Goal: Information Seeking & Learning: Check status

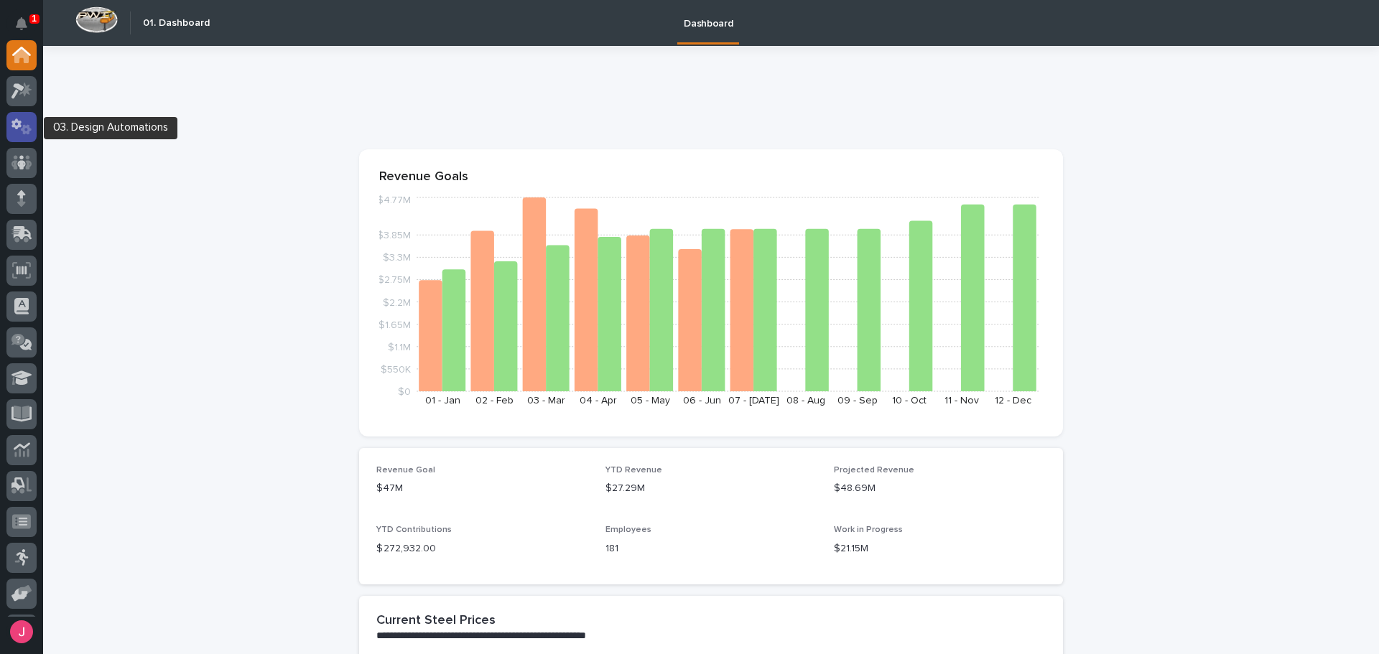
click at [24, 134] on icon at bounding box center [26, 129] width 11 height 10
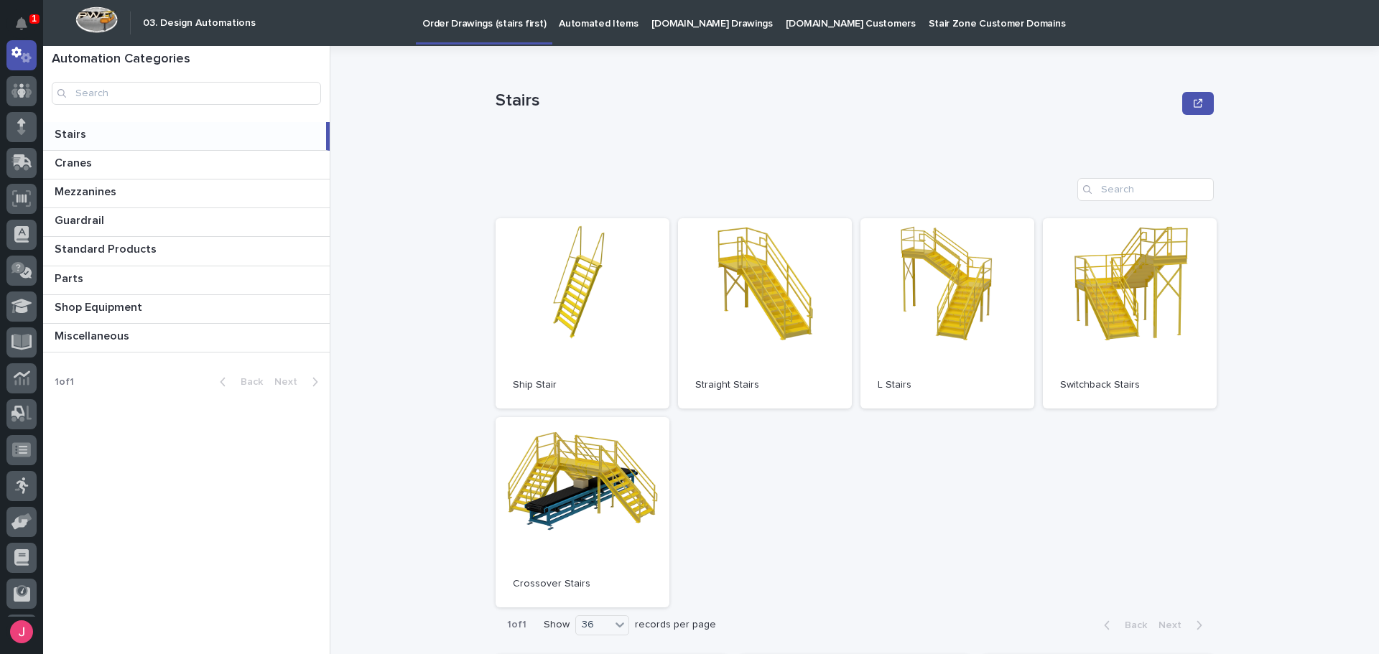
click at [126, 145] on div "Stairs Stairs" at bounding box center [184, 136] width 283 height 28
click at [788, 275] on link "Open" at bounding box center [765, 313] width 174 height 190
click at [582, 22] on p "Automated Items" at bounding box center [598, 15] width 79 height 30
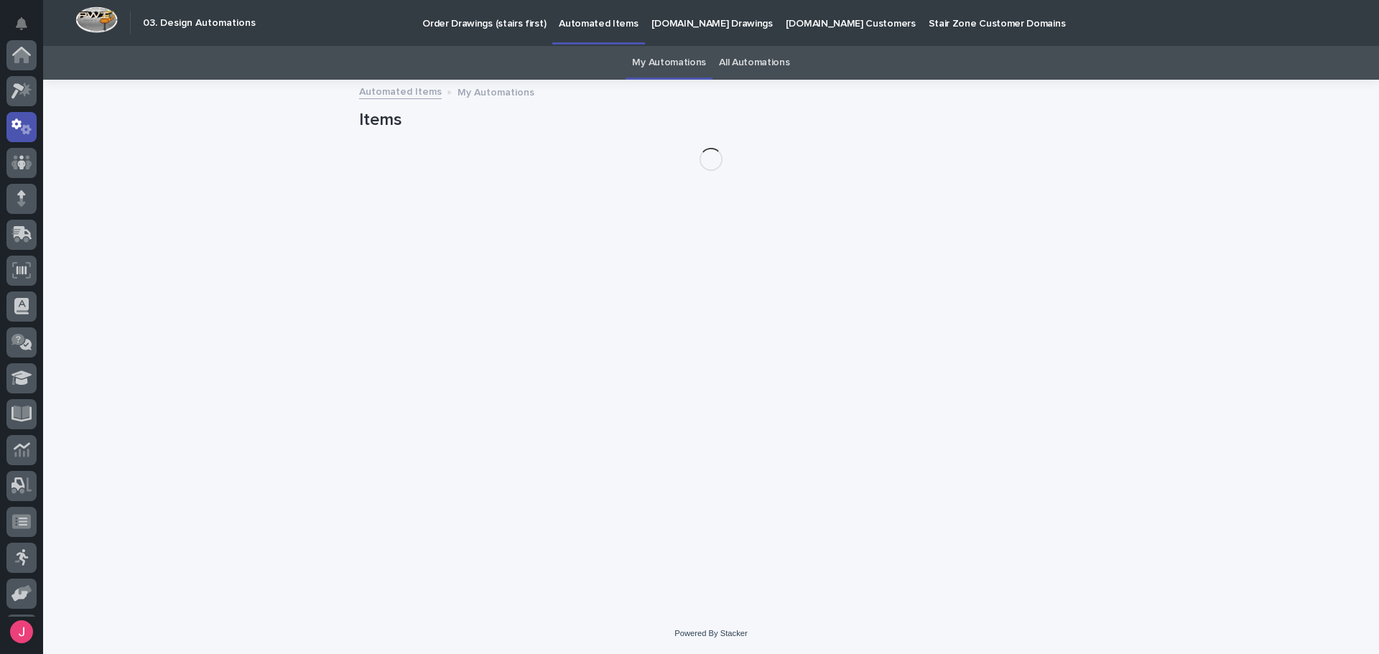
scroll to position [72, 0]
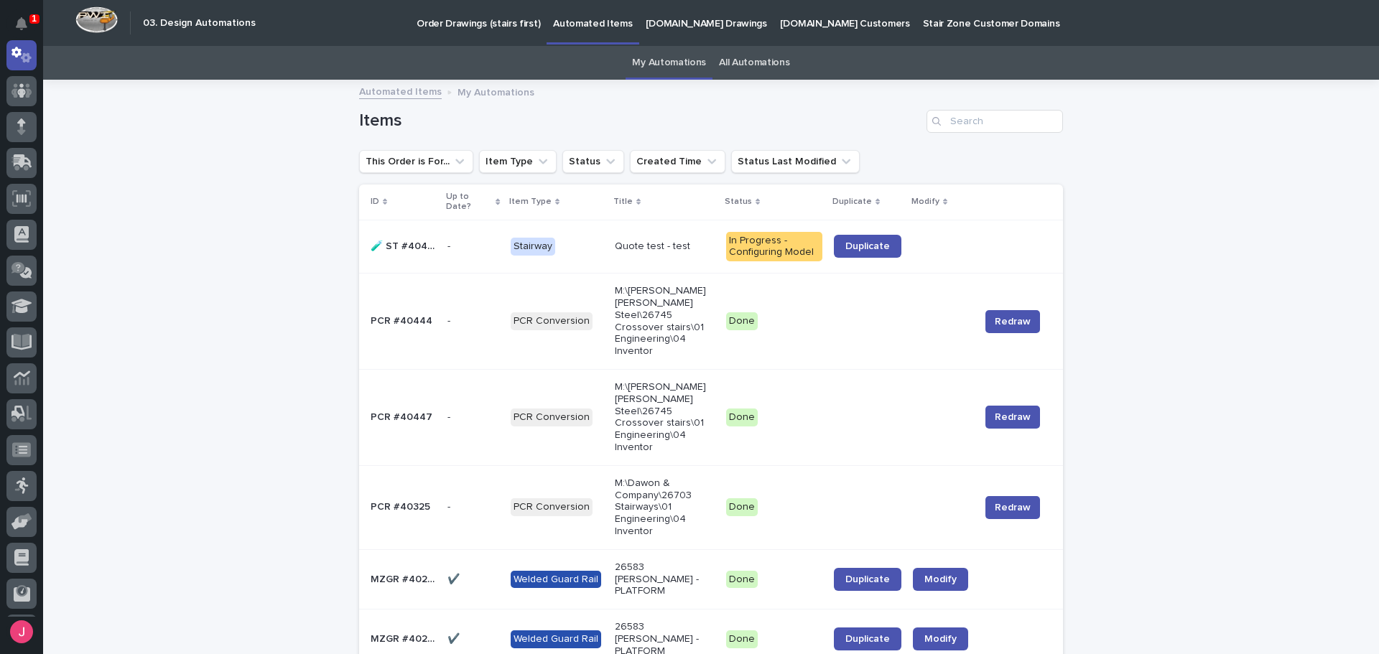
click at [615, 250] on p "Quote test - test" at bounding box center [665, 247] width 100 height 12
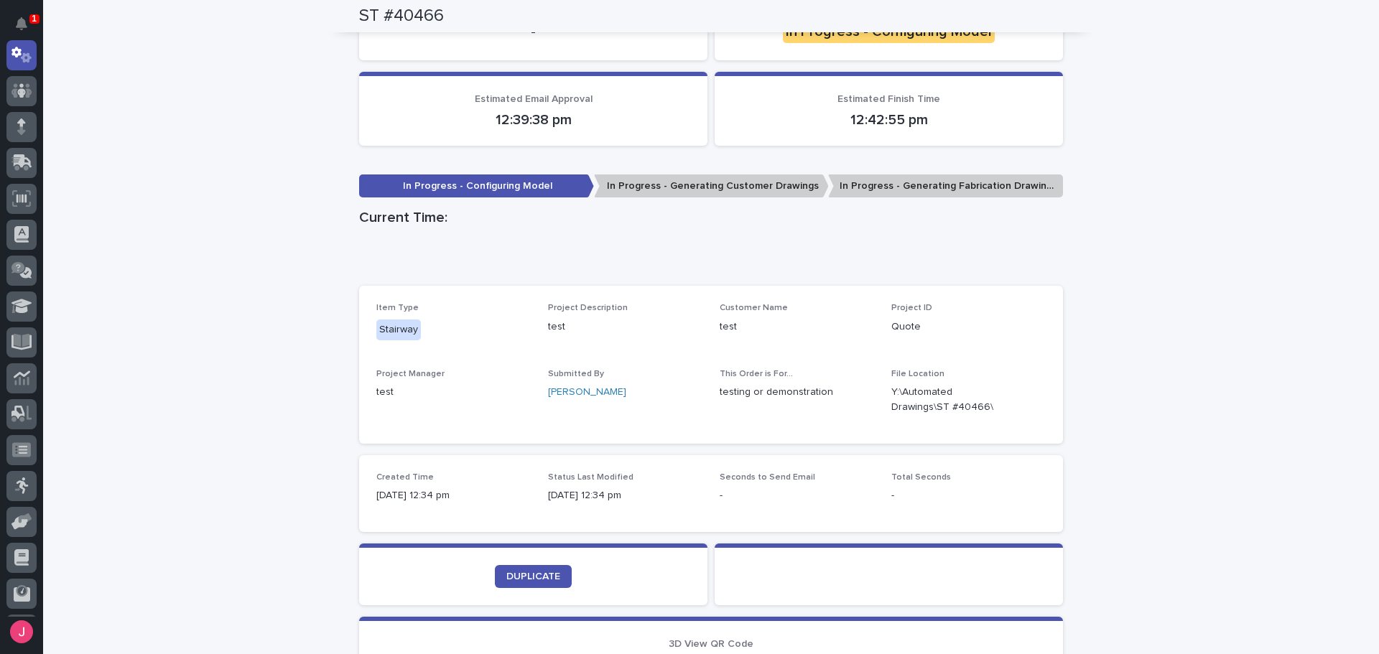
scroll to position [215, 0]
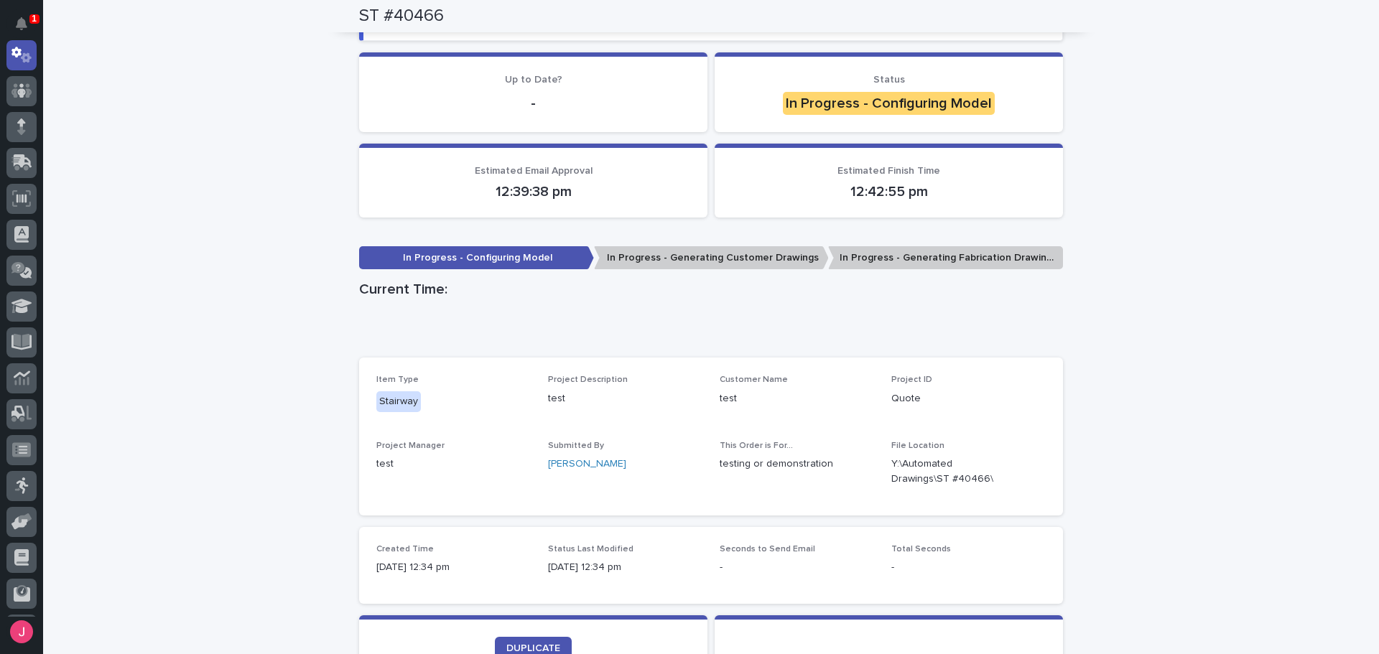
drag, startPoint x: 1156, startPoint y: 300, endPoint x: 1144, endPoint y: 307, distance: 14.5
click at [1157, 300] on div "Loading... Saving… Loading... Saving… ST #40466 ST #40466 Sorry, there was an e…" at bounding box center [711, 356] width 1336 height 980
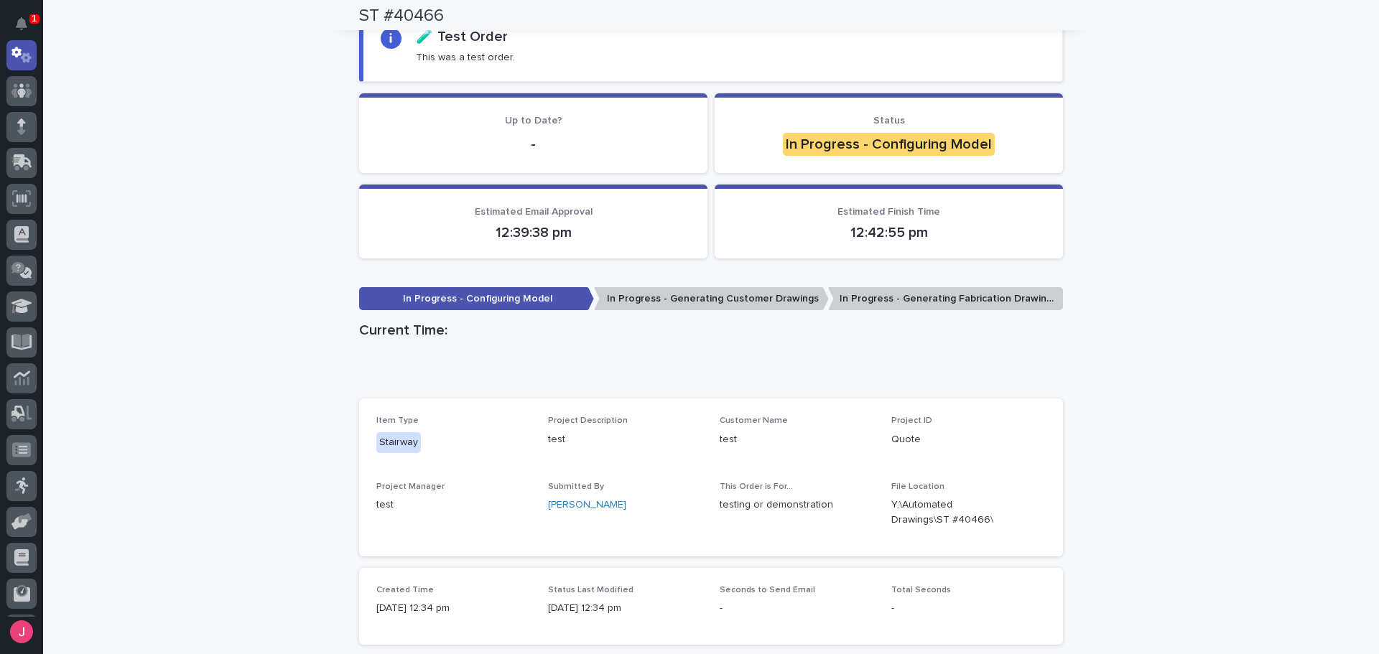
scroll to position [88, 0]
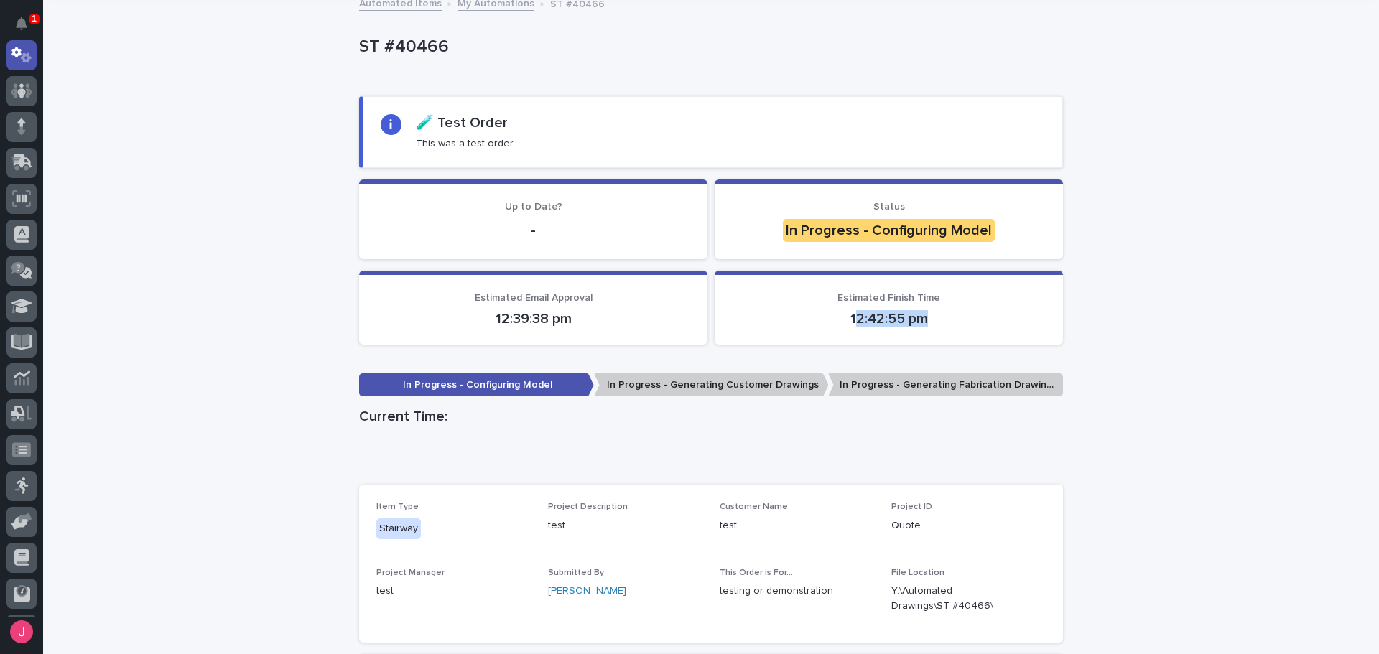
drag, startPoint x: 849, startPoint y: 321, endPoint x: 925, endPoint y: 319, distance: 76.2
click at [925, 319] on p "12:42:55 pm" at bounding box center [889, 318] width 314 height 17
click at [1099, 327] on div "Loading... Saving… Loading... Saving… ST #40466 ST #40466 Sorry, there was an e…" at bounding box center [711, 483] width 1336 height 980
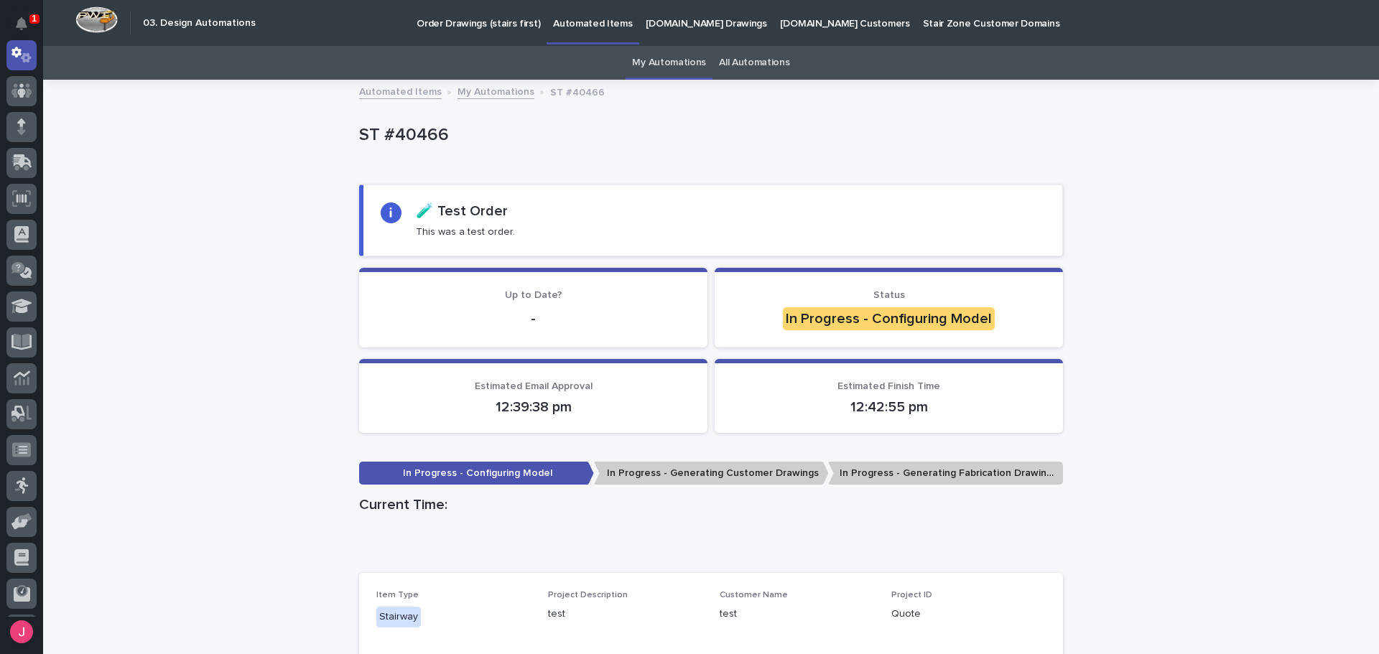
click at [780, 67] on link "All Automations" at bounding box center [754, 63] width 70 height 34
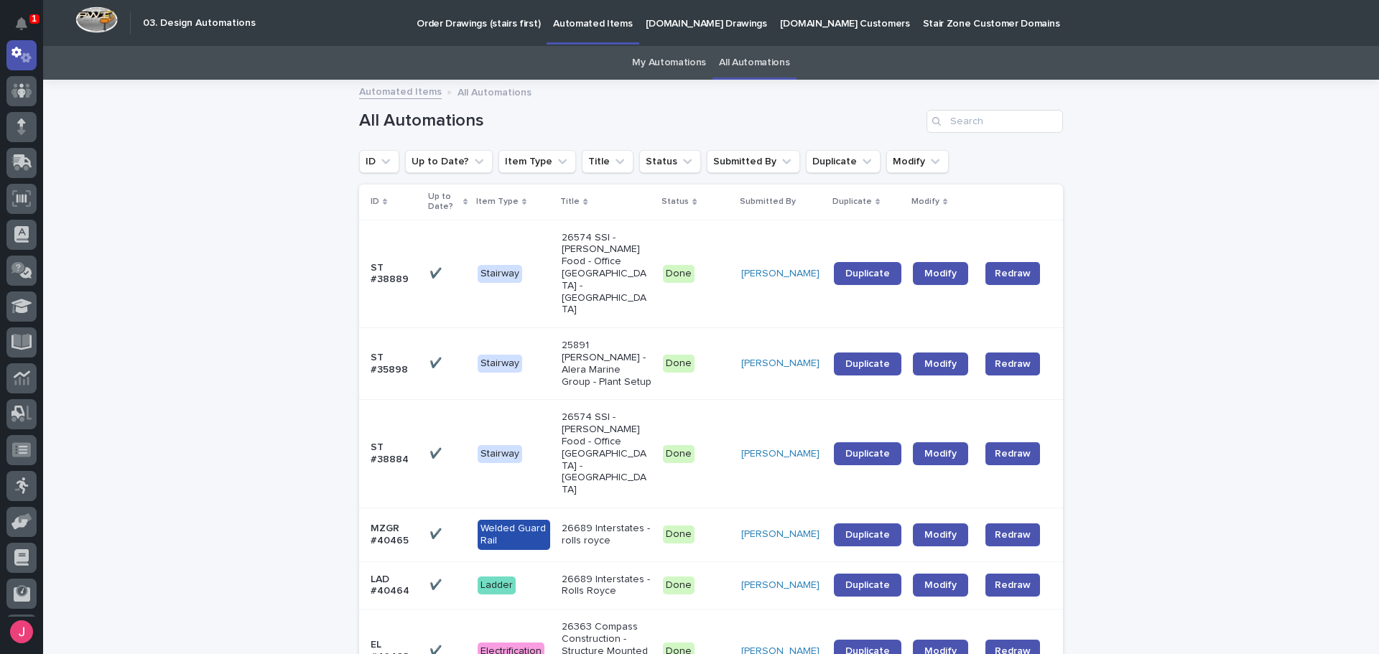
click at [680, 199] on p "Status" at bounding box center [675, 202] width 27 height 16
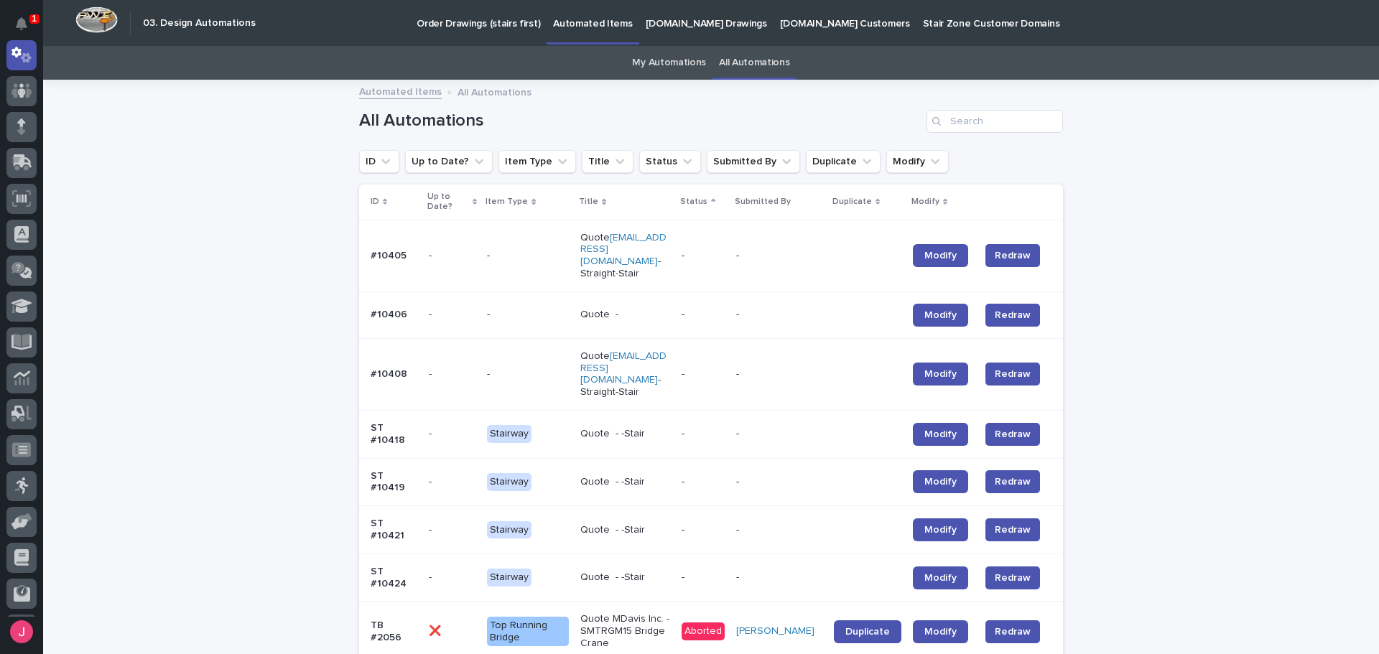
click at [708, 205] on p "Status" at bounding box center [693, 202] width 27 height 16
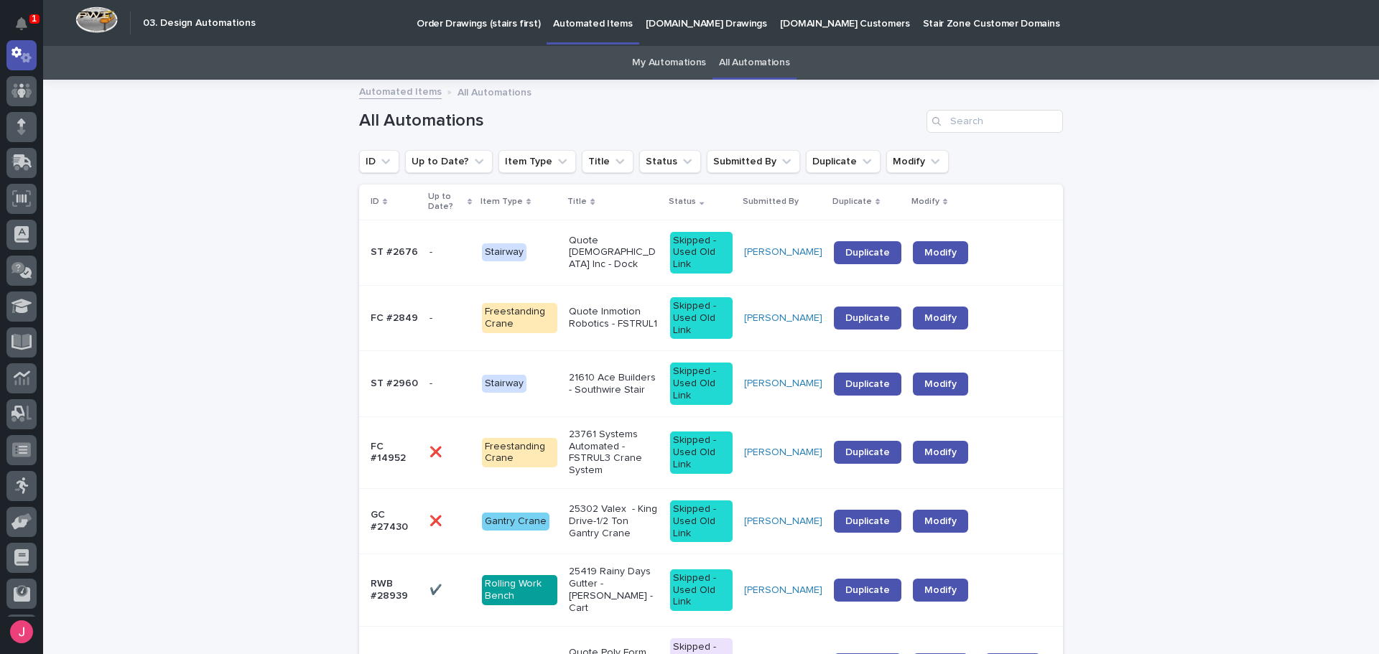
click at [384, 198] on div "ID" at bounding box center [395, 202] width 49 height 16
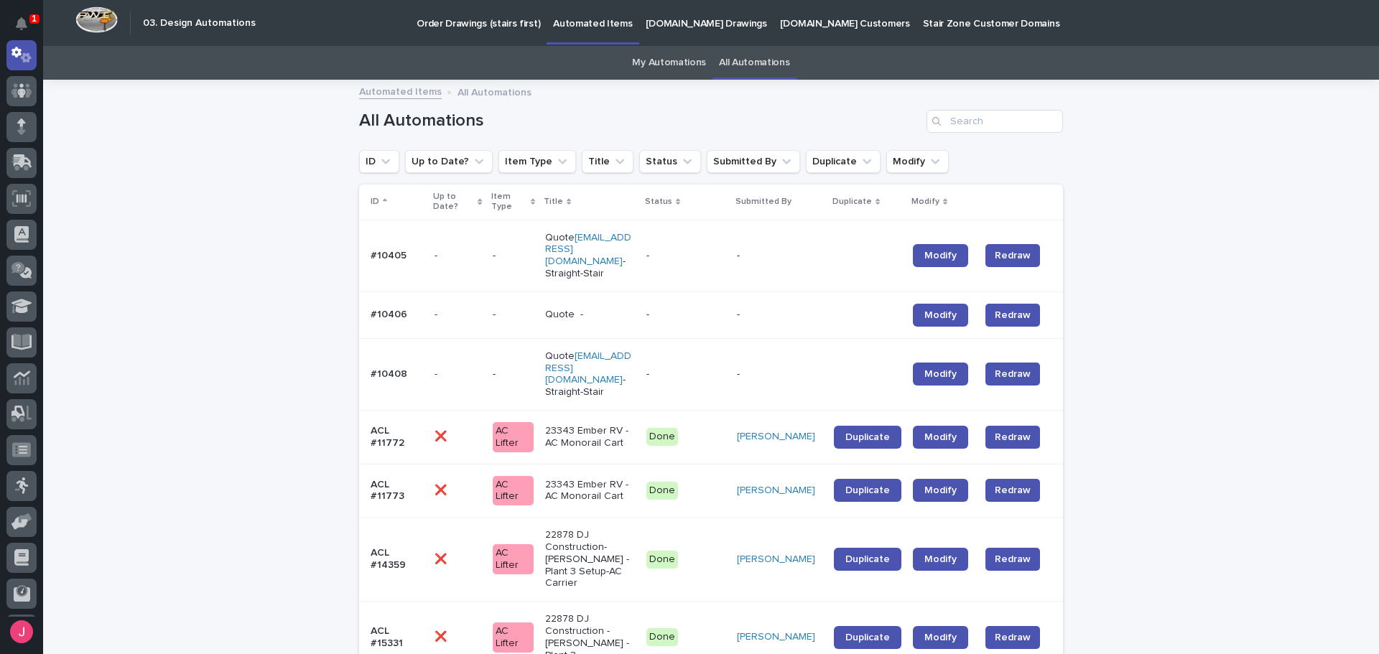
click at [372, 203] on p "ID" at bounding box center [375, 202] width 9 height 16
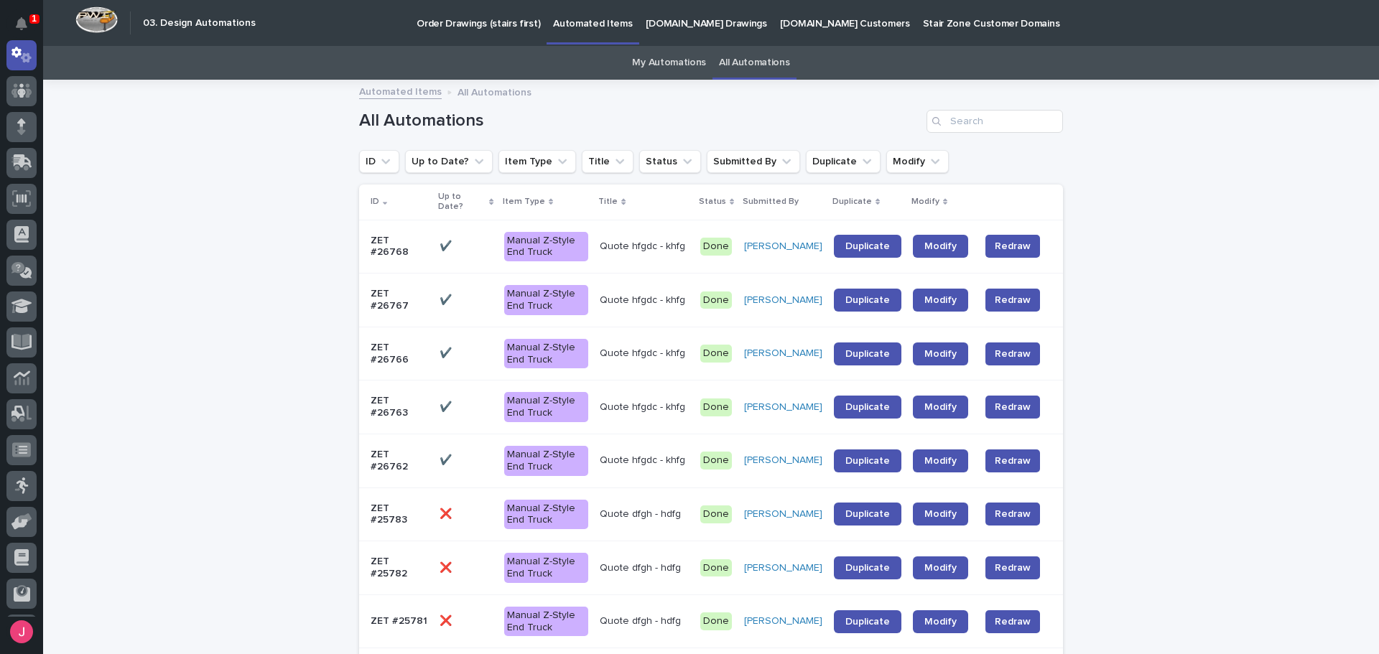
click at [422, 90] on link "Automated Items" at bounding box center [400, 91] width 83 height 17
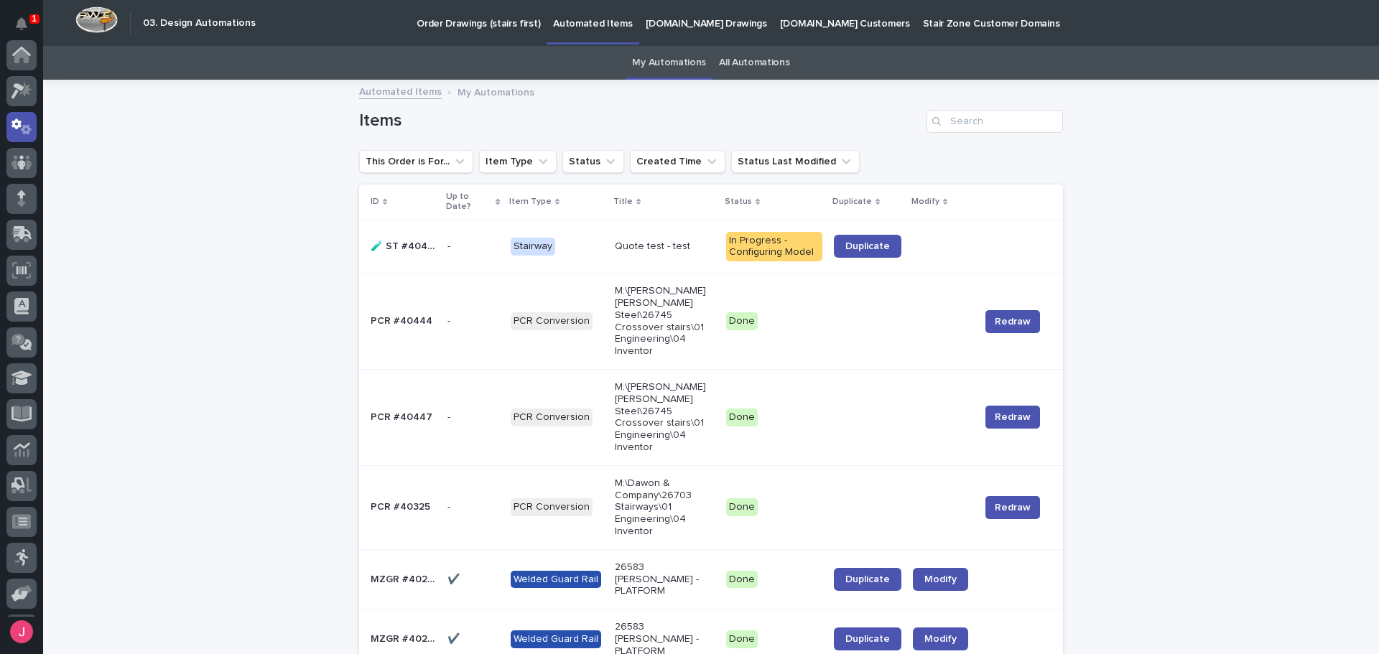
scroll to position [72, 0]
click at [664, 250] on p "Quote test - test" at bounding box center [665, 247] width 100 height 12
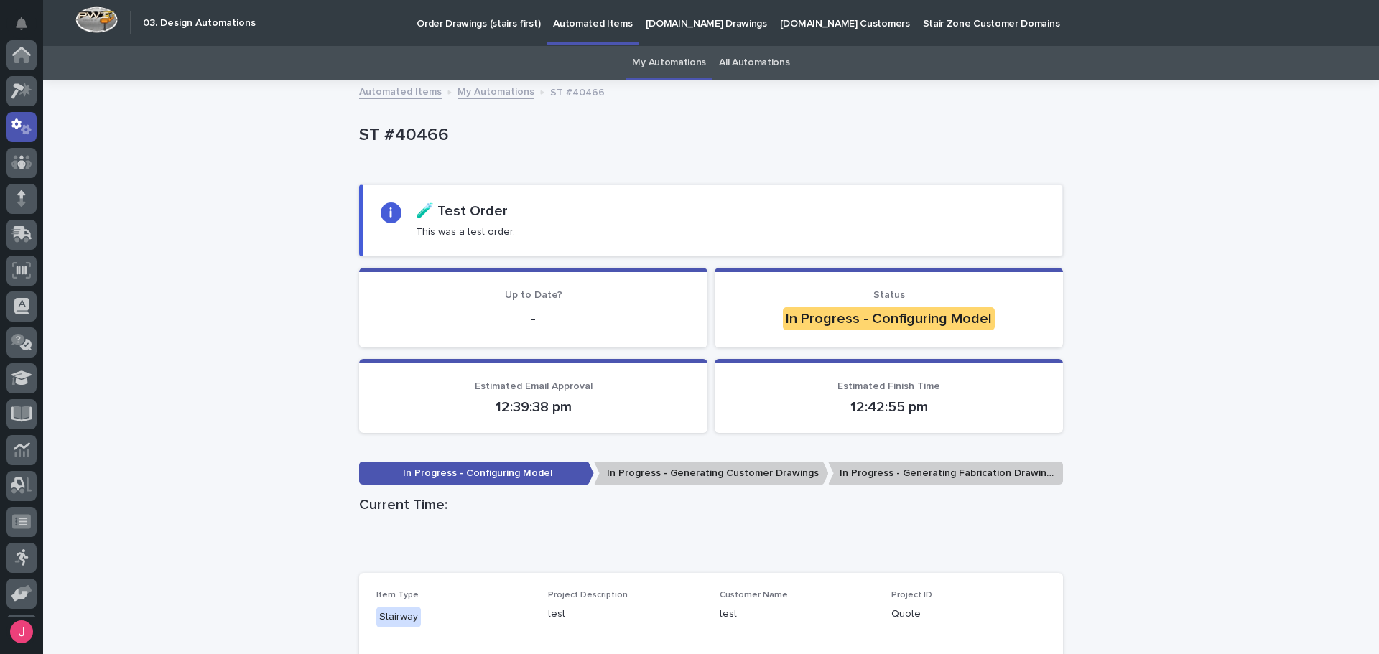
scroll to position [72, 0]
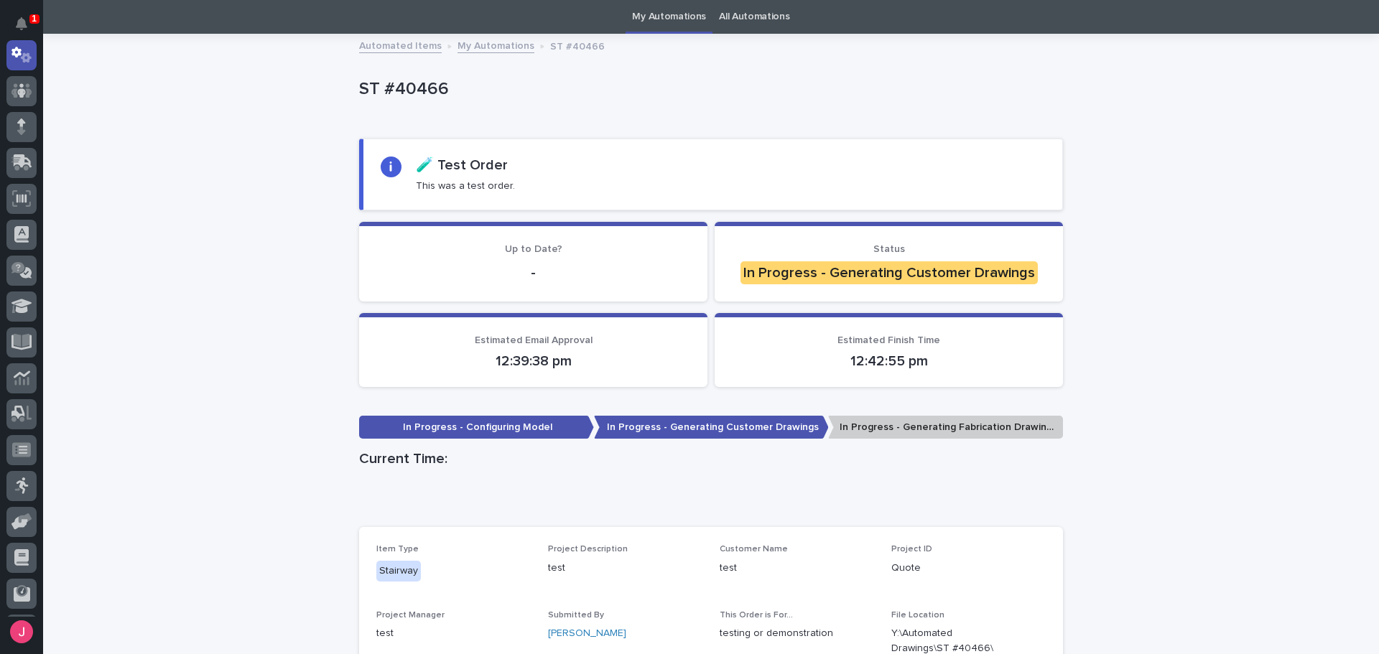
click at [1151, 348] on div "Loading... Saving… Loading... Saving… ST #40466 ST #40466 Sorry, there was an e…" at bounding box center [711, 525] width 1336 height 980
click at [1153, 347] on div "Loading... Saving… Loading... Saving… ST #40466 ST #40466 Sorry, there was an e…" at bounding box center [711, 525] width 1336 height 980
click at [769, 111] on div "ST #40466" at bounding box center [711, 92] width 704 height 57
drag, startPoint x: 739, startPoint y: 274, endPoint x: 1095, endPoint y: 284, distance: 355.7
click at [1024, 282] on div "In Progress - Generating Customer Drawings" at bounding box center [889, 272] width 297 height 23
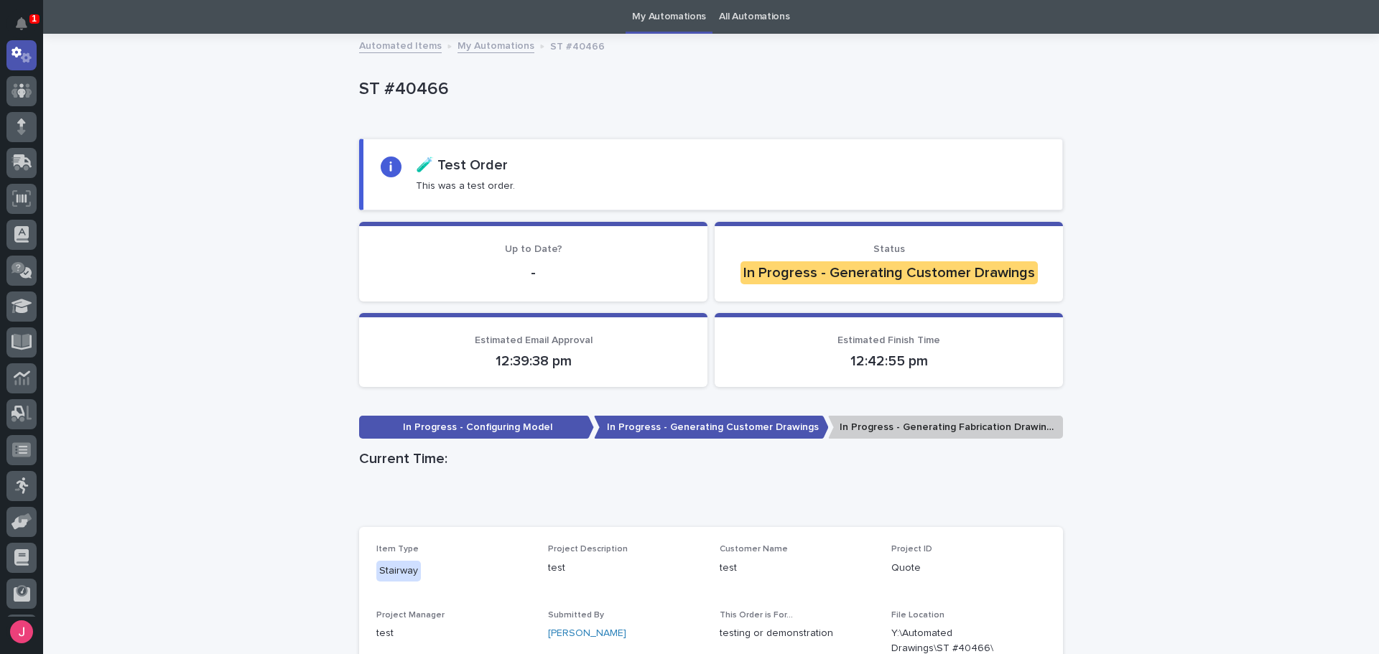
click at [1095, 284] on div "Loading... Saving… Loading... Saving… ST #40466 ST #40466 Sorry, there was an e…" at bounding box center [711, 525] width 1336 height 980
drag, startPoint x: 1331, startPoint y: 172, endPoint x: 1281, endPoint y: 302, distance: 139.4
click at [1327, 174] on div "Loading... Saving… Loading... Saving… ST #40466 ST #40466 Sorry, there was an e…" at bounding box center [711, 525] width 1336 height 980
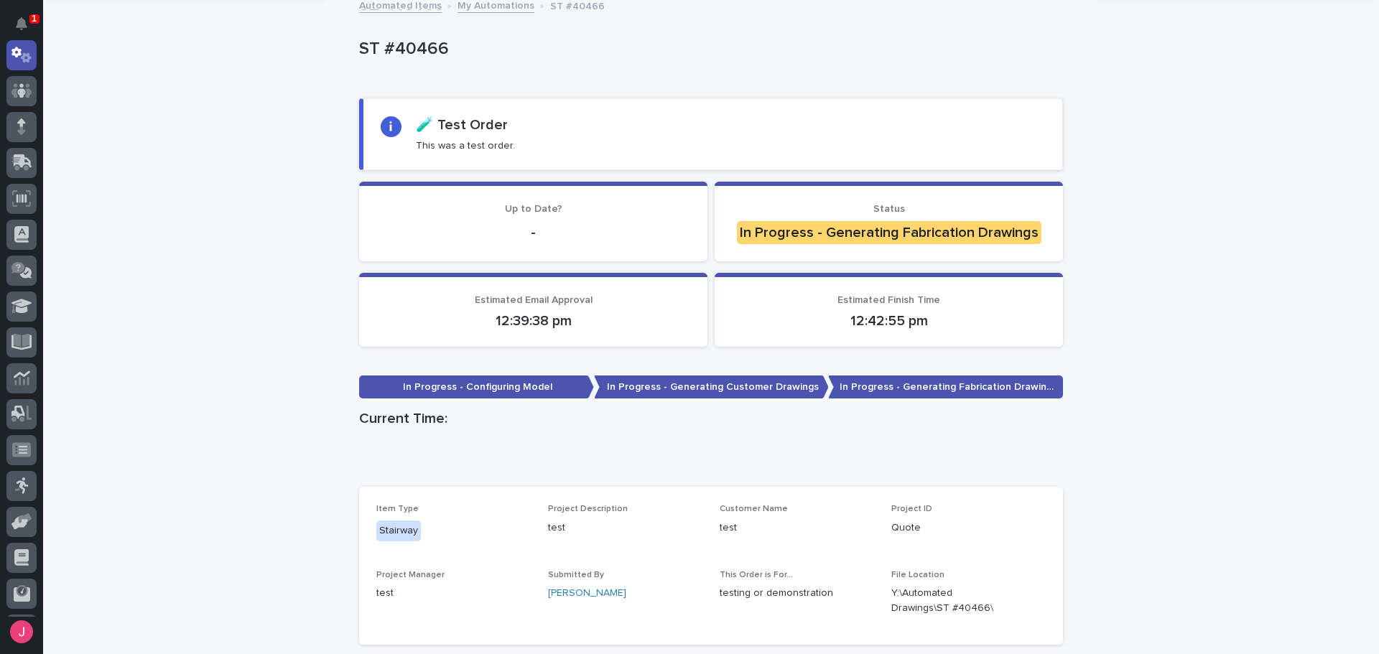
scroll to position [46, 0]
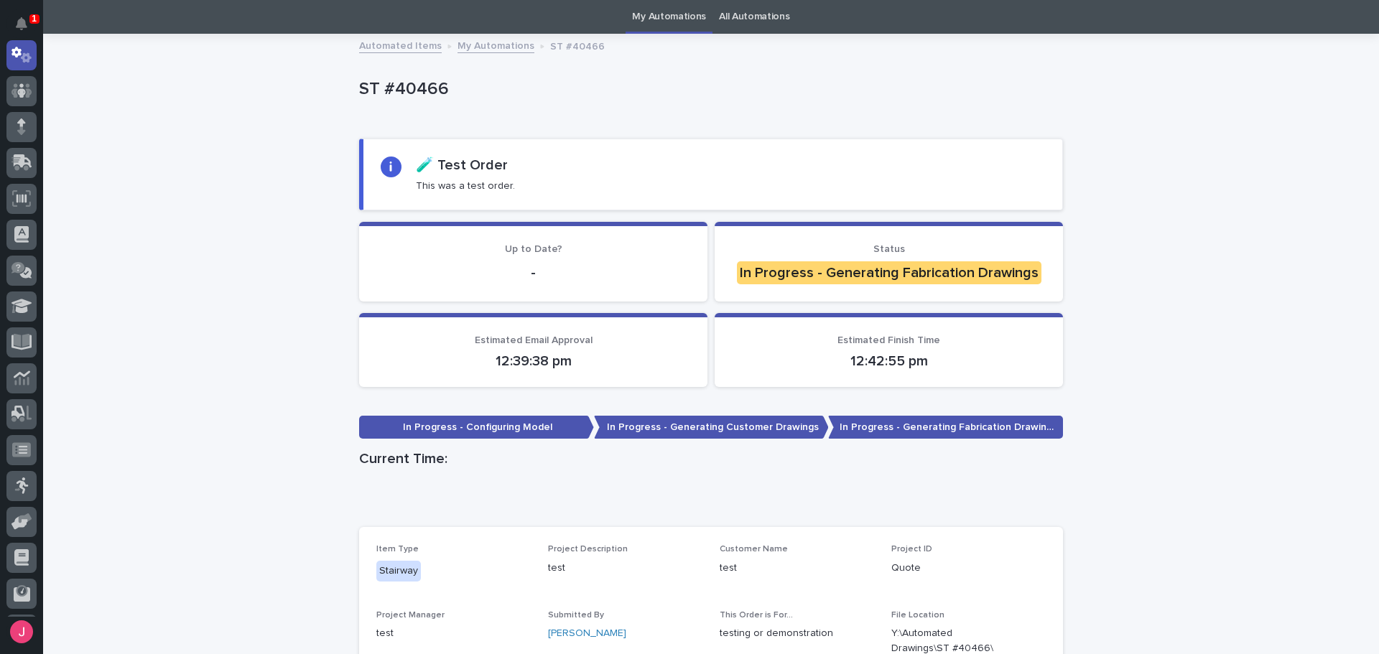
click at [703, 119] on div "ST #40466" at bounding box center [711, 92] width 704 height 57
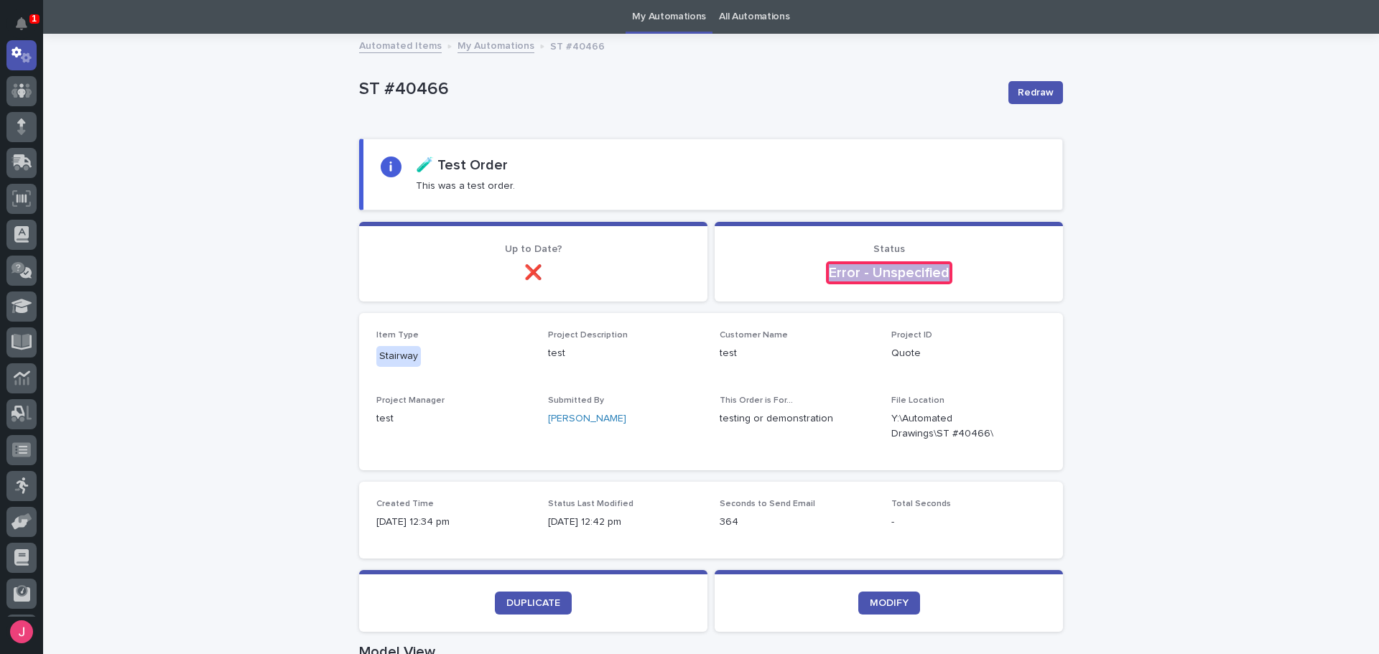
drag, startPoint x: 826, startPoint y: 270, endPoint x: 989, endPoint y: 290, distance: 164.3
click at [989, 290] on section "Status Error - Unspecified" at bounding box center [889, 262] width 348 height 80
click at [993, 290] on section "Status Error - Unspecified" at bounding box center [889, 262] width 348 height 80
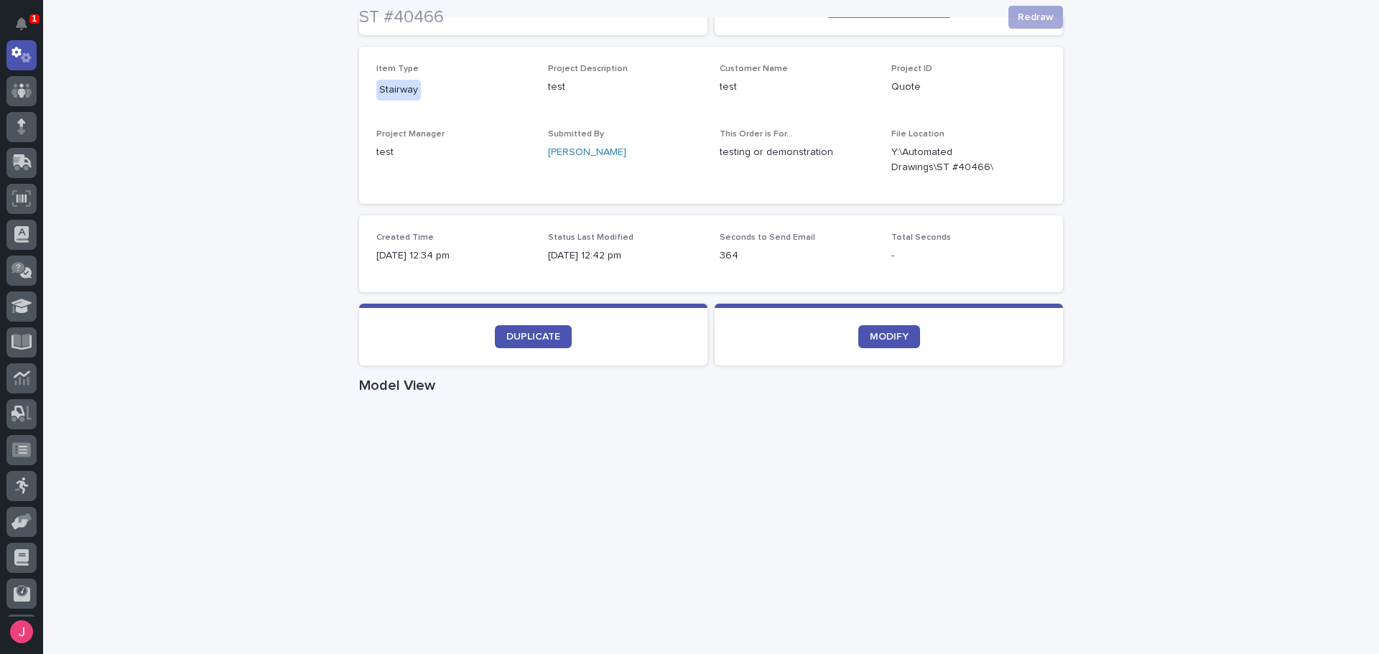
click at [865, 106] on div "Item Type Stairway Project Description test Customer Name test Project ID Quote…" at bounding box center [710, 125] width 669 height 123
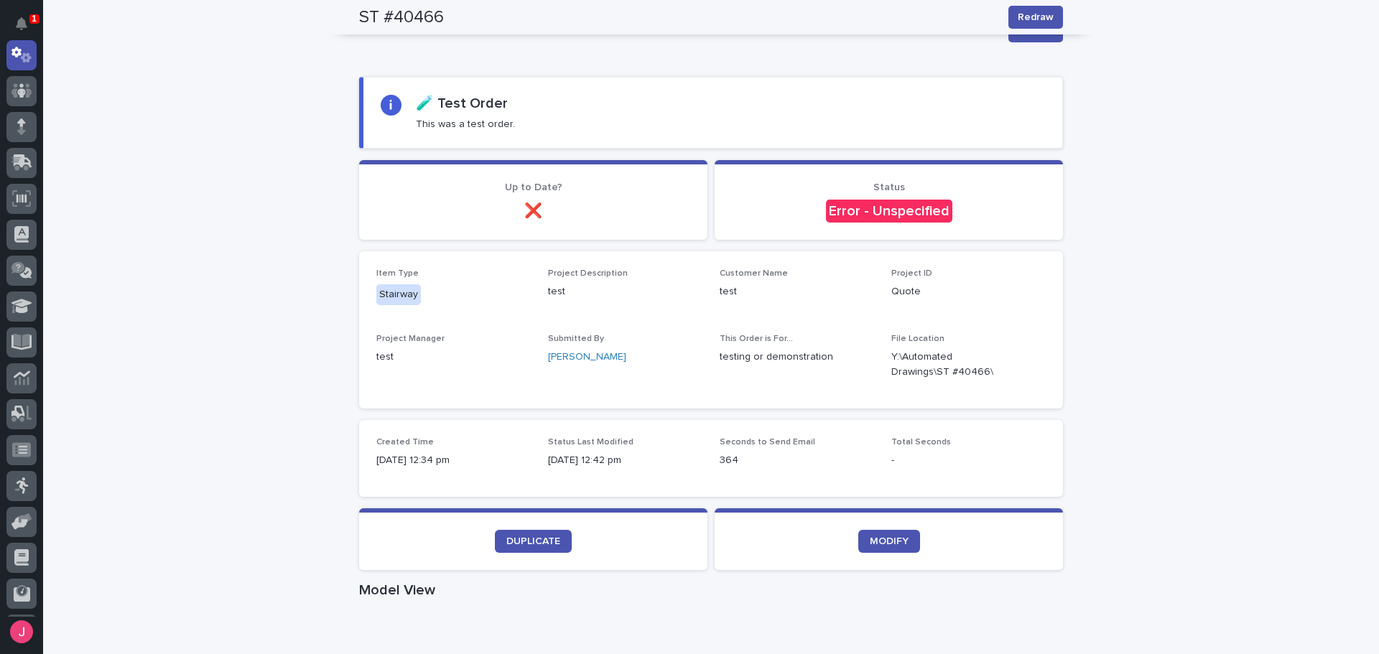
scroll to position [0, 0]
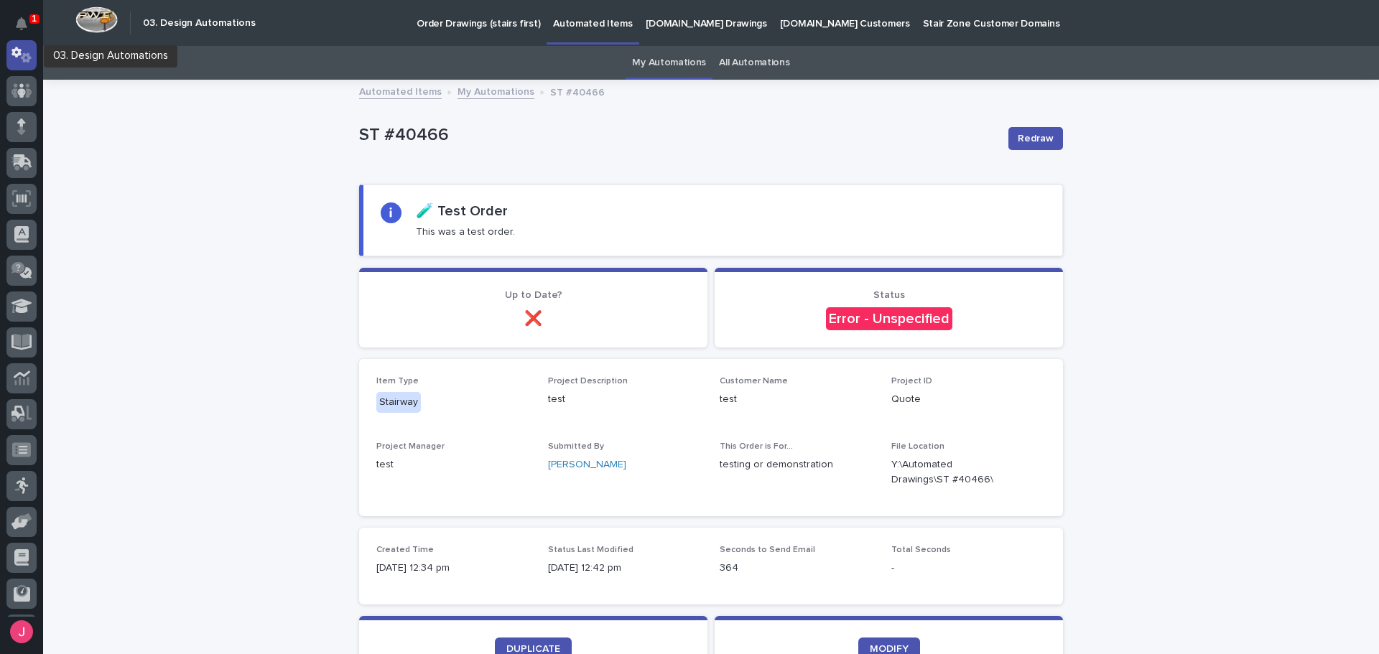
click at [15, 57] on icon at bounding box center [21, 55] width 21 height 17
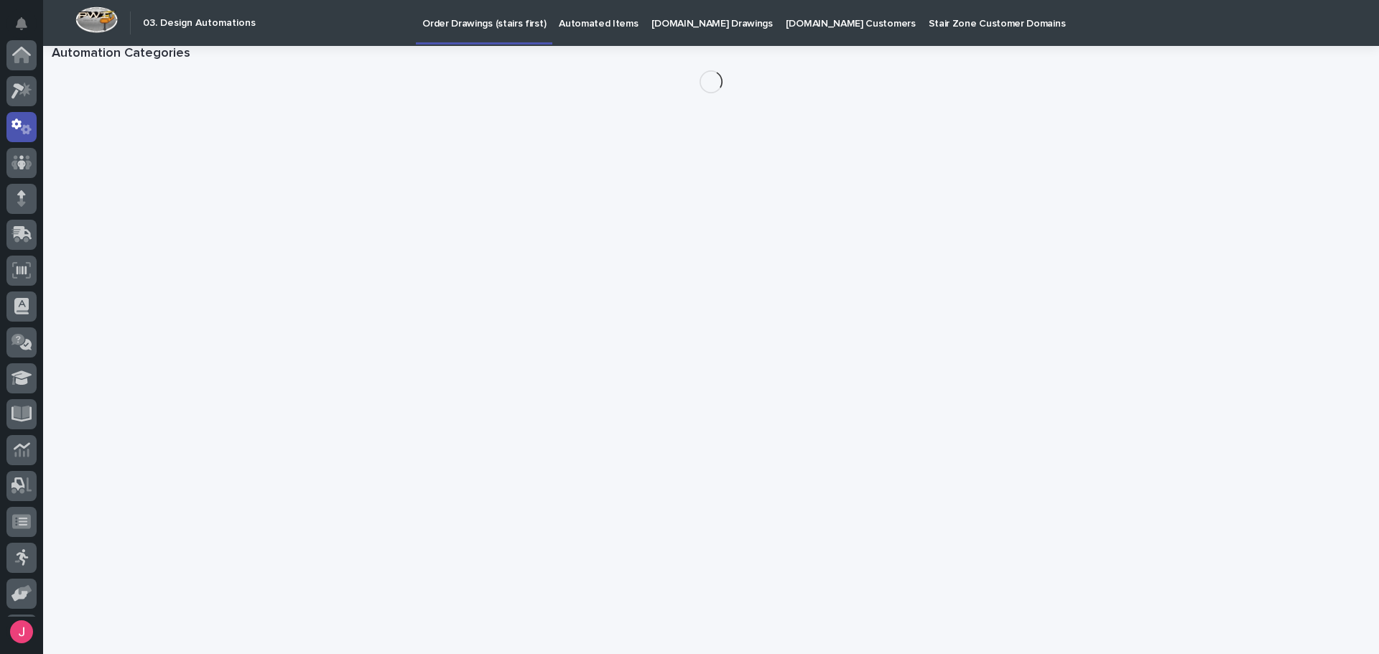
scroll to position [72, 0]
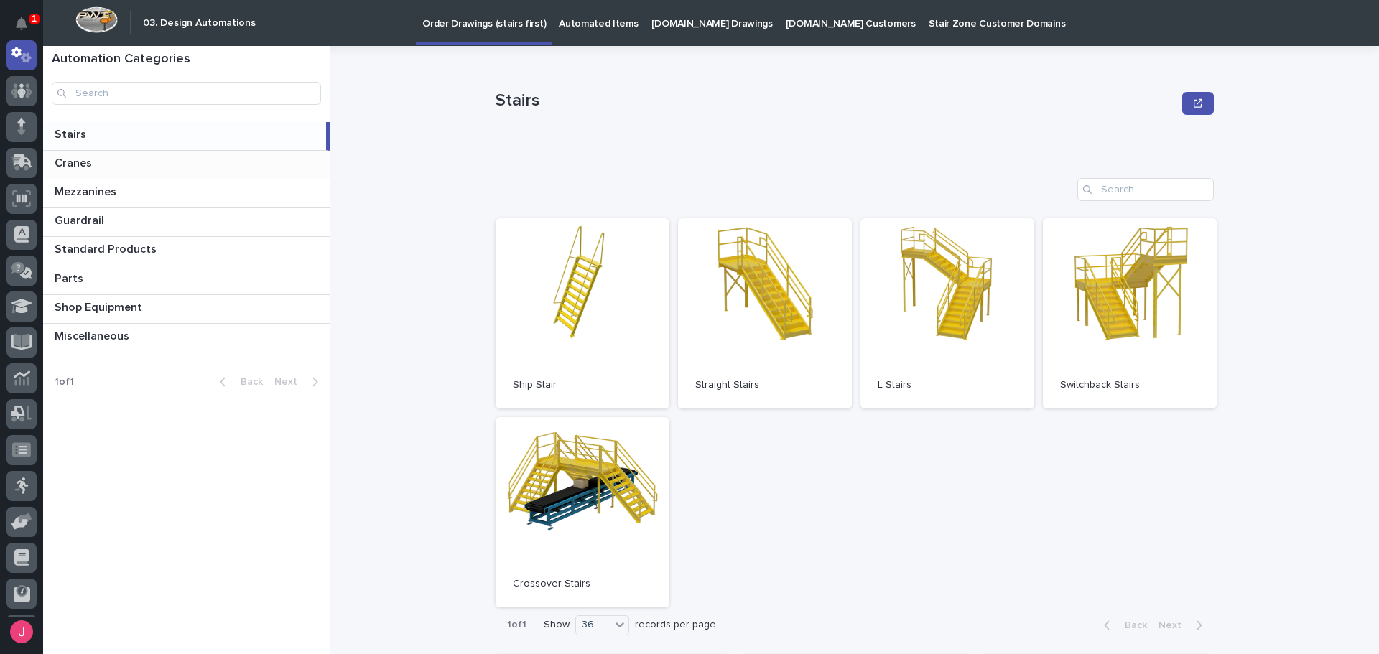
click at [157, 152] on div "Cranes Cranes" at bounding box center [186, 165] width 287 height 28
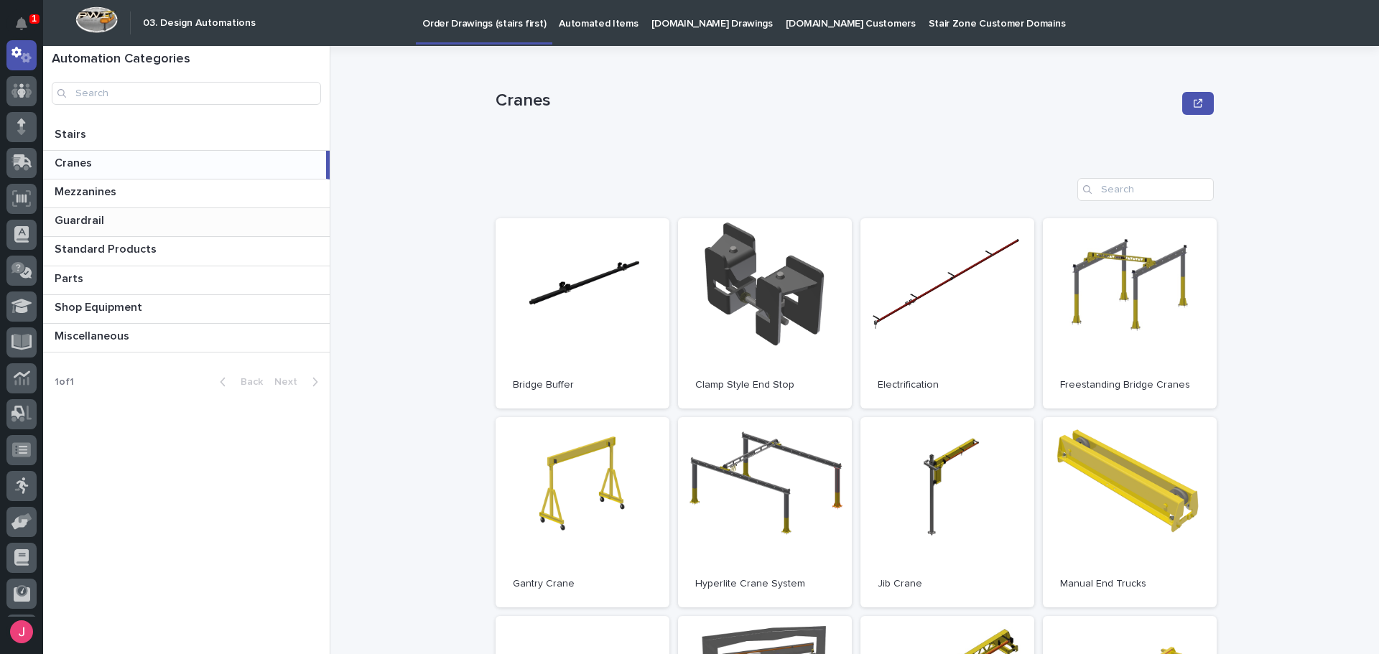
click at [161, 225] on p at bounding box center [189, 221] width 269 height 14
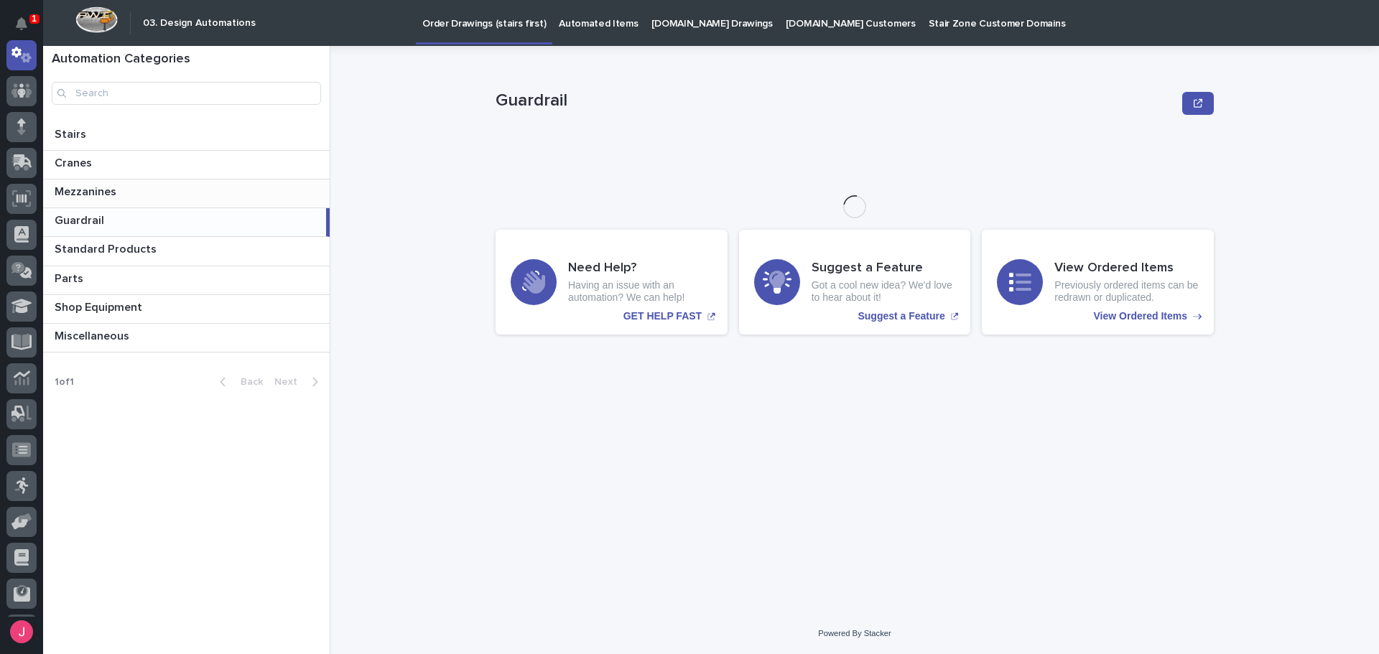
click at [191, 198] on p at bounding box center [189, 192] width 269 height 14
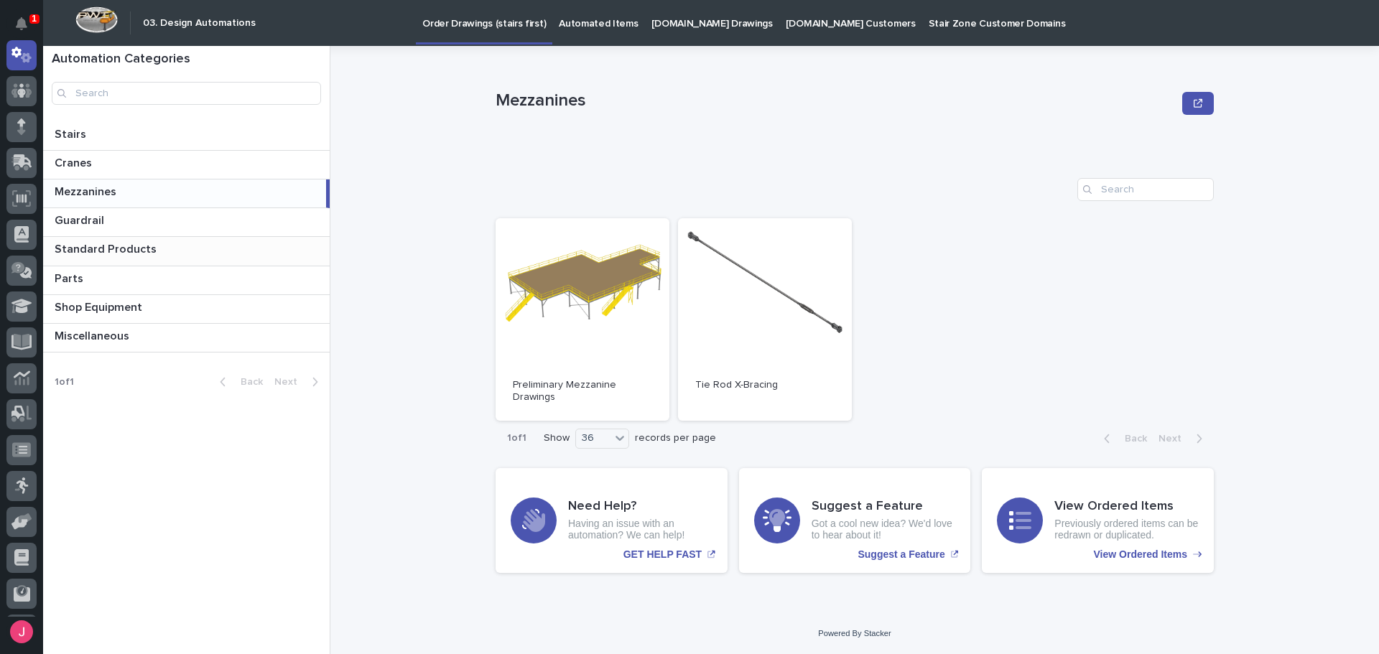
click at [121, 247] on p "Standard Products" at bounding box center [107, 248] width 105 height 17
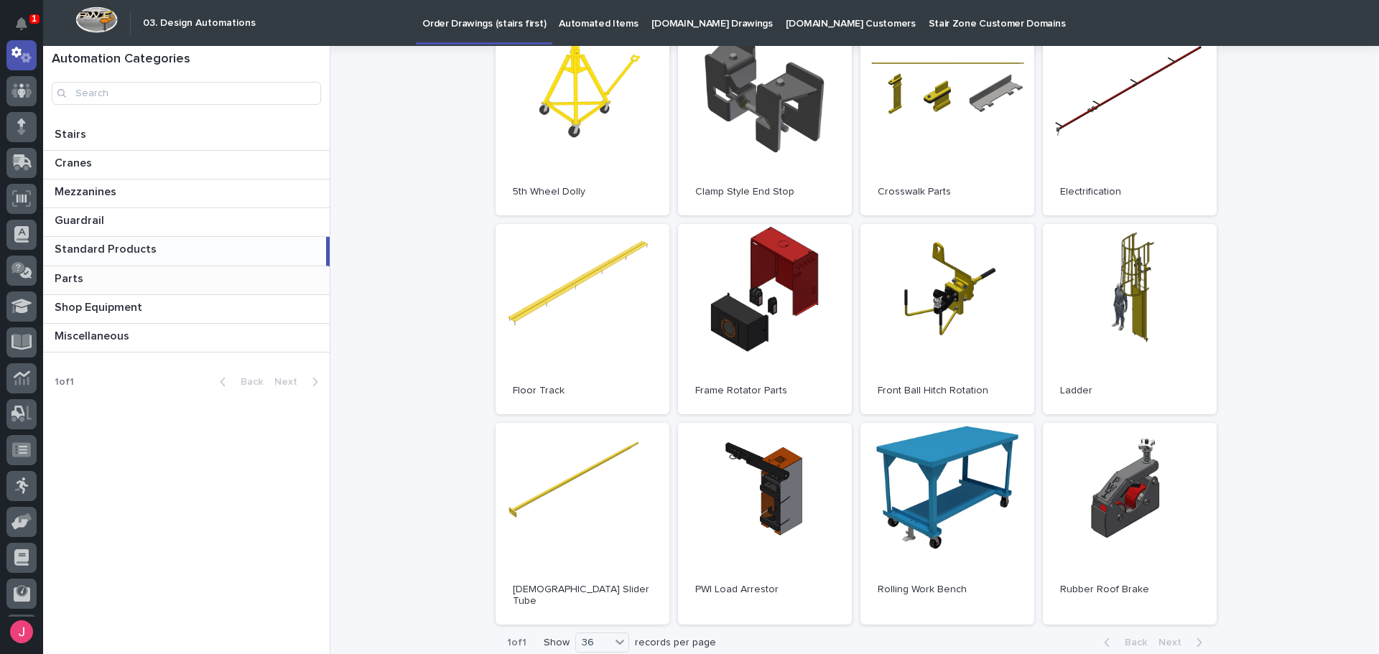
scroll to position [215, 0]
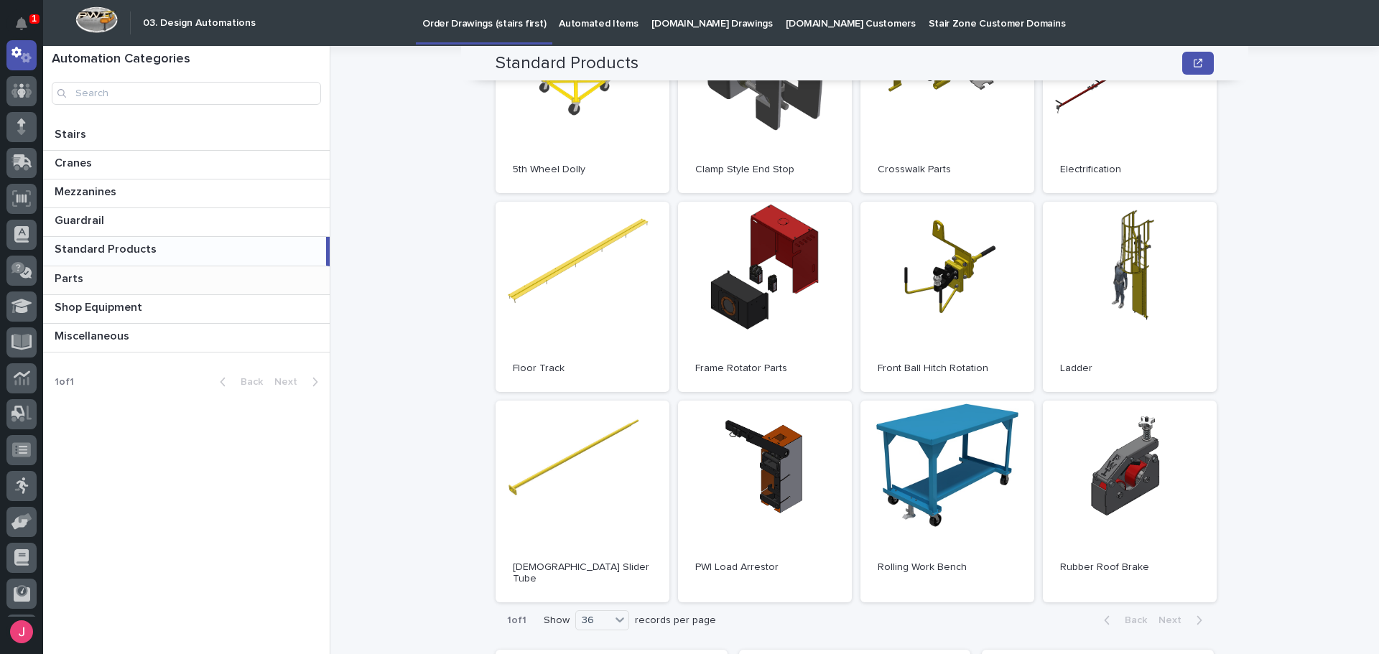
click at [163, 272] on p at bounding box center [189, 279] width 269 height 14
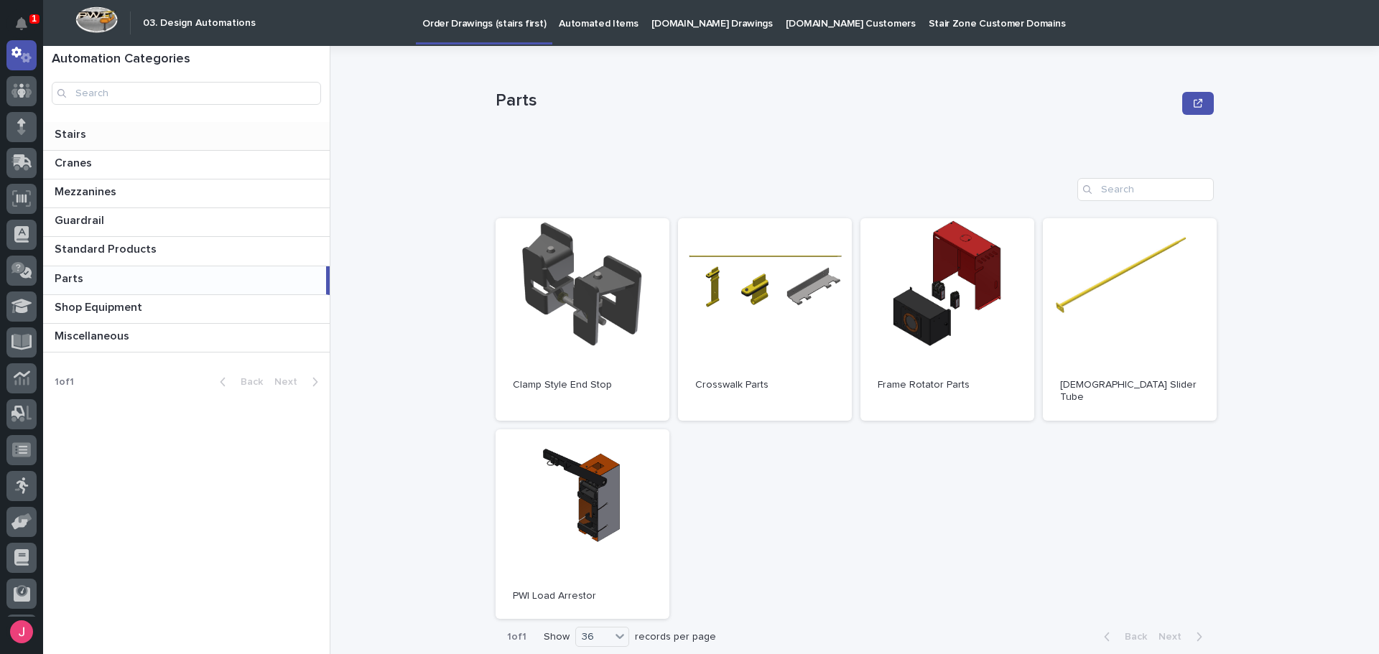
click at [92, 142] on div "Stairs Stairs" at bounding box center [186, 136] width 287 height 28
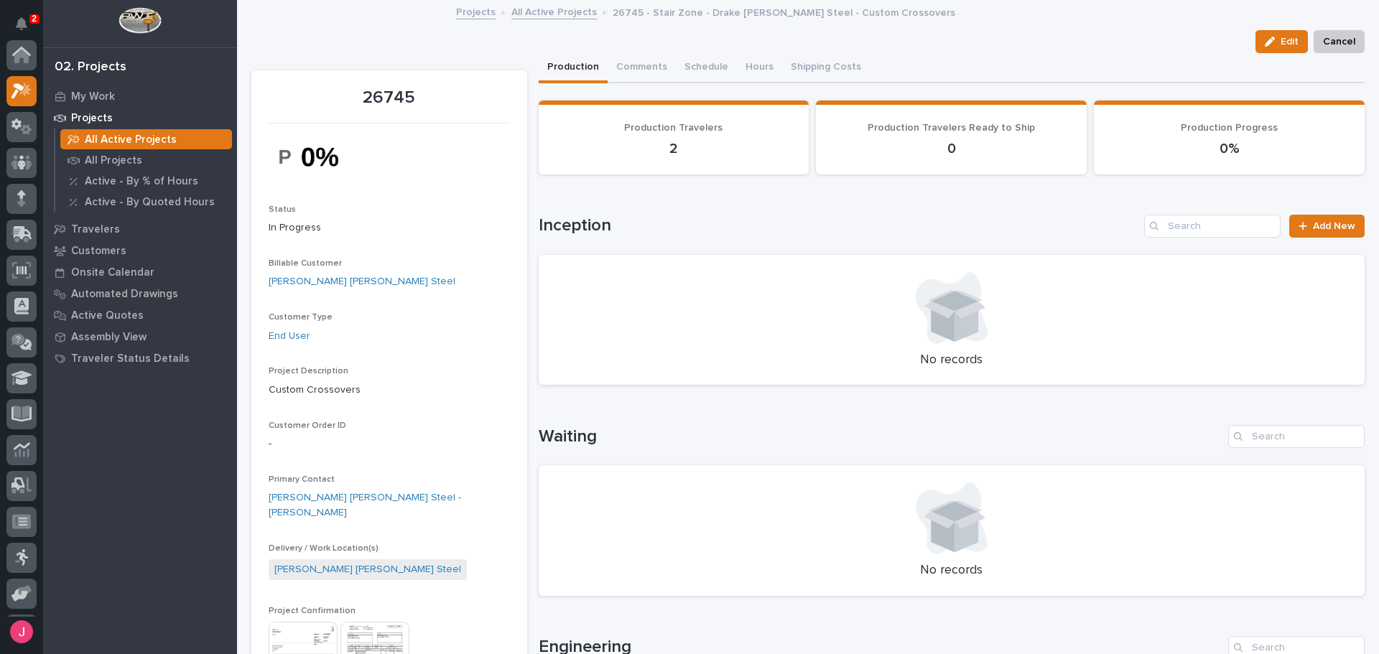
scroll to position [36, 0]
click at [103, 154] on p "All Projects" at bounding box center [113, 160] width 57 height 13
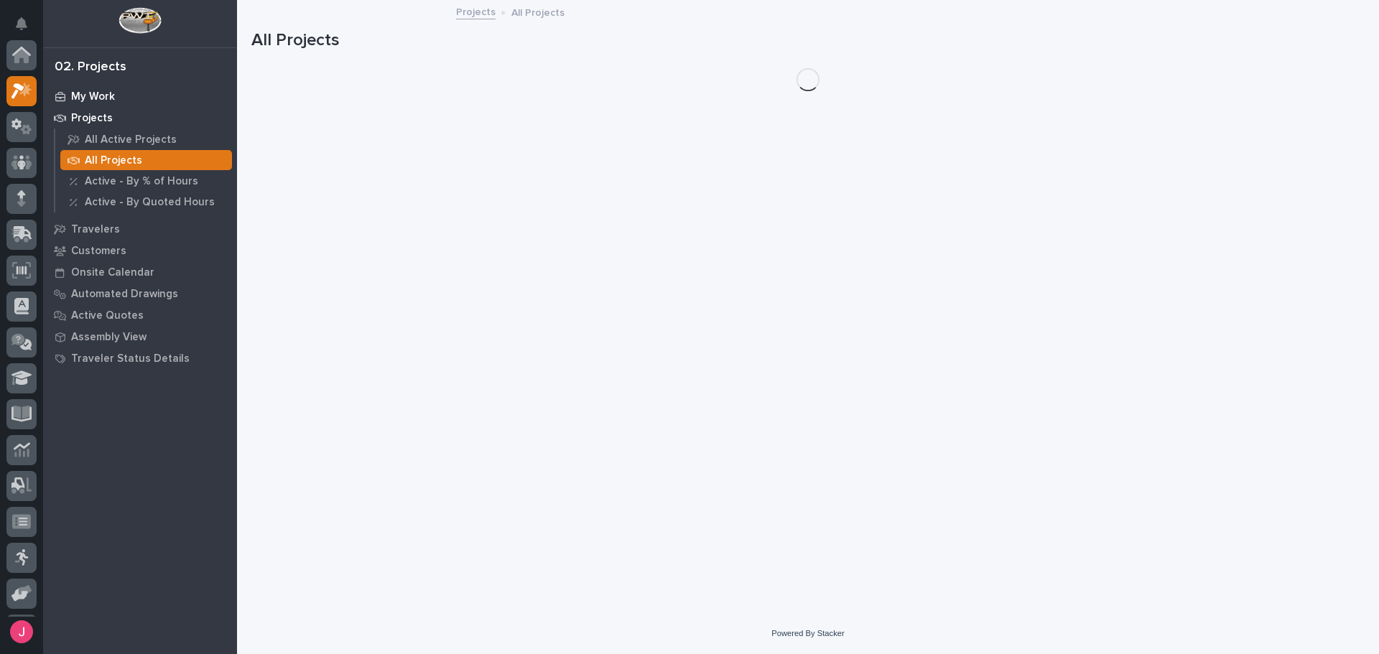
scroll to position [36, 0]
click at [104, 93] on p "My Work" at bounding box center [93, 97] width 44 height 13
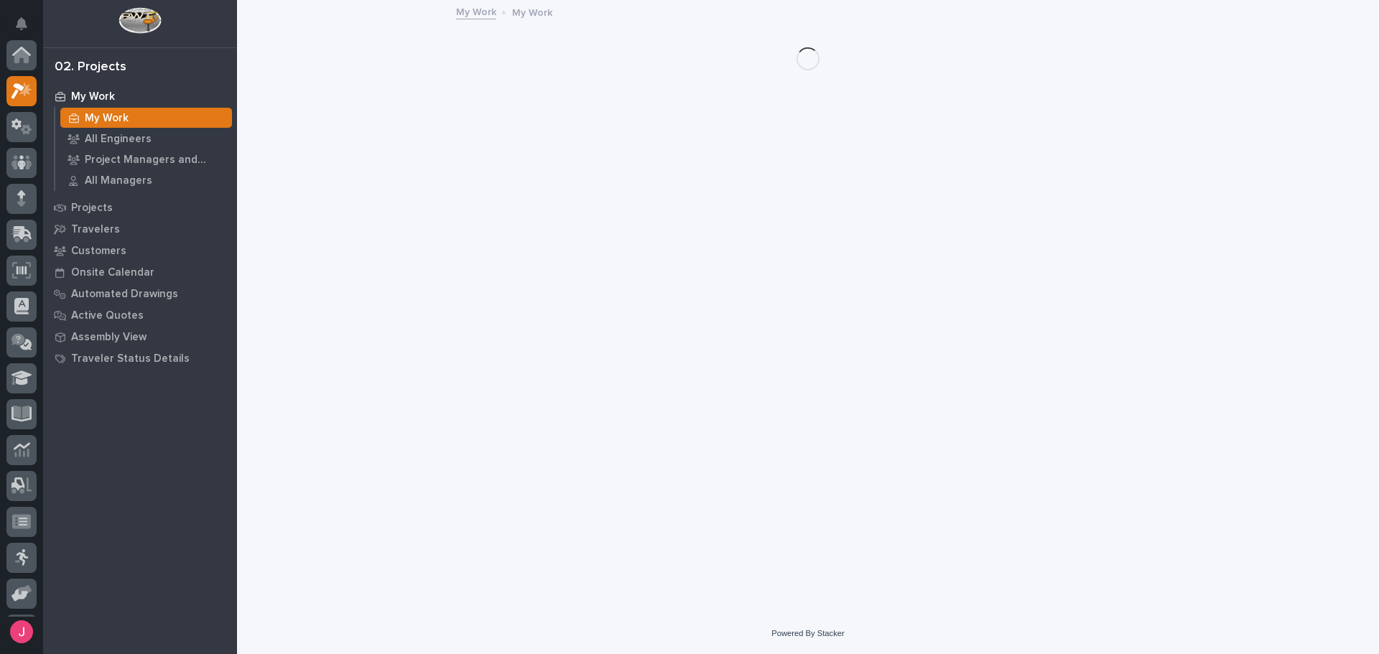
scroll to position [36, 0]
click at [116, 133] on p "All Engineers" at bounding box center [118, 139] width 67 height 13
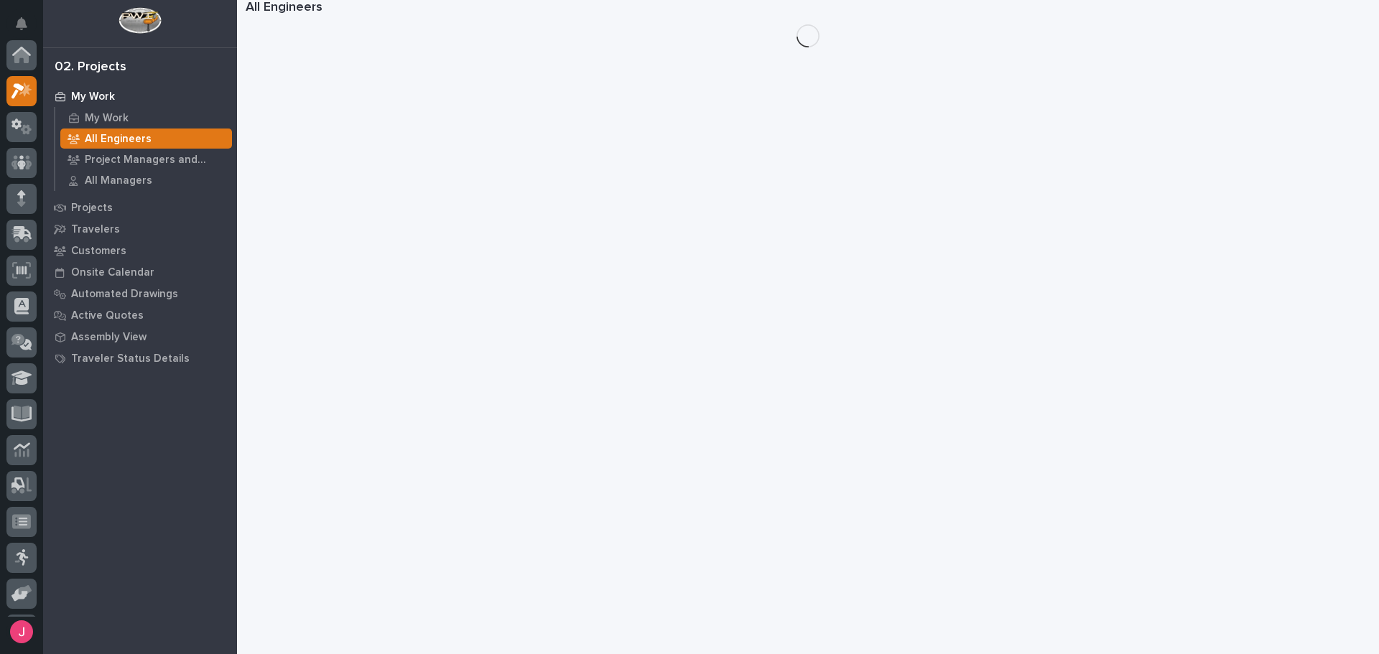
scroll to position [36, 0]
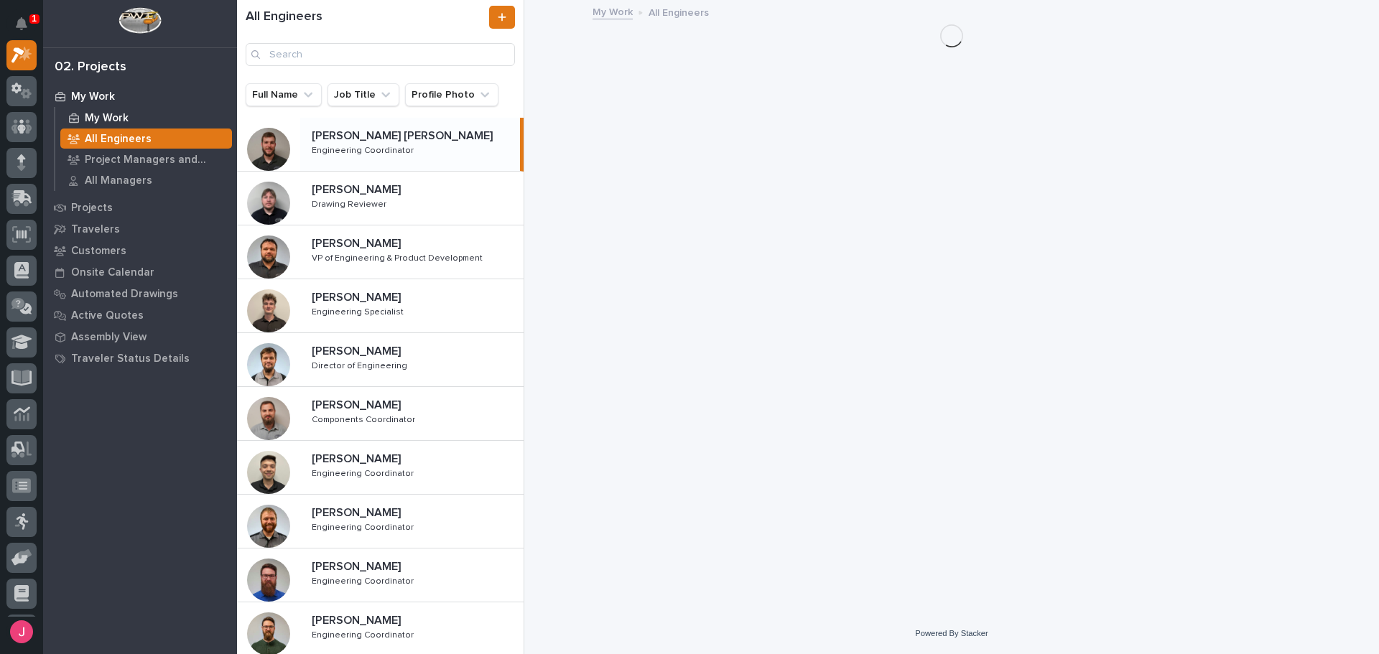
click at [121, 108] on div "My Work" at bounding box center [146, 118] width 172 height 20
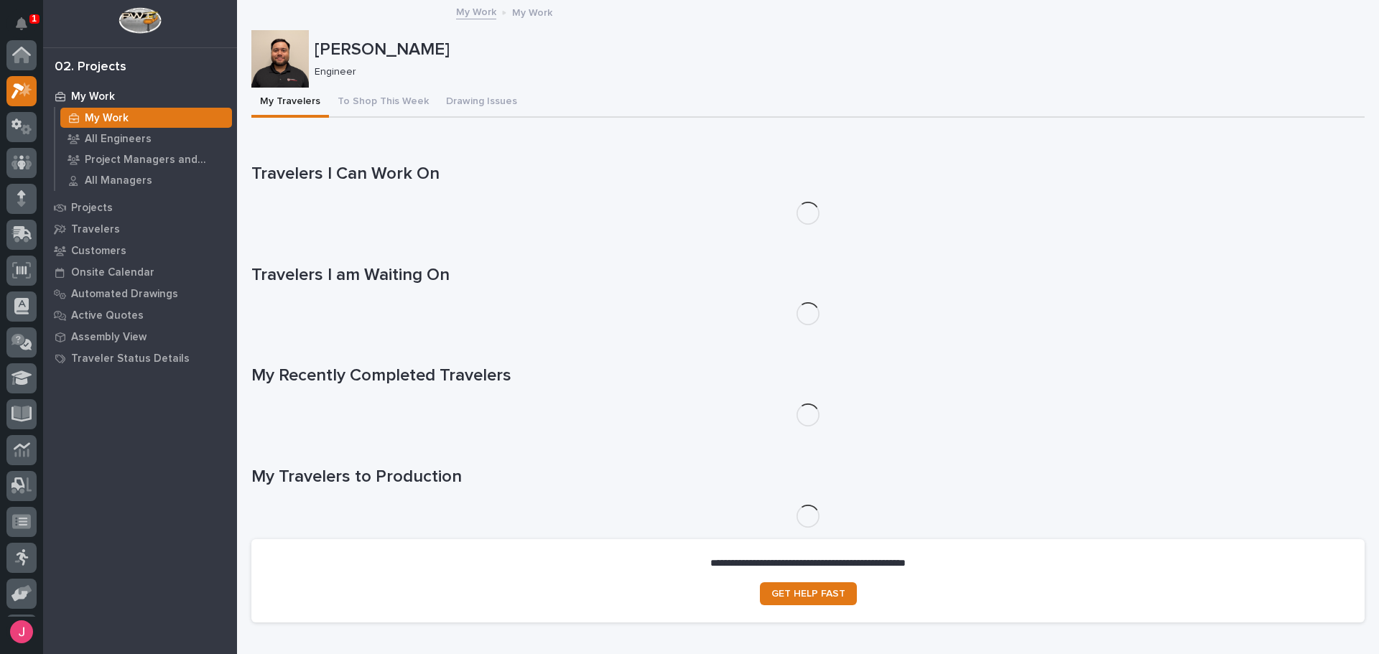
scroll to position [36, 0]
click at [386, 97] on button "To Shop This Week" at bounding box center [383, 103] width 108 height 30
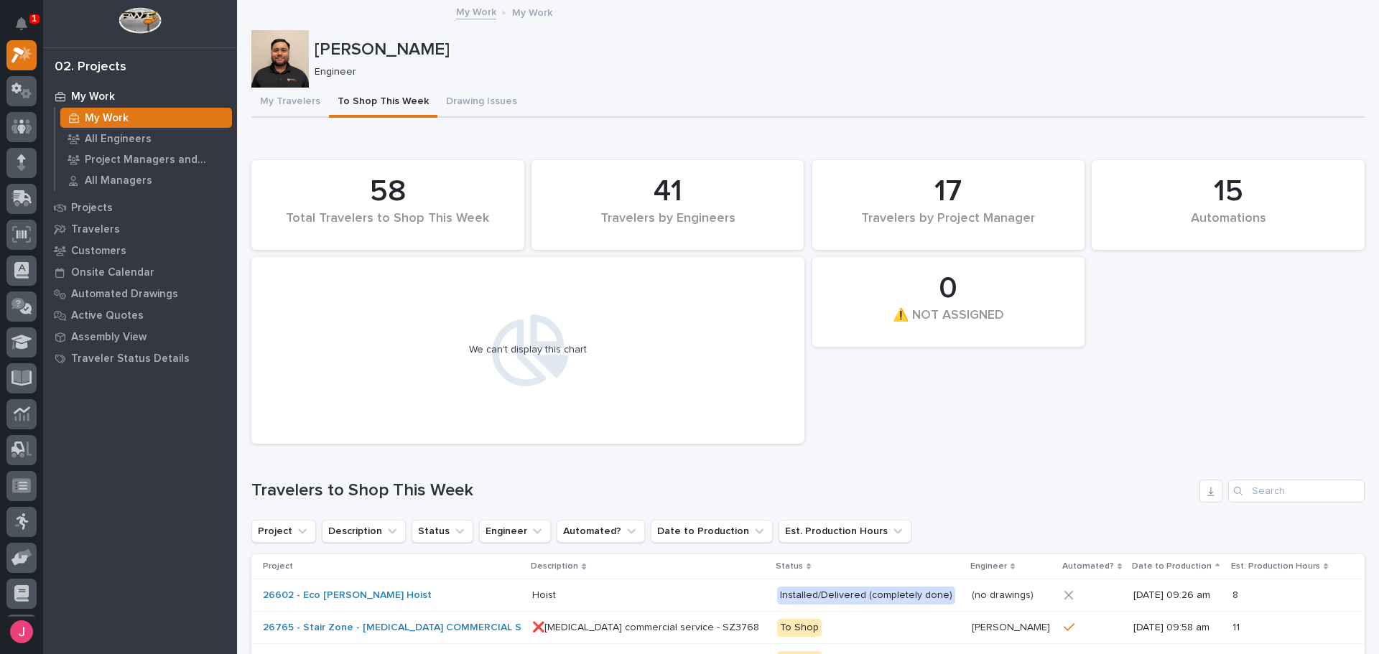
drag, startPoint x: 1132, startPoint y: 510, endPoint x: 1024, endPoint y: 402, distance: 152.4
click at [1026, 400] on div "15 Automations 58 Total Travelers to Shop This Week 0 ⚠️ NOT ASSIGNED 41 Travel…" at bounding box center [808, 302] width 1128 height 298
click at [460, 98] on button "Drawing Issues" at bounding box center [481, 103] width 88 height 30
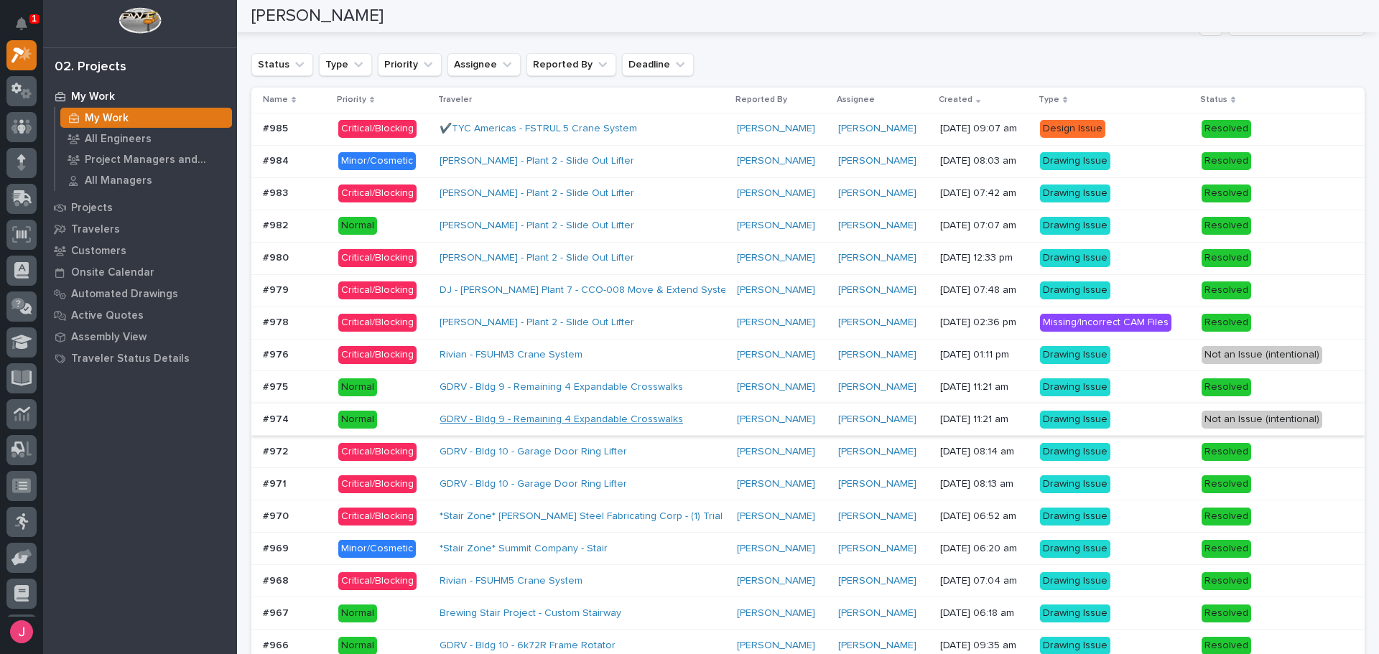
scroll to position [1221, 0]
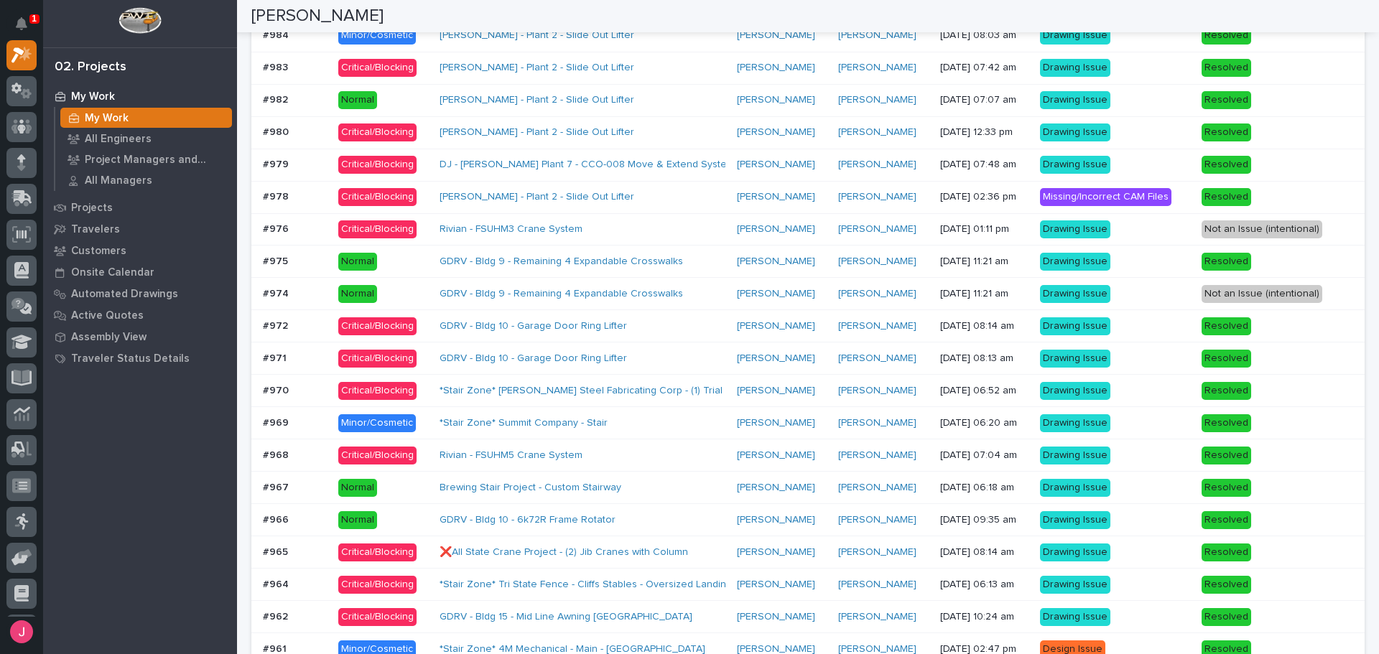
click at [906, 392] on div "[PERSON_NAME]" at bounding box center [883, 391] width 90 height 12
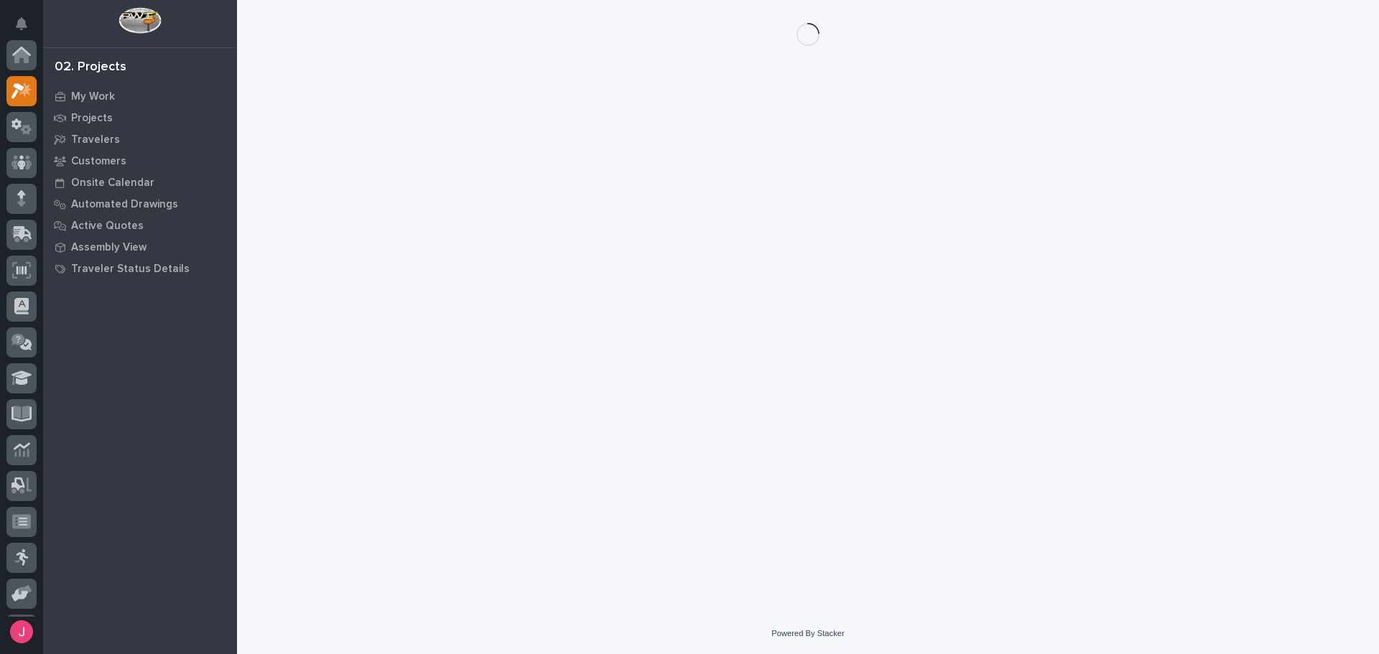
scroll to position [36, 0]
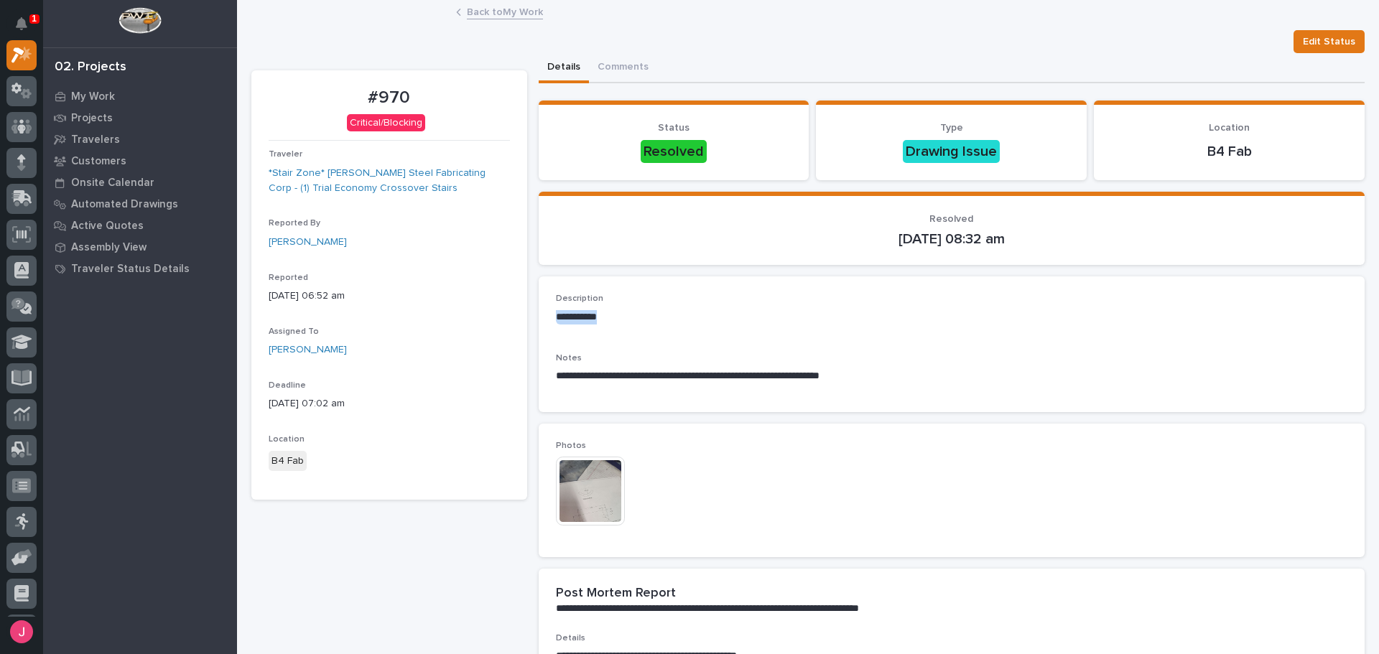
drag, startPoint x: 563, startPoint y: 316, endPoint x: 615, endPoint y: 320, distance: 51.9
click at [610, 314] on div "**********" at bounding box center [952, 345] width 827 height 136
click at [593, 486] on img at bounding box center [590, 491] width 69 height 69
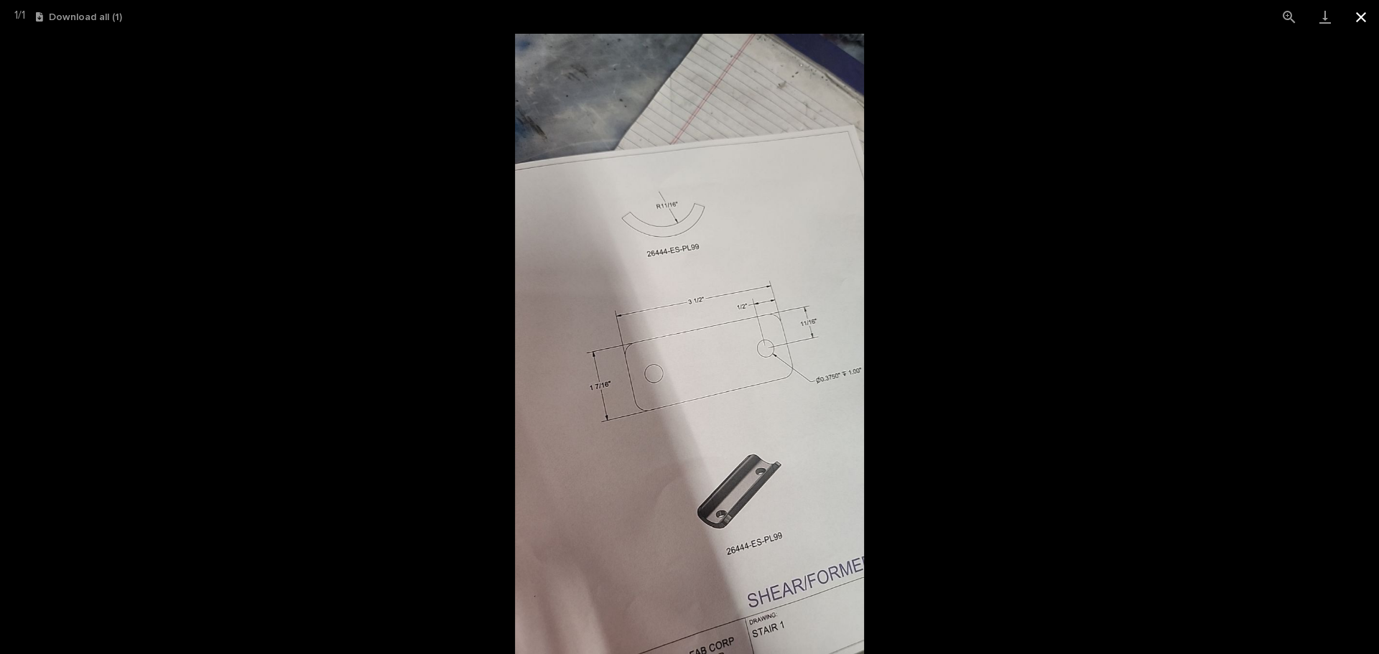
click at [1372, 14] on button "Close gallery" at bounding box center [1361, 17] width 36 height 34
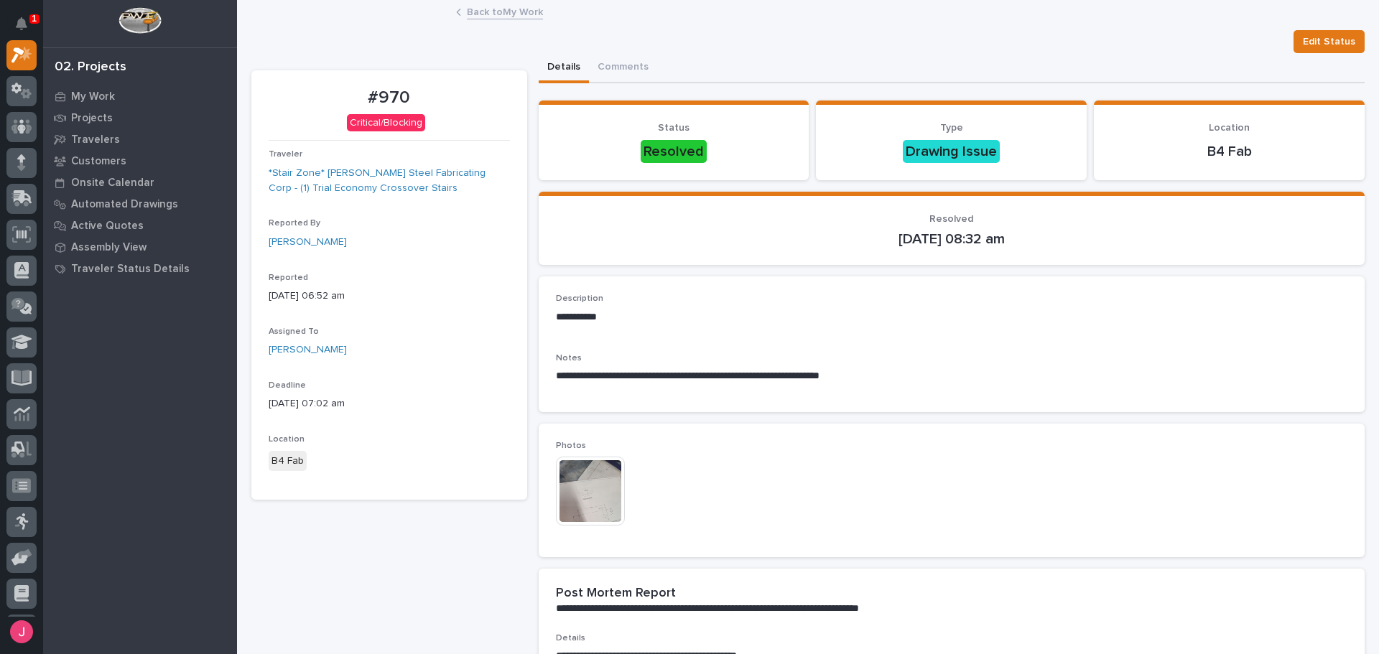
drag, startPoint x: 867, startPoint y: 389, endPoint x: 863, endPoint y: 501, distance: 112.8
click at [870, 386] on div "**********" at bounding box center [952, 374] width 792 height 42
click at [121, 92] on div "My Work" at bounding box center [140, 96] width 187 height 20
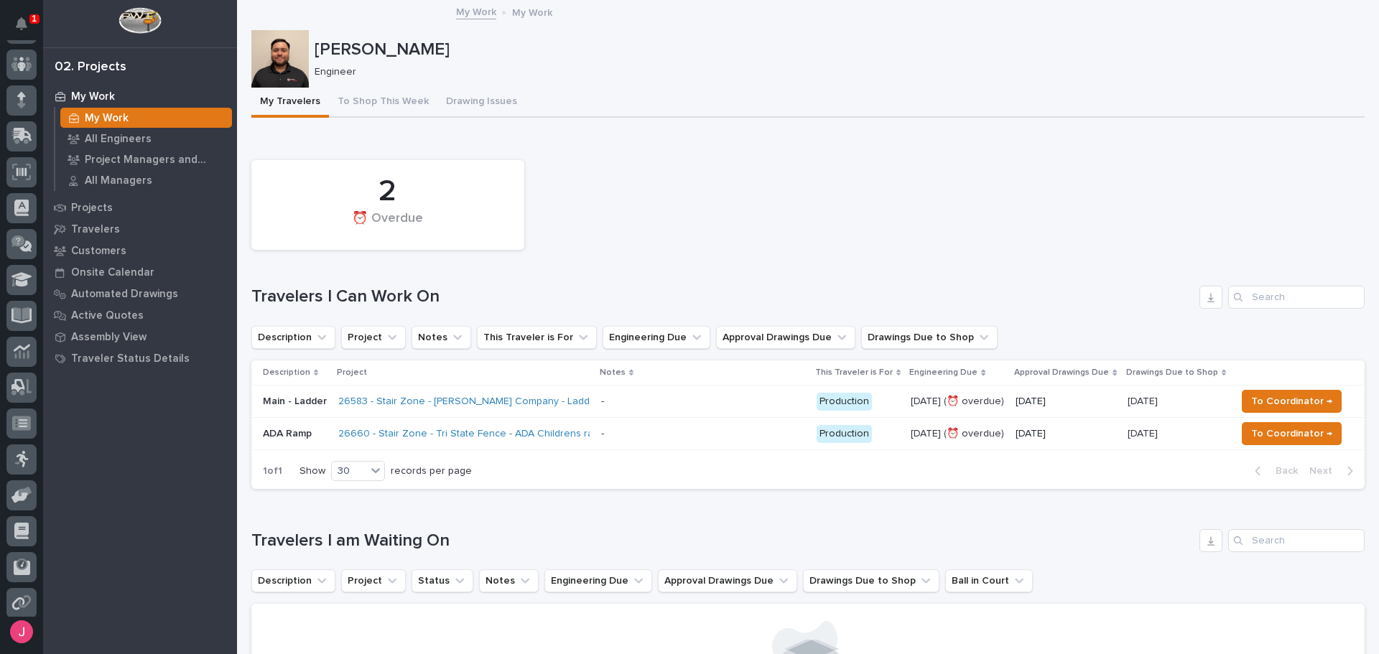
scroll to position [142, 0]
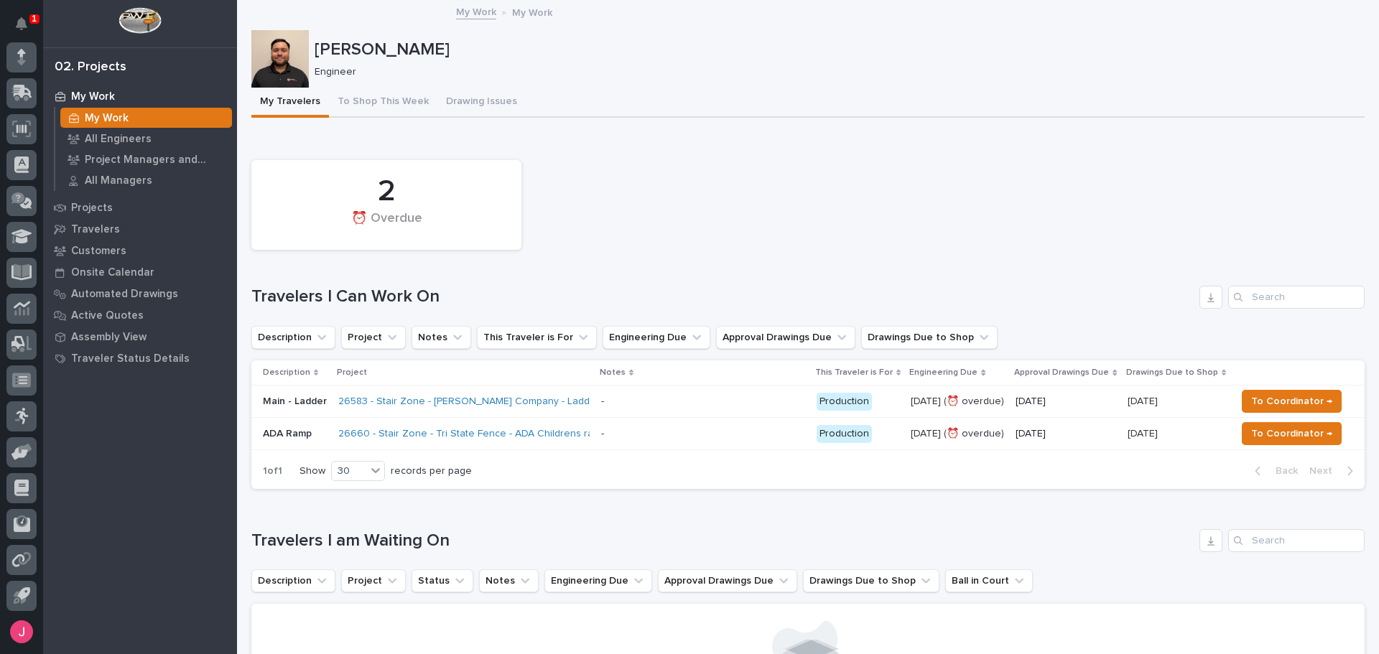
click at [697, 238] on div "2 ⏰ Overdue" at bounding box center [808, 205] width 1128 height 104
click at [697, 240] on div "2 ⏰ Overdue" at bounding box center [808, 205] width 1128 height 104
drag, startPoint x: 685, startPoint y: 129, endPoint x: 666, endPoint y: 170, distance: 44.7
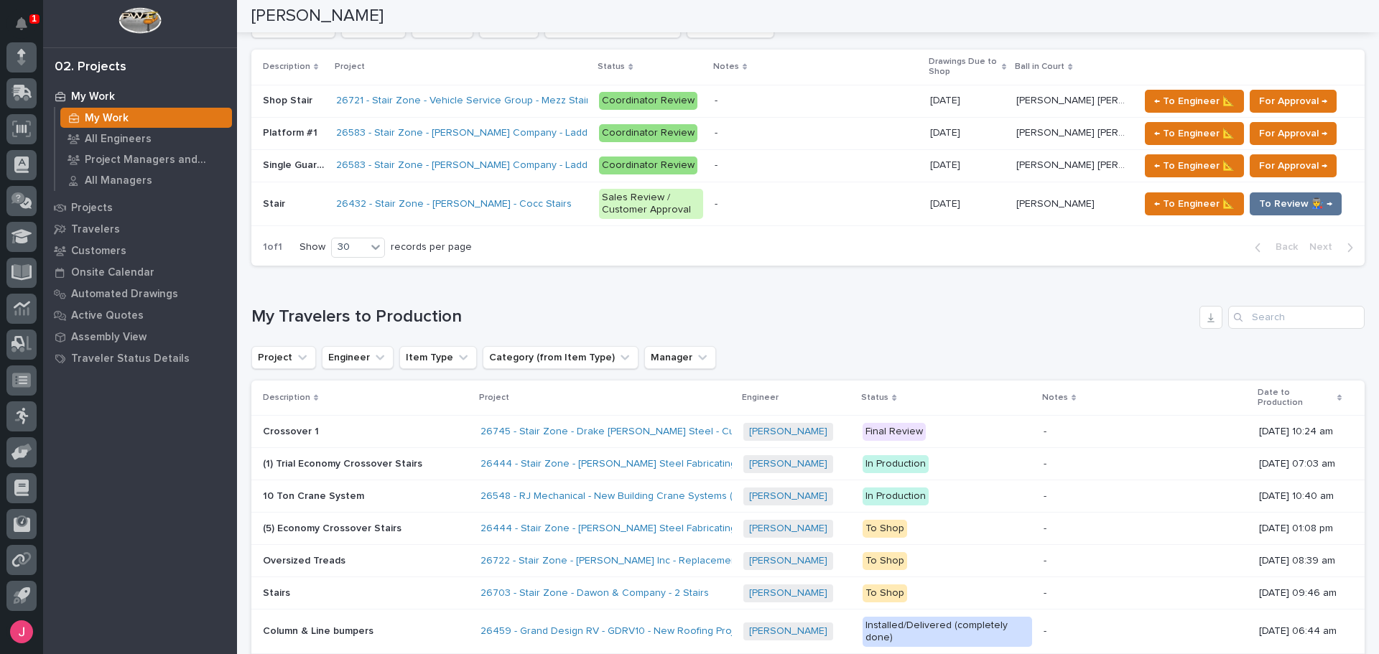
scroll to position [769, 0]
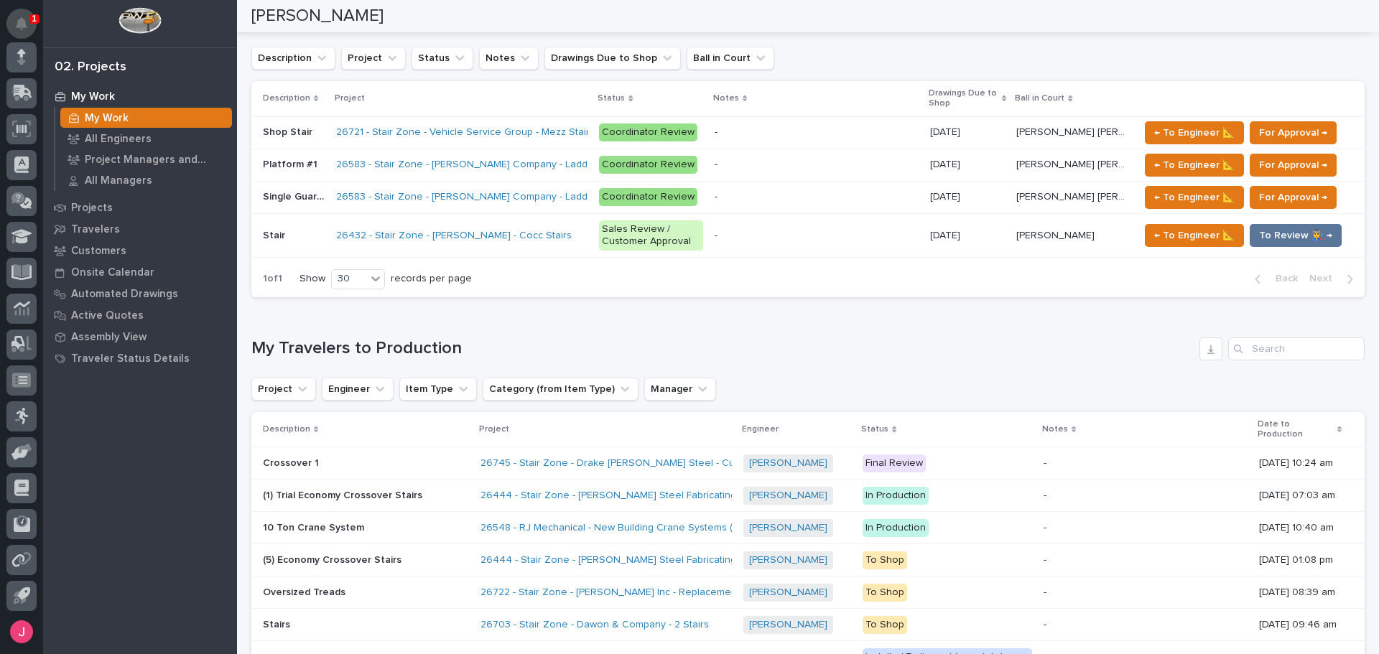
click at [27, 11] on button "Notifications" at bounding box center [21, 24] width 30 height 30
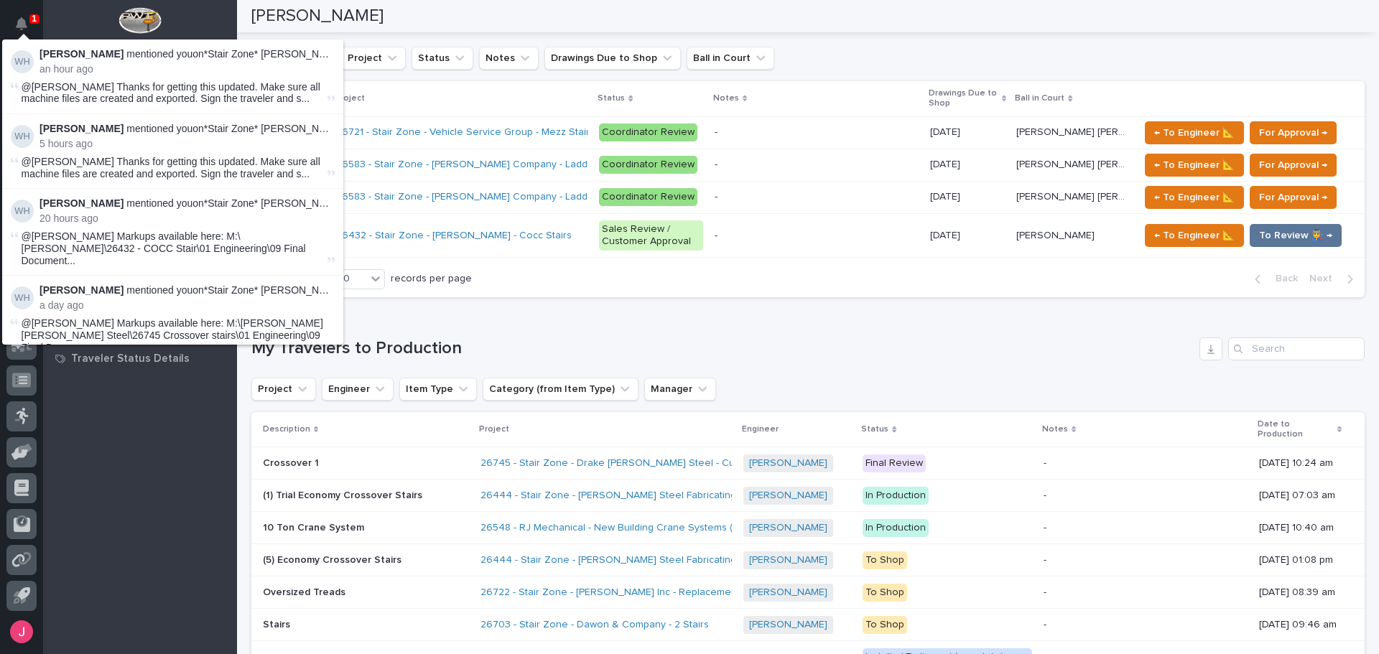
scroll to position [36, 0]
drag, startPoint x: 122, startPoint y: 93, endPoint x: 241, endPoint y: 99, distance: 119.4
click at [226, 96] on span "@Josh Nakasone Thanks for getting this updated. Make sure all machine files are…" at bounding box center [173, 93] width 303 height 24
click at [246, 99] on span "@Josh Nakasone Thanks for getting this updated. Make sure all machine files are…" at bounding box center [173, 93] width 303 height 24
click at [934, 346] on h1 "My Travelers to Production" at bounding box center [722, 348] width 942 height 21
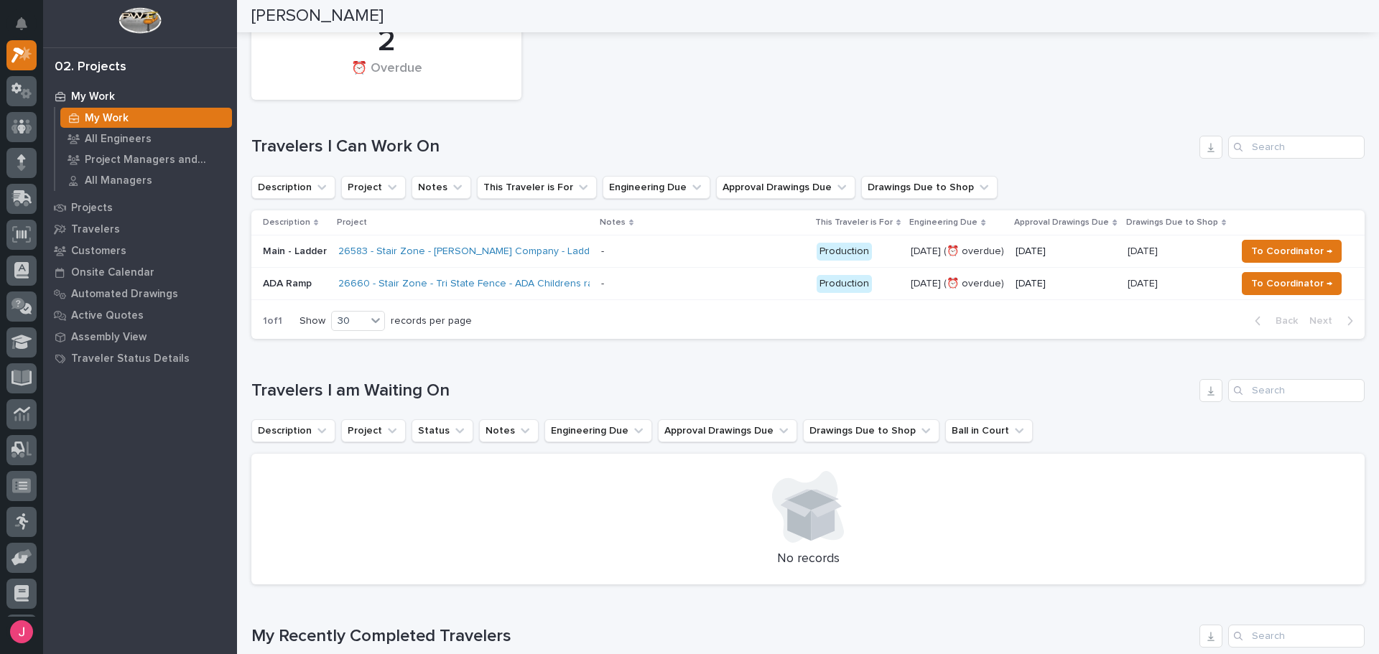
scroll to position [0, 0]
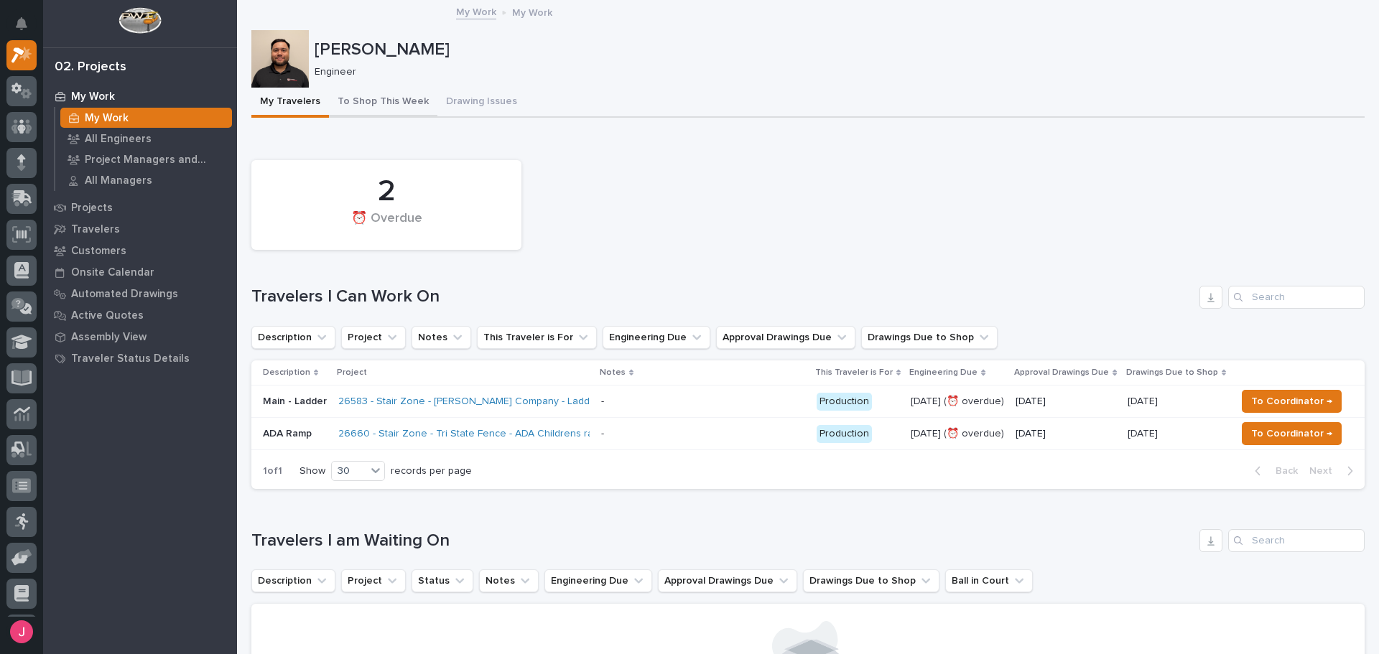
click at [381, 103] on button "To Shop This Week" at bounding box center [383, 103] width 108 height 30
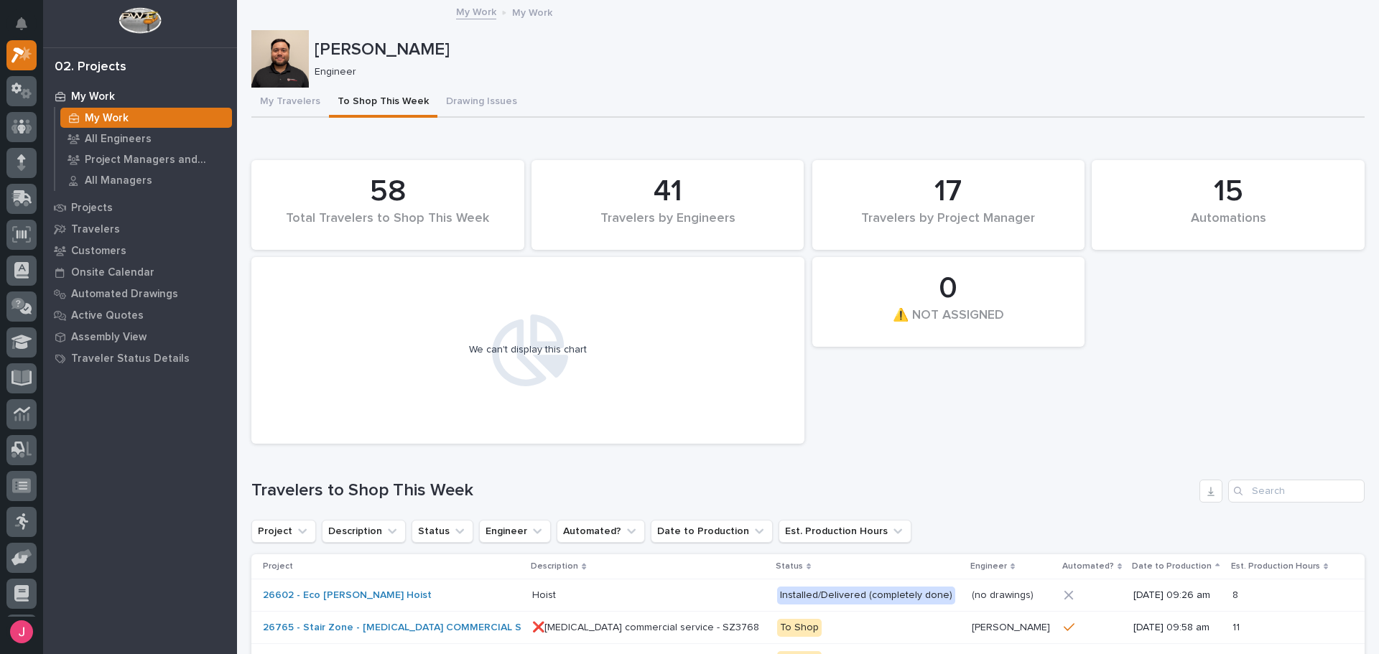
click at [529, 330] on icon at bounding box center [528, 351] width 81 height 72
drag, startPoint x: 529, startPoint y: 334, endPoint x: 583, endPoint y: 363, distance: 60.8
click at [579, 364] on div "We can't display this chart" at bounding box center [528, 350] width 539 height 172
click at [604, 355] on div "We can't display this chart" at bounding box center [528, 350] width 539 height 172
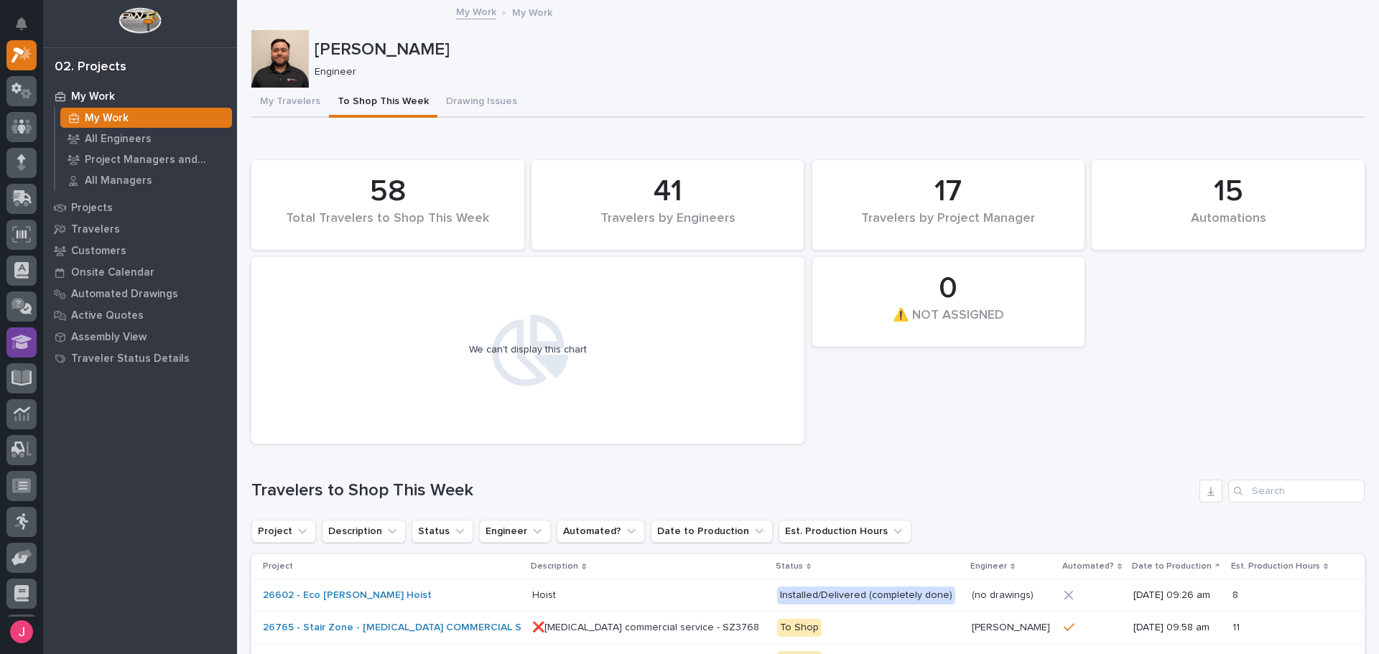
click at [303, 93] on button "My Travelers" at bounding box center [290, 103] width 78 height 30
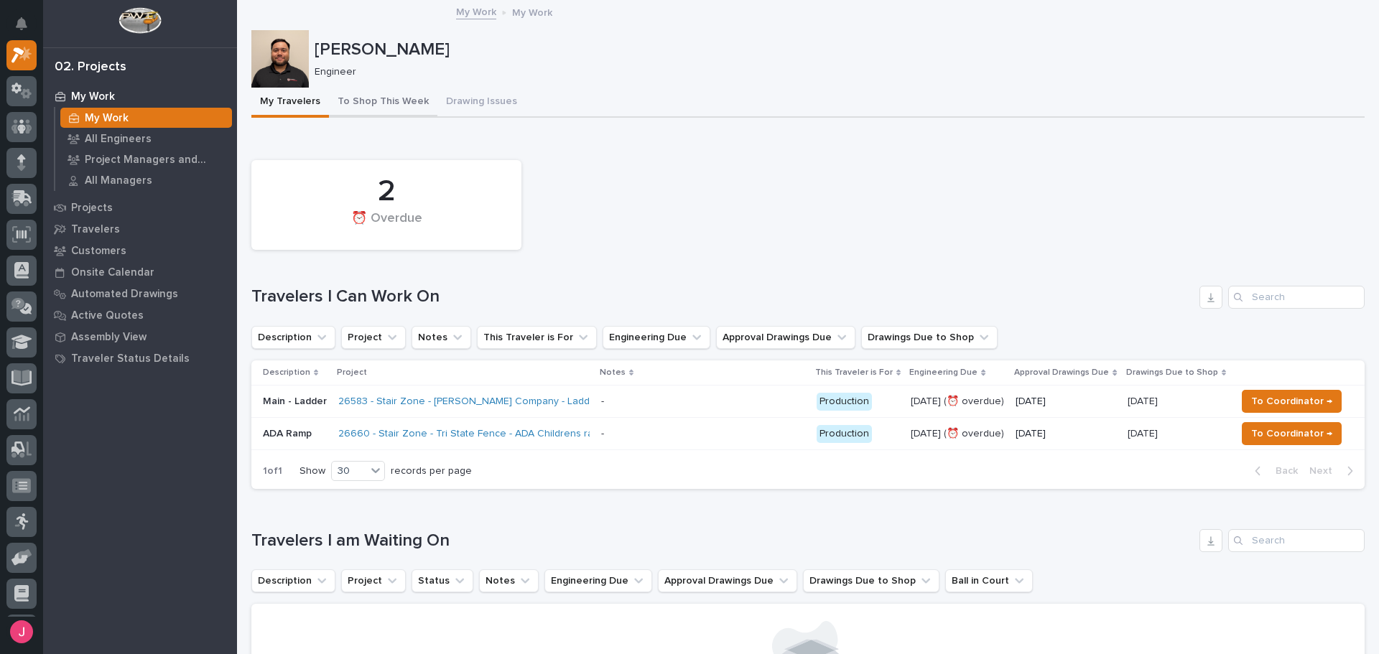
click at [362, 108] on button "To Shop This Week" at bounding box center [383, 103] width 108 height 30
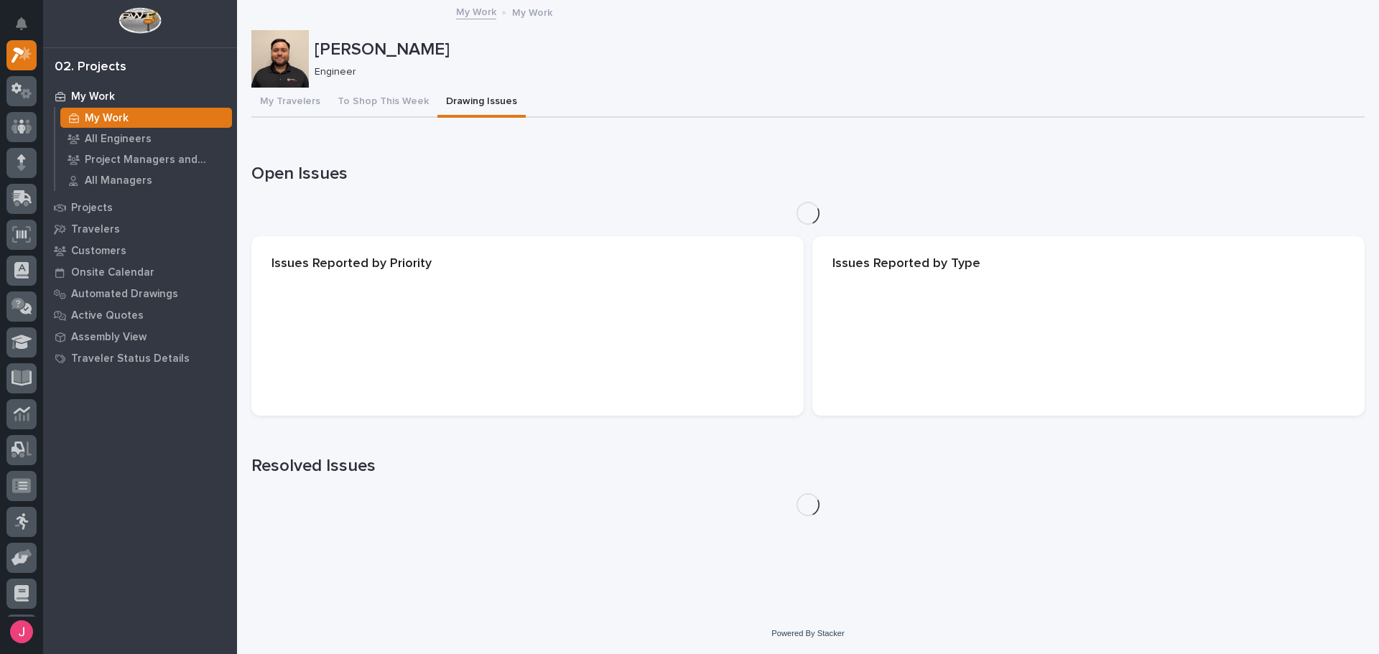
click at [455, 106] on button "Drawing Issues" at bounding box center [481, 103] width 88 height 30
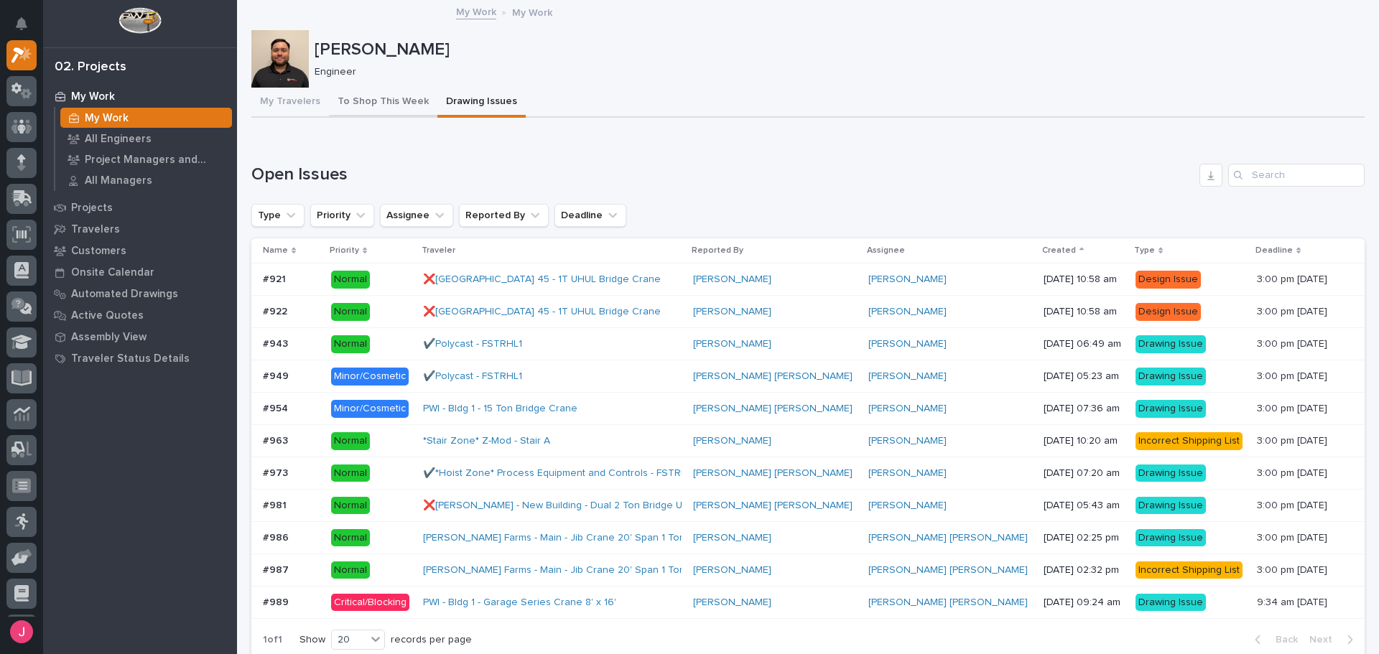
click at [405, 116] on button "To Shop This Week" at bounding box center [383, 103] width 108 height 30
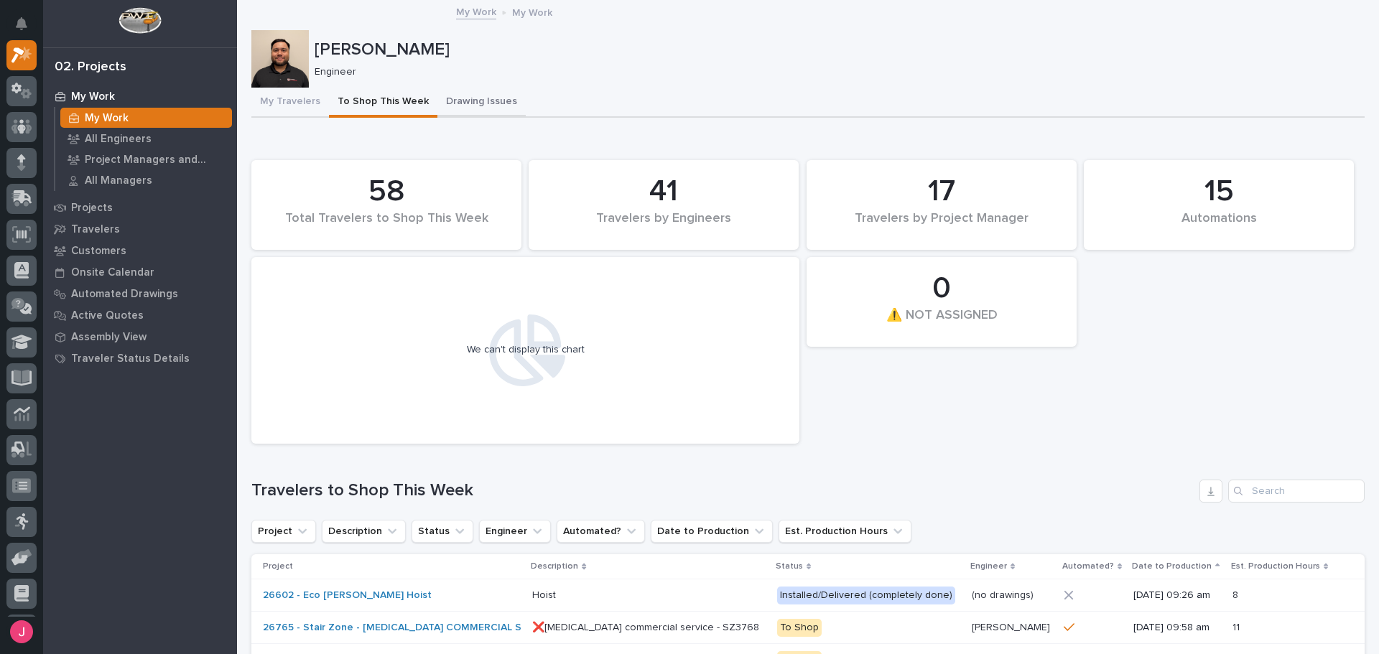
click at [503, 106] on button "Drawing Issues" at bounding box center [481, 103] width 88 height 30
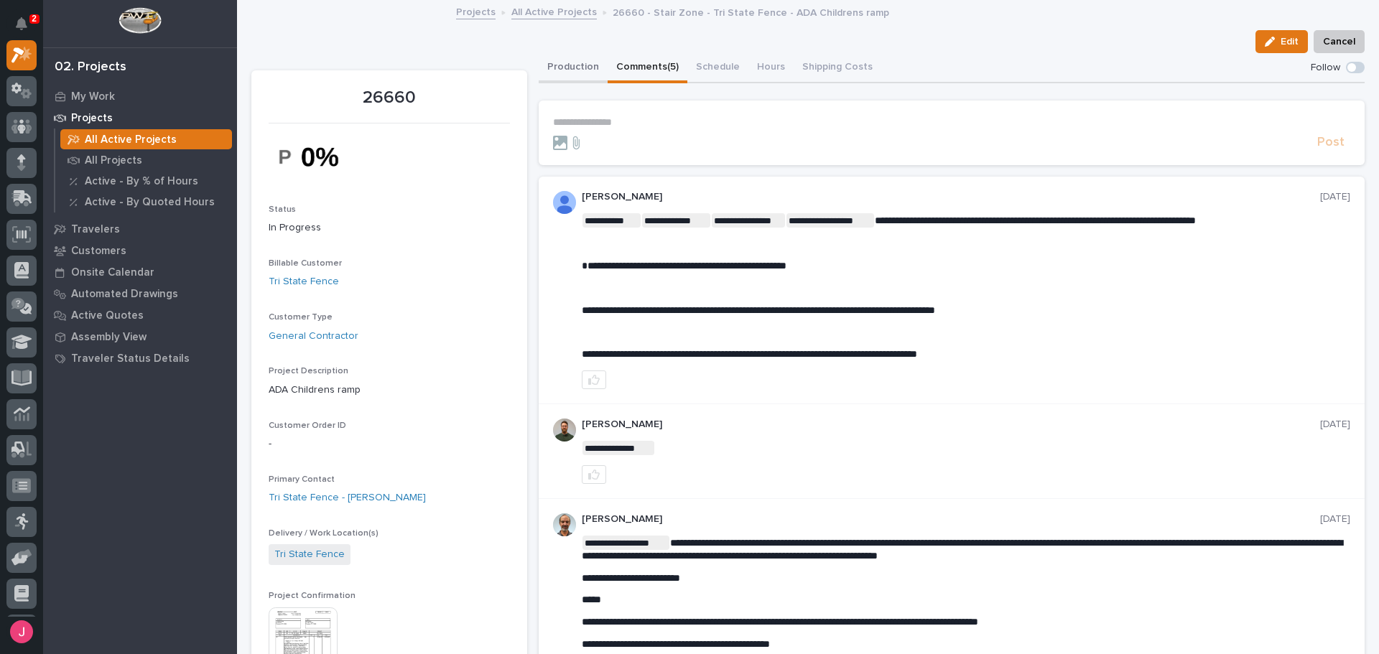
click at [547, 61] on button "Production" at bounding box center [573, 68] width 69 height 30
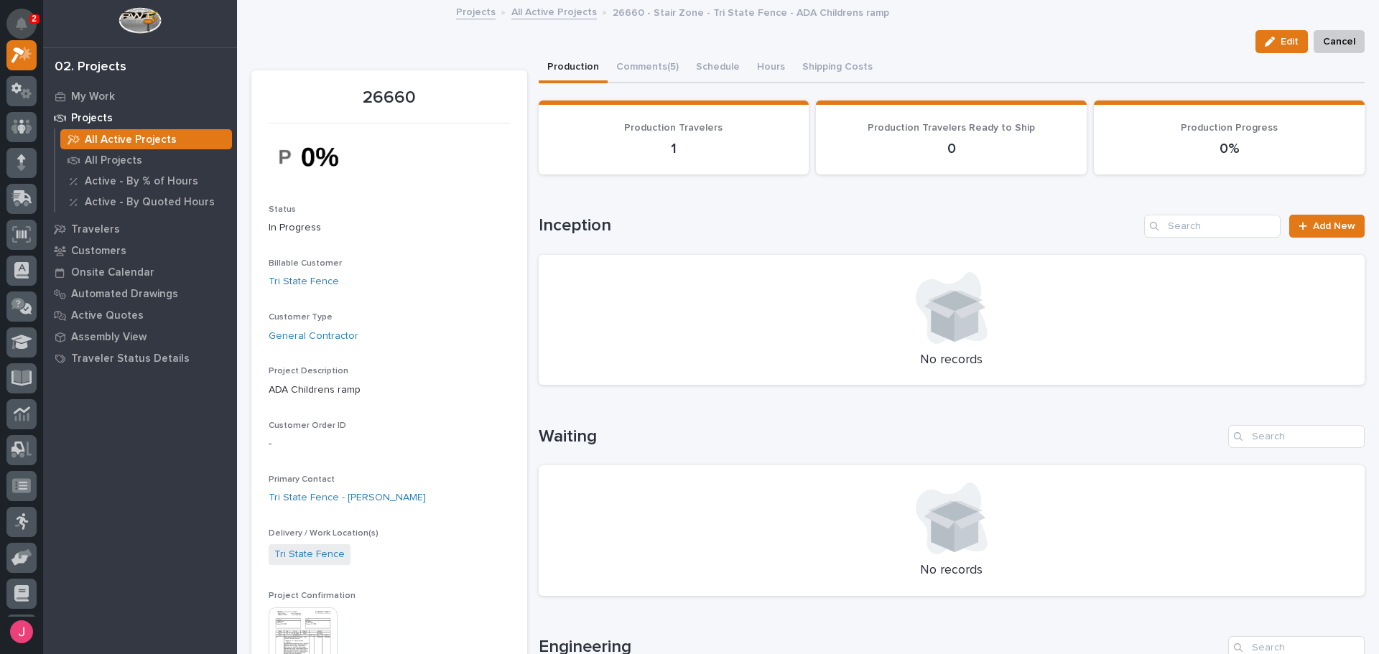
click at [17, 21] on icon "Notifications" at bounding box center [21, 23] width 11 height 13
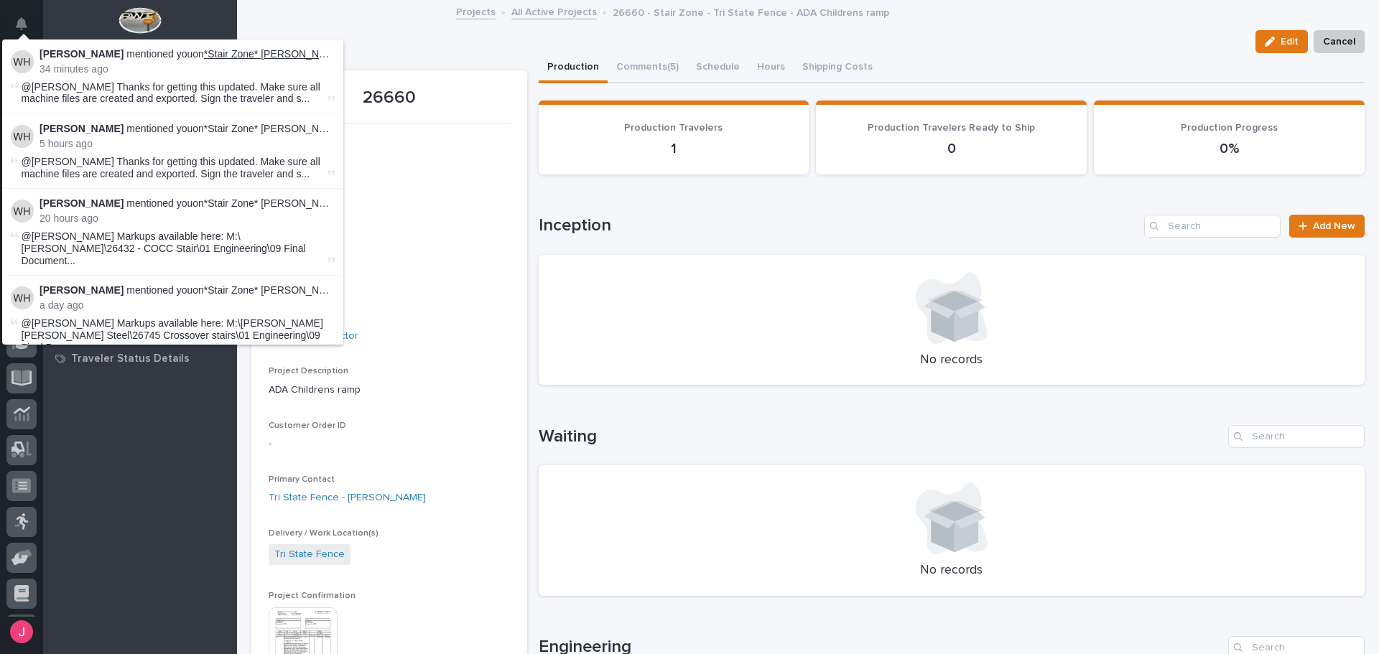
click at [252, 52] on link "*Stair Zone* [PERSON_NAME]" at bounding box center [274, 53] width 140 height 11
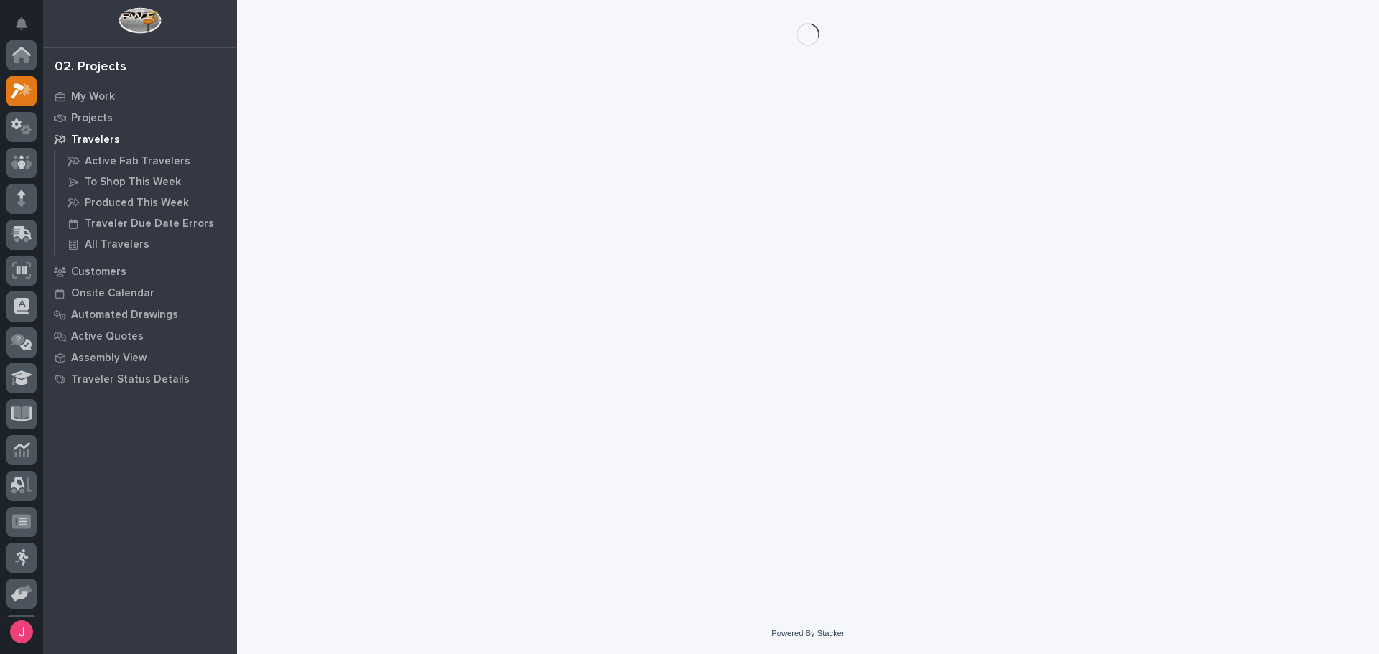
scroll to position [36, 0]
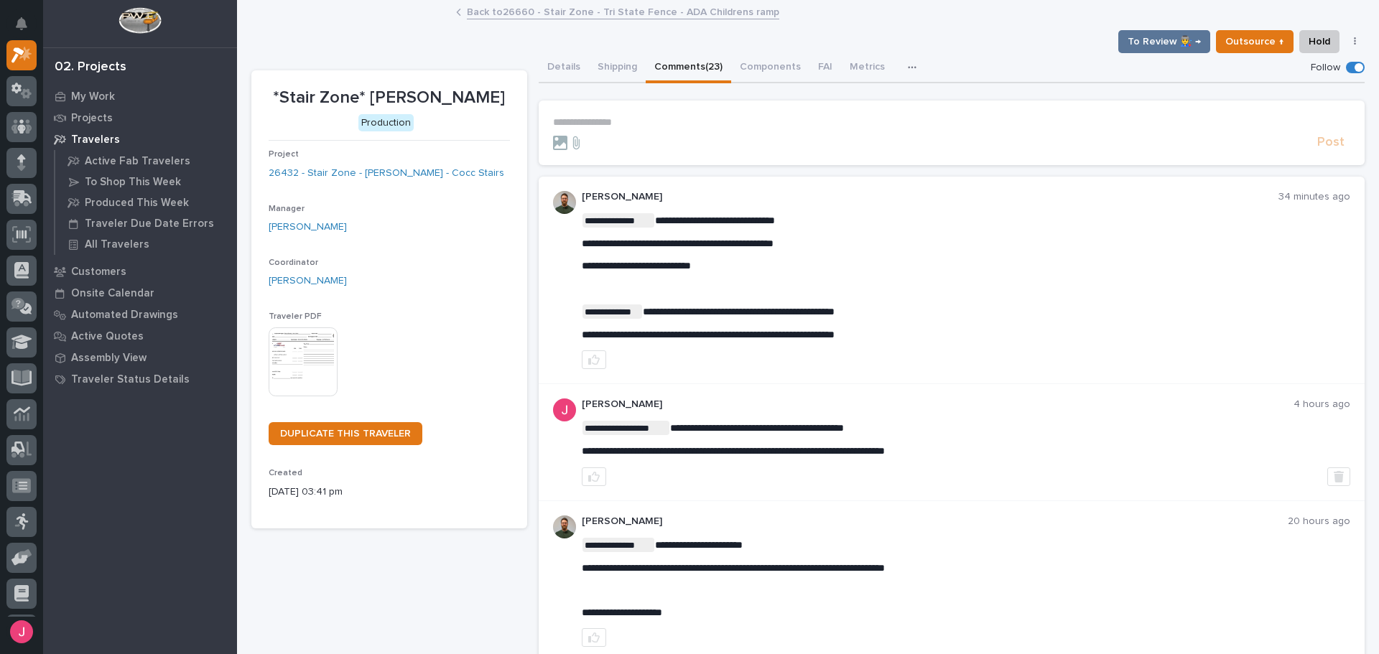
drag, startPoint x: 682, startPoint y: 236, endPoint x: 733, endPoint y: 248, distance: 52.3
click at [715, 246] on div "**********" at bounding box center [966, 276] width 769 height 127
click at [742, 248] on span "**********" at bounding box center [678, 243] width 192 height 10
drag, startPoint x: 639, startPoint y: 310, endPoint x: 857, endPoint y: 332, distance: 219.4
click at [831, 323] on div "**********" at bounding box center [966, 276] width 769 height 127
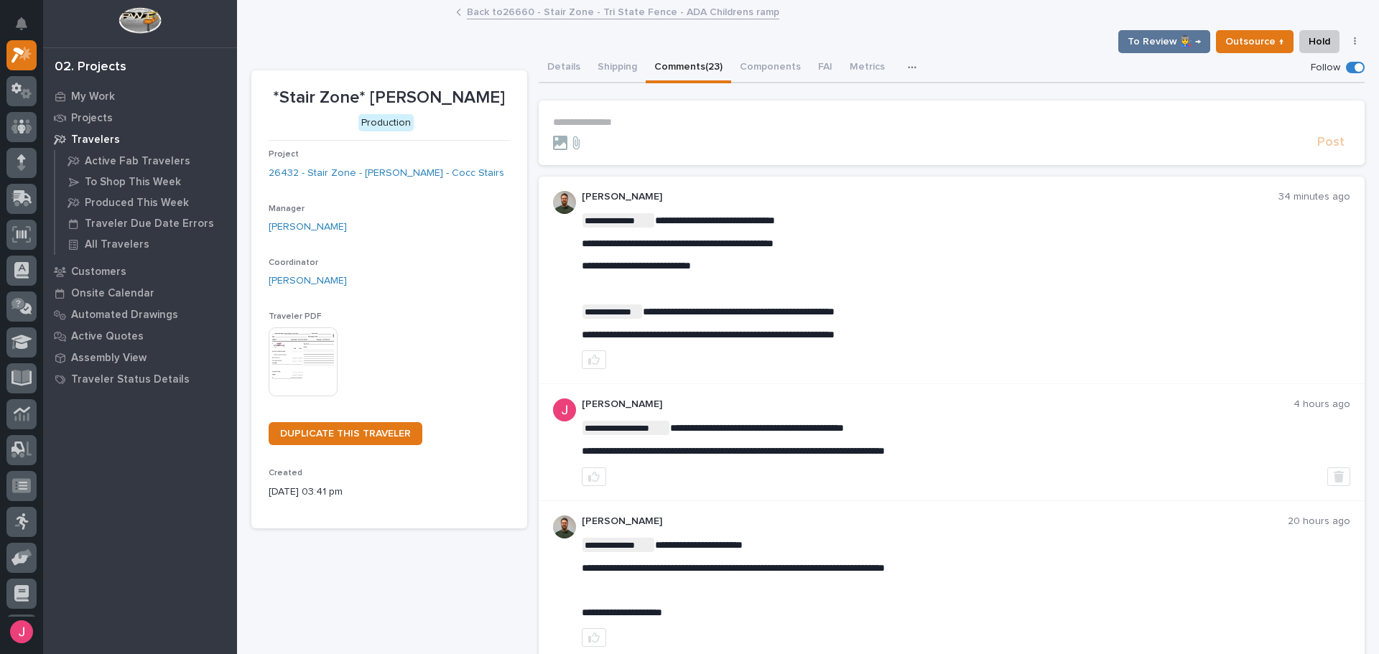
click at [835, 332] on span "**********" at bounding box center [708, 335] width 253 height 10
drag, startPoint x: 798, startPoint y: 333, endPoint x: 866, endPoint y: 333, distance: 68.2
click at [835, 333] on span "**********" at bounding box center [708, 335] width 253 height 10
drag, startPoint x: 743, startPoint y: 328, endPoint x: 838, endPoint y: 334, distance: 95.7
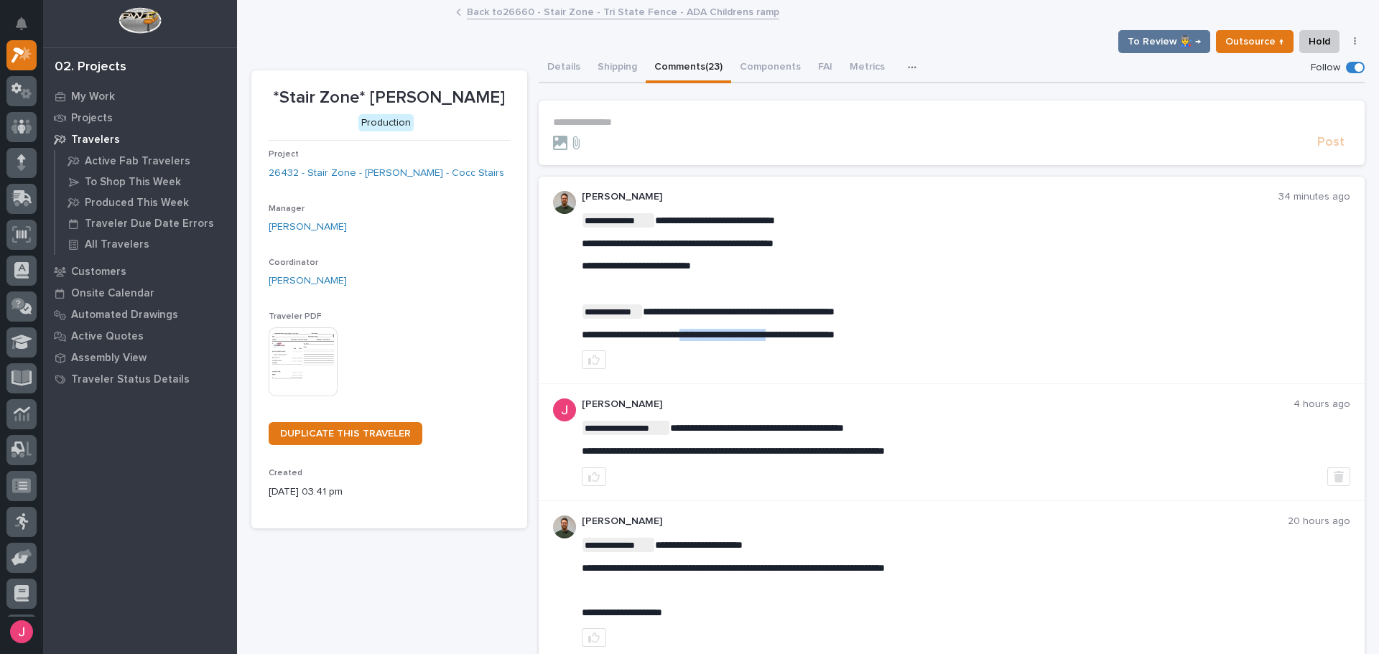
click at [822, 334] on div "**********" at bounding box center [966, 276] width 769 height 127
click at [835, 334] on span "**********" at bounding box center [708, 335] width 253 height 10
drag, startPoint x: 657, startPoint y: 219, endPoint x: 713, endPoint y: 259, distance: 68.4
click at [713, 259] on div "**********" at bounding box center [966, 276] width 769 height 127
click at [712, 260] on p "**********" at bounding box center [966, 266] width 769 height 12
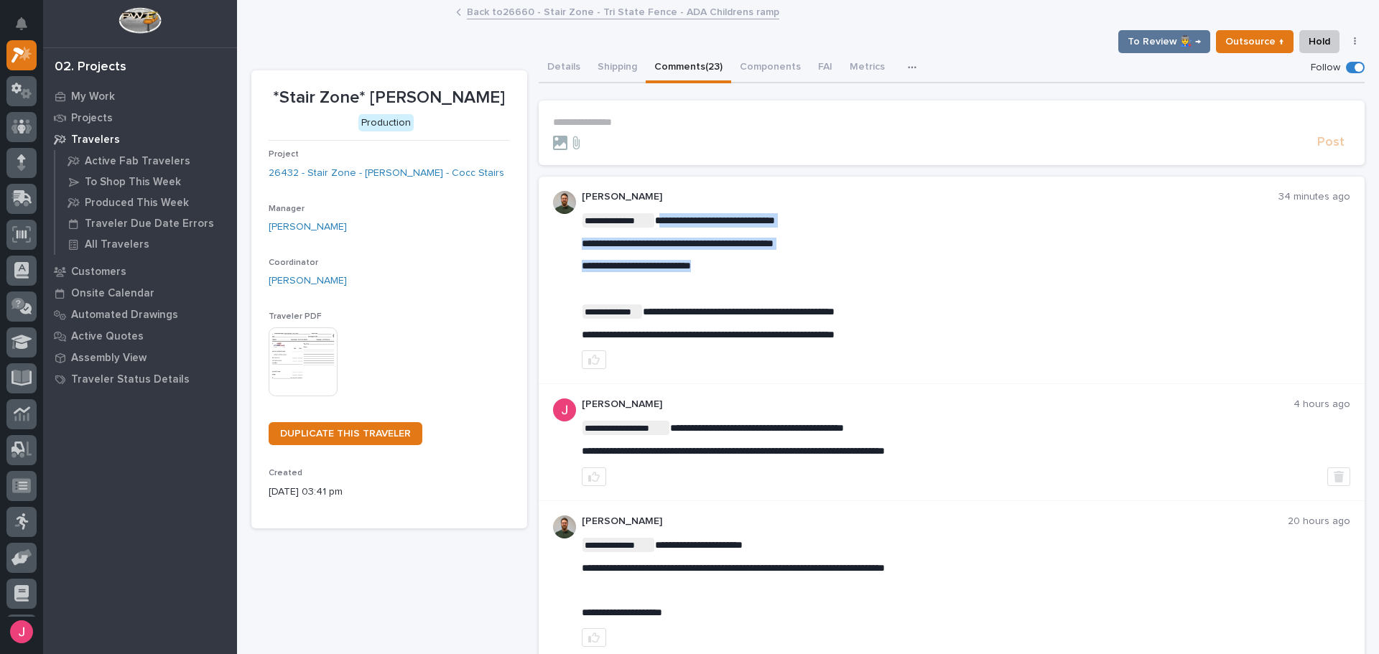
drag, startPoint x: 657, startPoint y: 219, endPoint x: 715, endPoint y: 267, distance: 75.0
click at [715, 267] on div "**********" at bounding box center [966, 276] width 769 height 127
click at [714, 267] on p "**********" at bounding box center [966, 266] width 769 height 12
click at [660, 211] on div "**********" at bounding box center [966, 280] width 769 height 178
drag, startPoint x: 657, startPoint y: 215, endPoint x: 700, endPoint y: 254, distance: 58.0
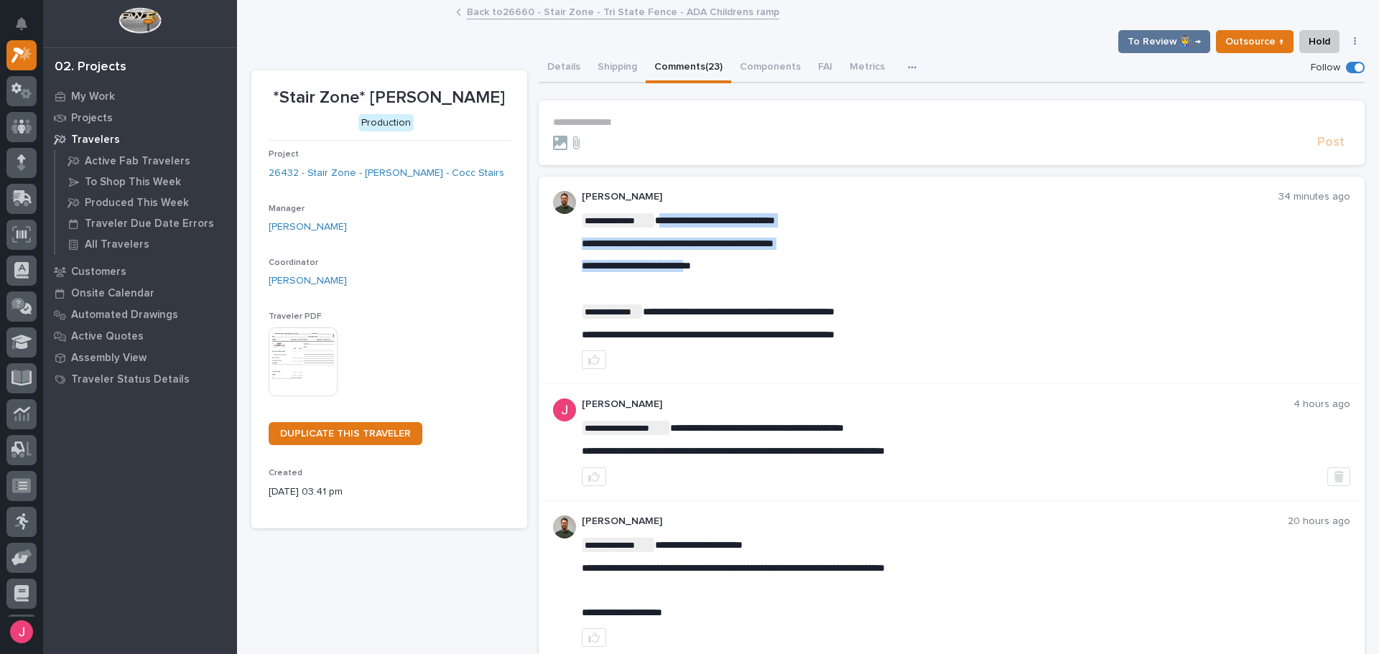
click at [700, 254] on div "**********" at bounding box center [966, 276] width 769 height 127
click at [705, 261] on p "**********" at bounding box center [966, 266] width 769 height 12
drag, startPoint x: 654, startPoint y: 218, endPoint x: 720, endPoint y: 272, distance: 85.7
click at [720, 272] on div "**********" at bounding box center [966, 276] width 769 height 127
click at [712, 235] on div "**********" at bounding box center [966, 276] width 769 height 127
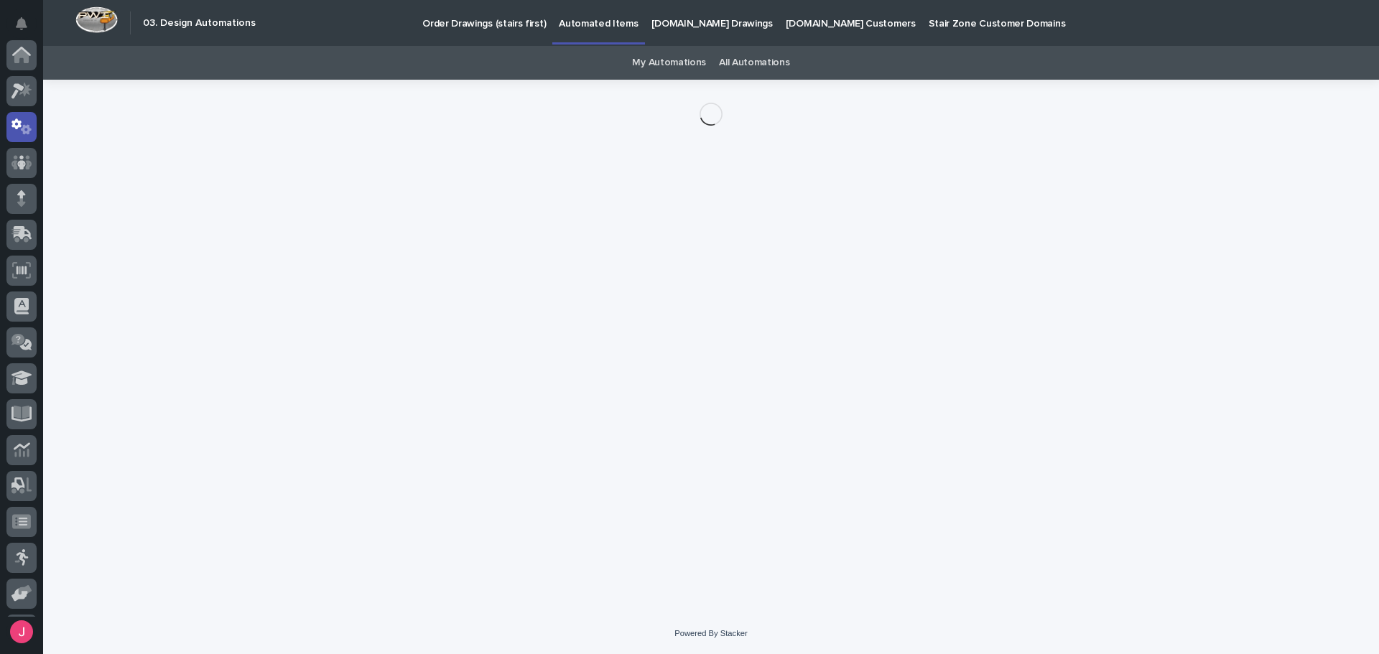
scroll to position [72, 0]
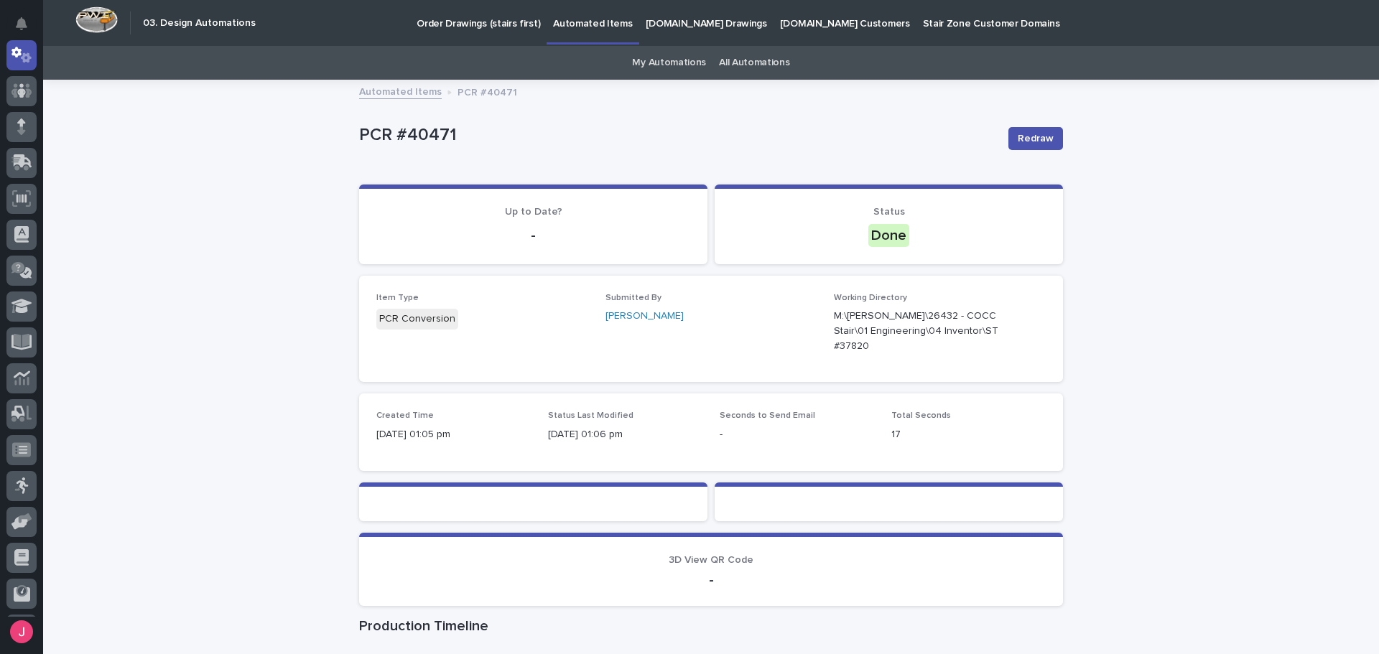
click at [673, 56] on link "My Automations" at bounding box center [669, 63] width 74 height 34
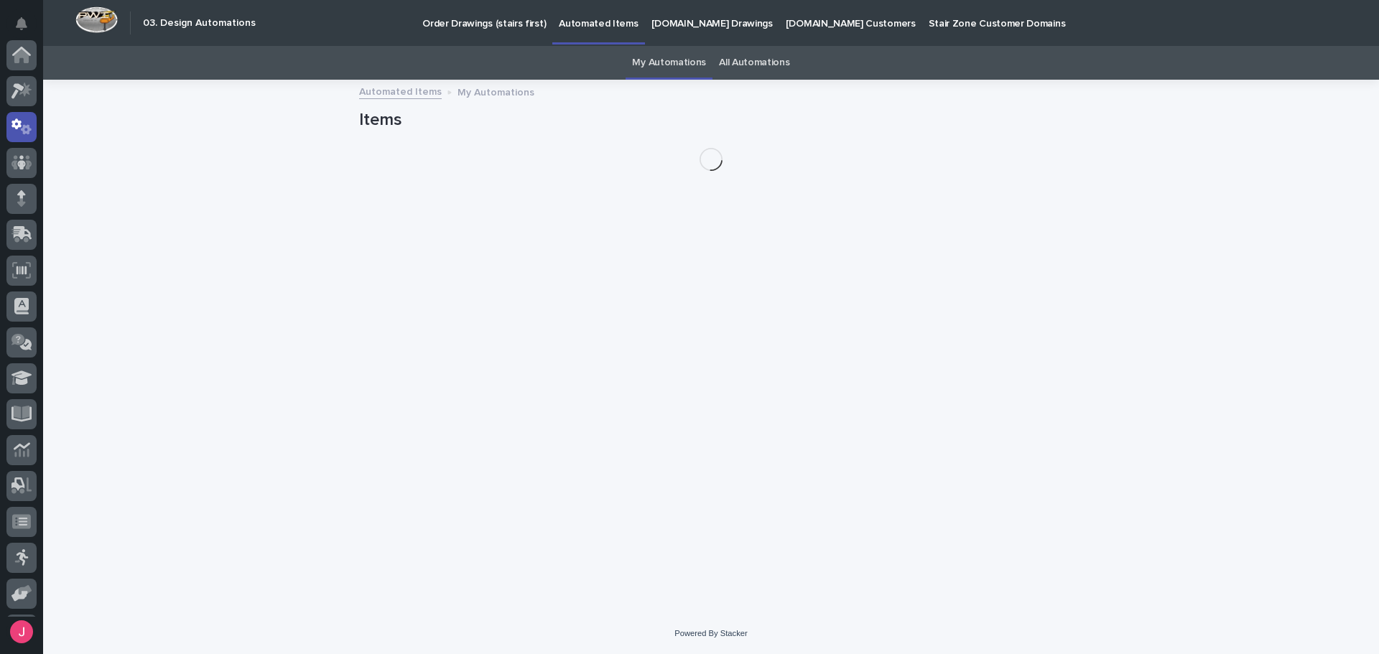
scroll to position [72, 0]
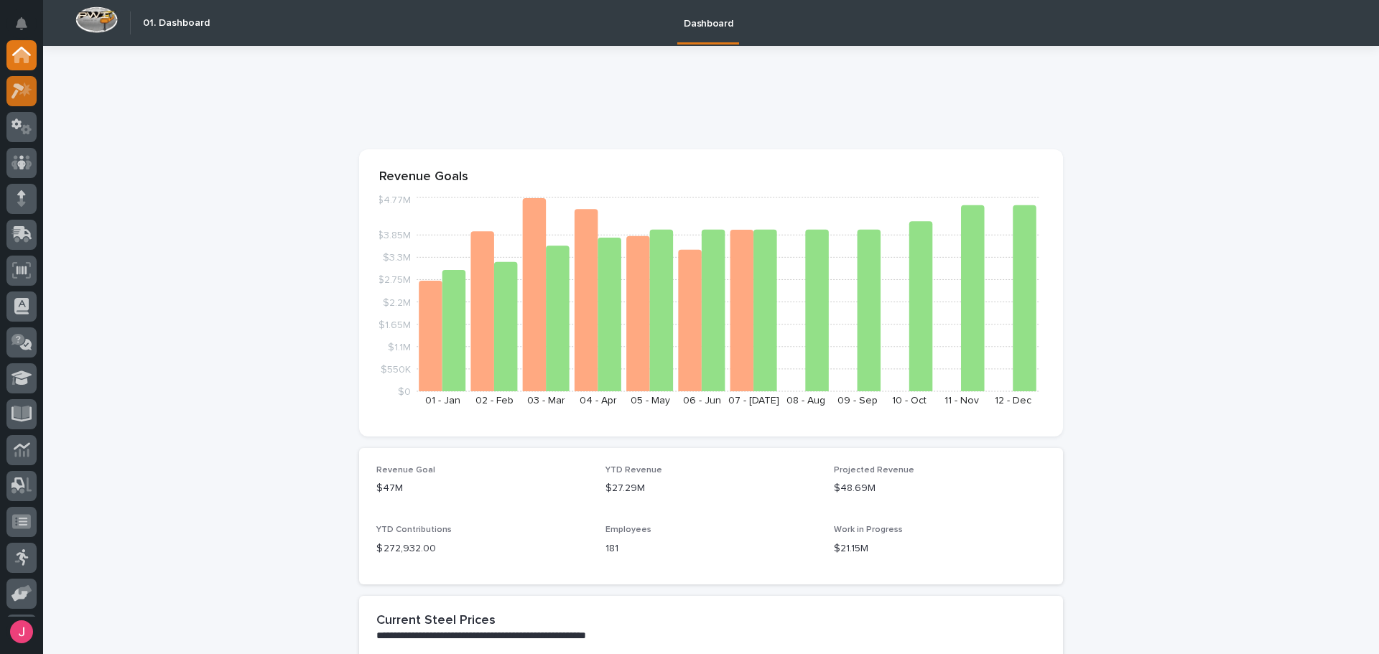
click at [31, 95] on icon at bounding box center [21, 91] width 21 height 17
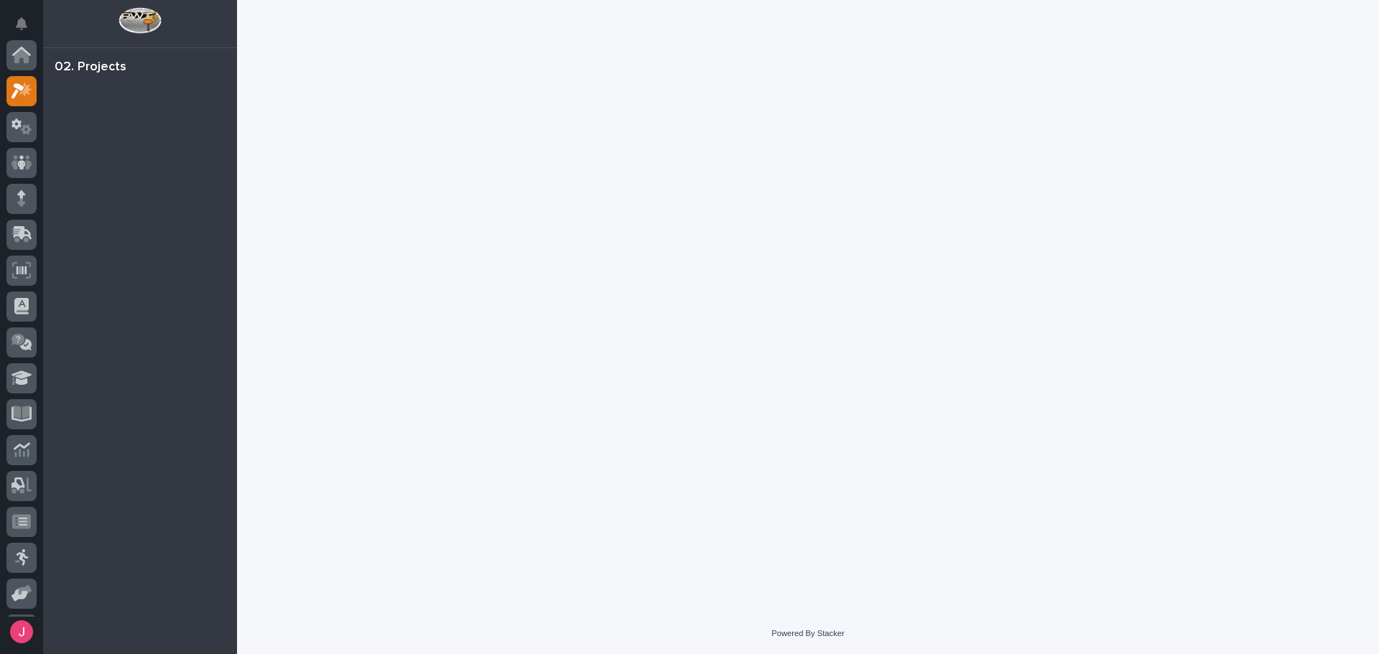
scroll to position [36, 0]
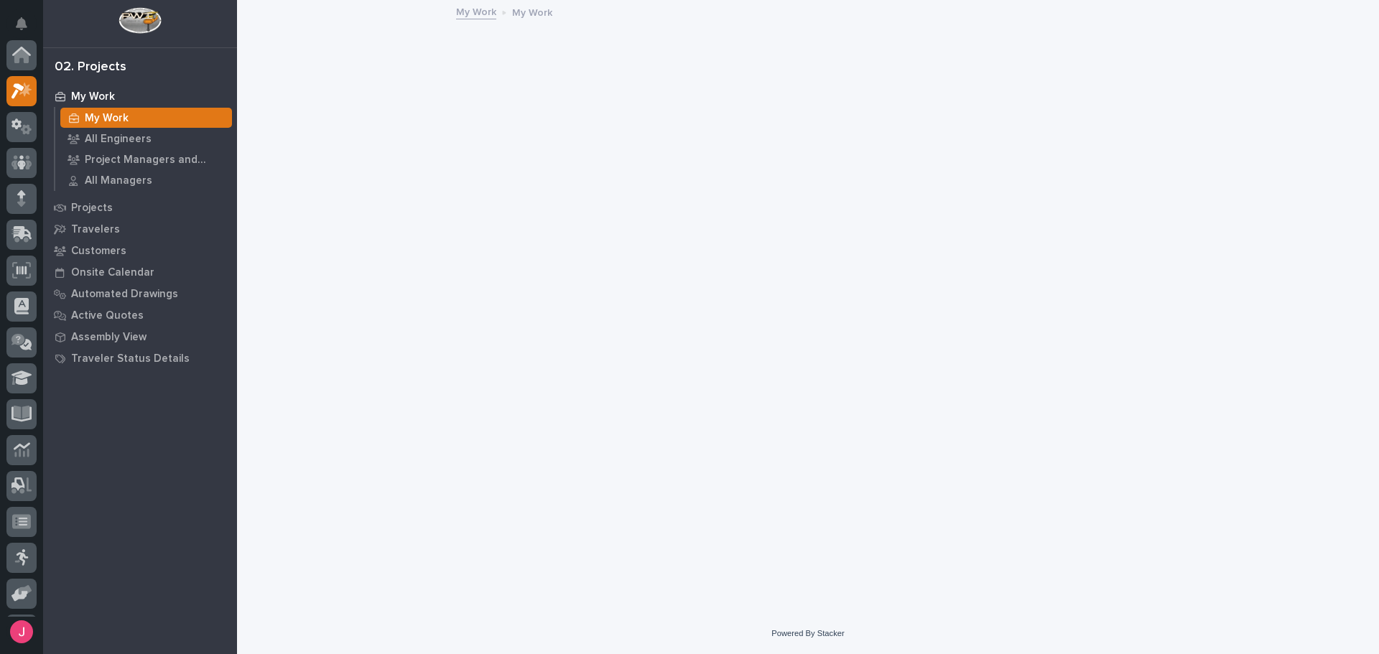
scroll to position [36, 0]
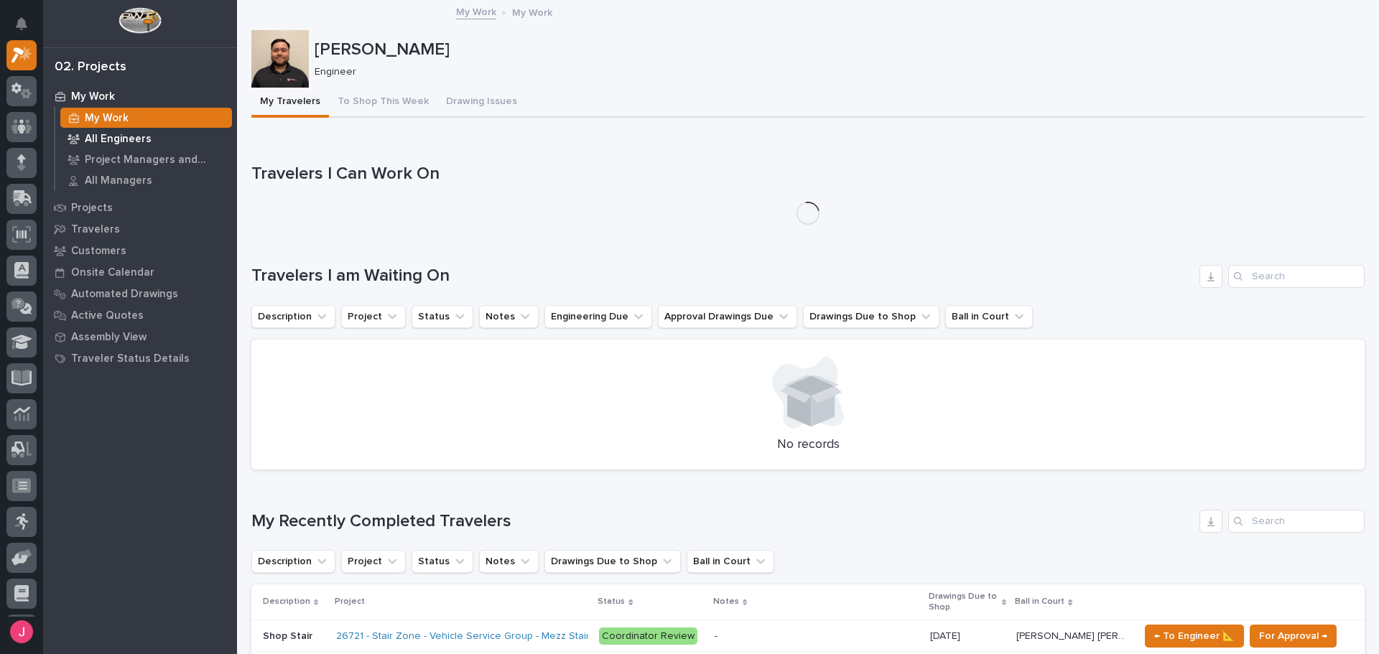
click at [131, 136] on p "All Engineers" at bounding box center [118, 139] width 67 height 13
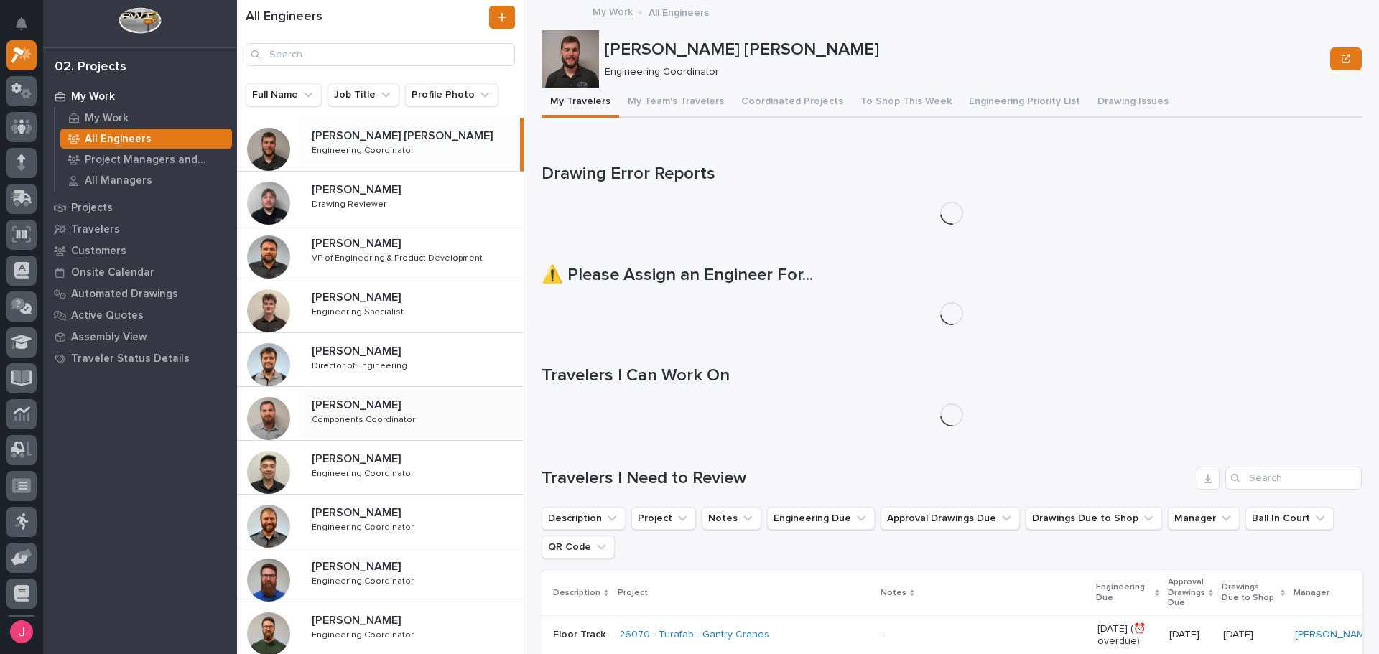
scroll to position [144, 0]
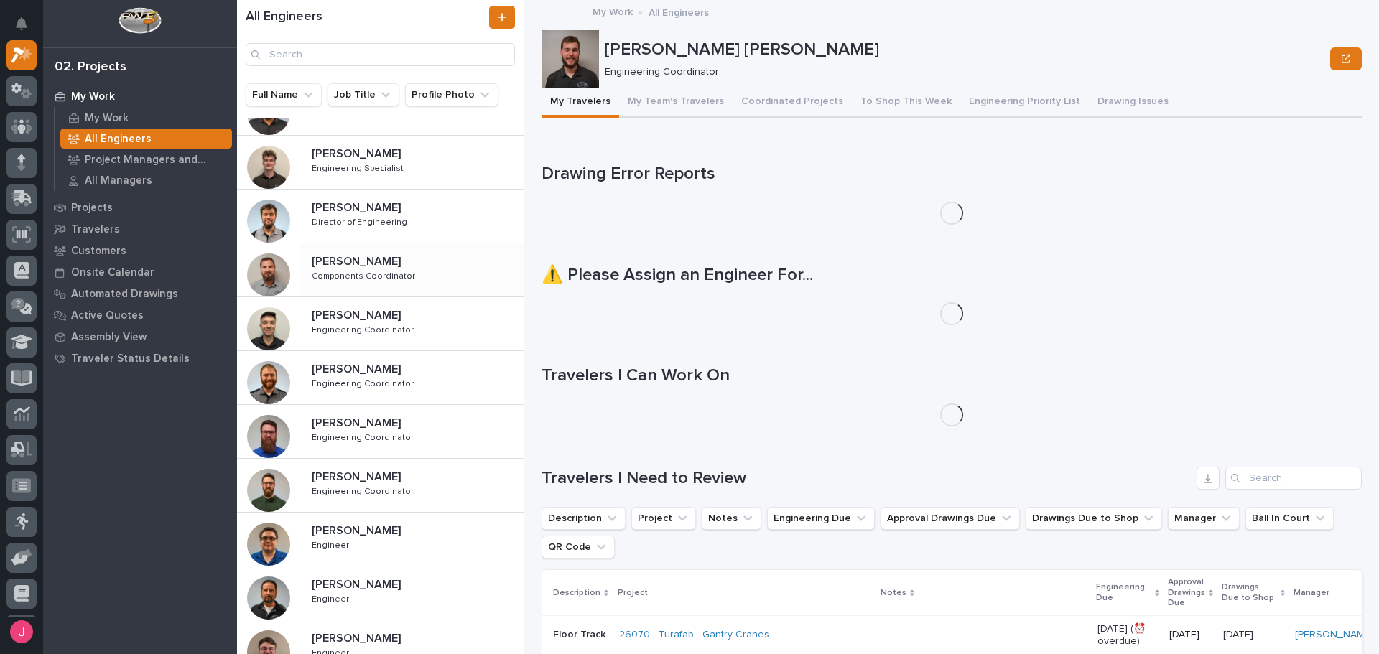
click at [374, 268] on p "Nathan Gross" at bounding box center [358, 260] width 92 height 17
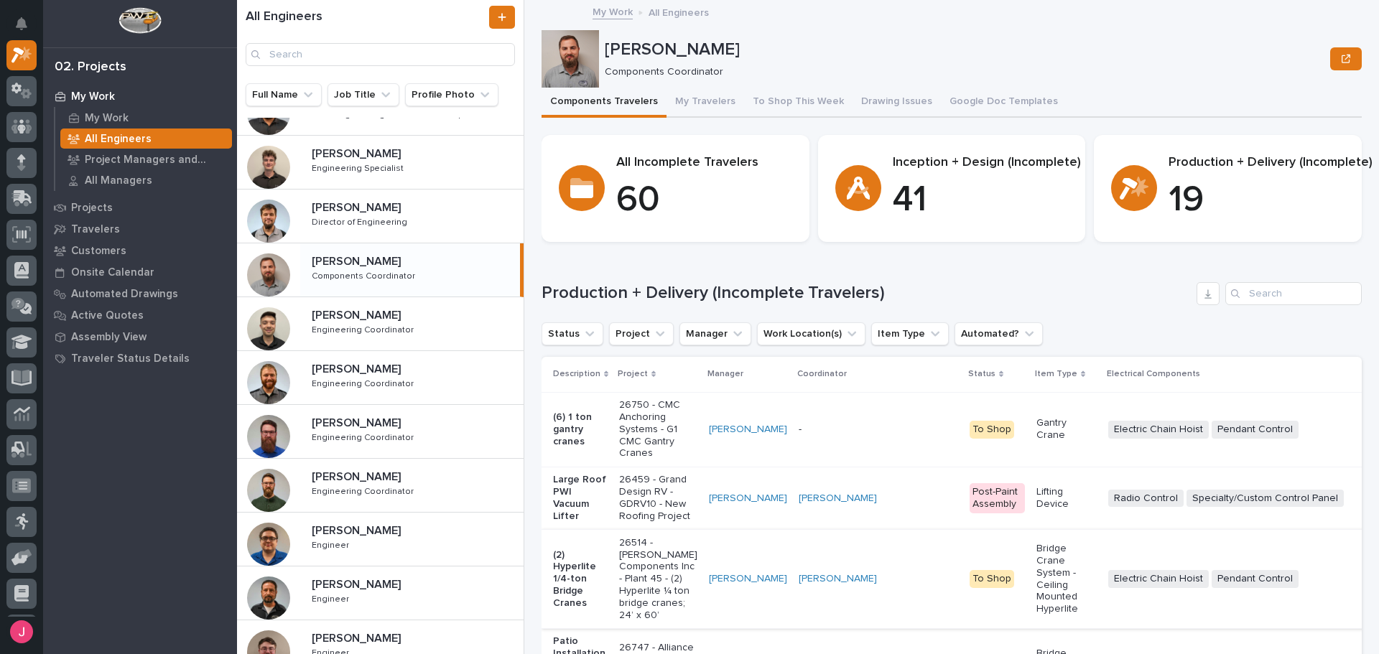
scroll to position [215, 0]
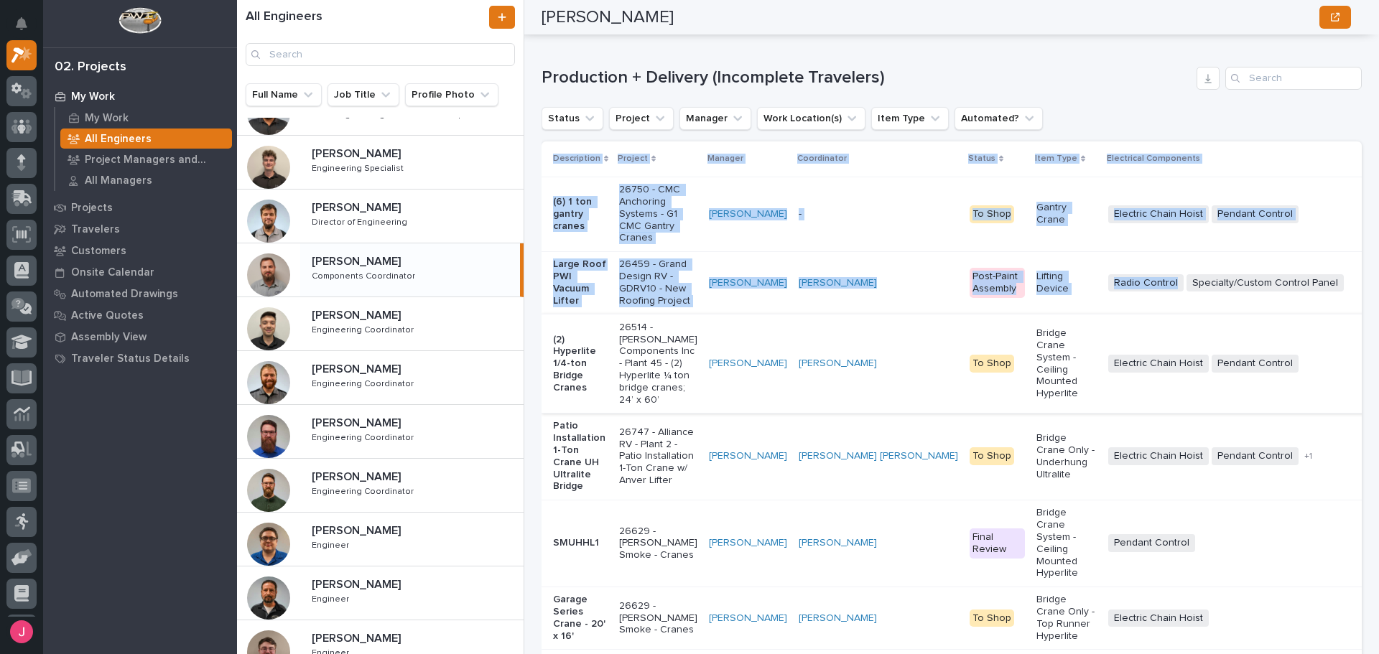
drag, startPoint x: 1158, startPoint y: 262, endPoint x: 1121, endPoint y: 369, distance: 113.4
click at [1166, 305] on div "Production + Delivery (Incomplete Travelers) Status Project Manager Work Locati…" at bounding box center [952, 516] width 820 height 898
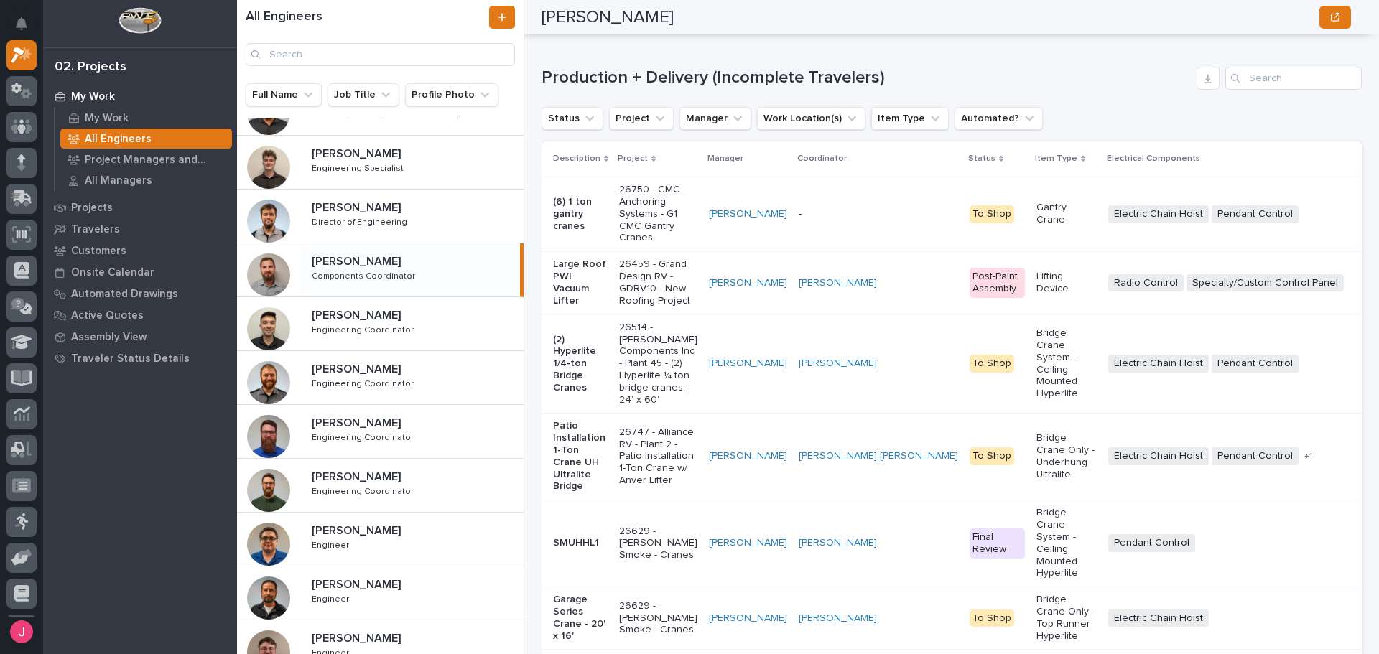
click at [1144, 17] on div "Nathan Gross" at bounding box center [947, 17] width 810 height 34
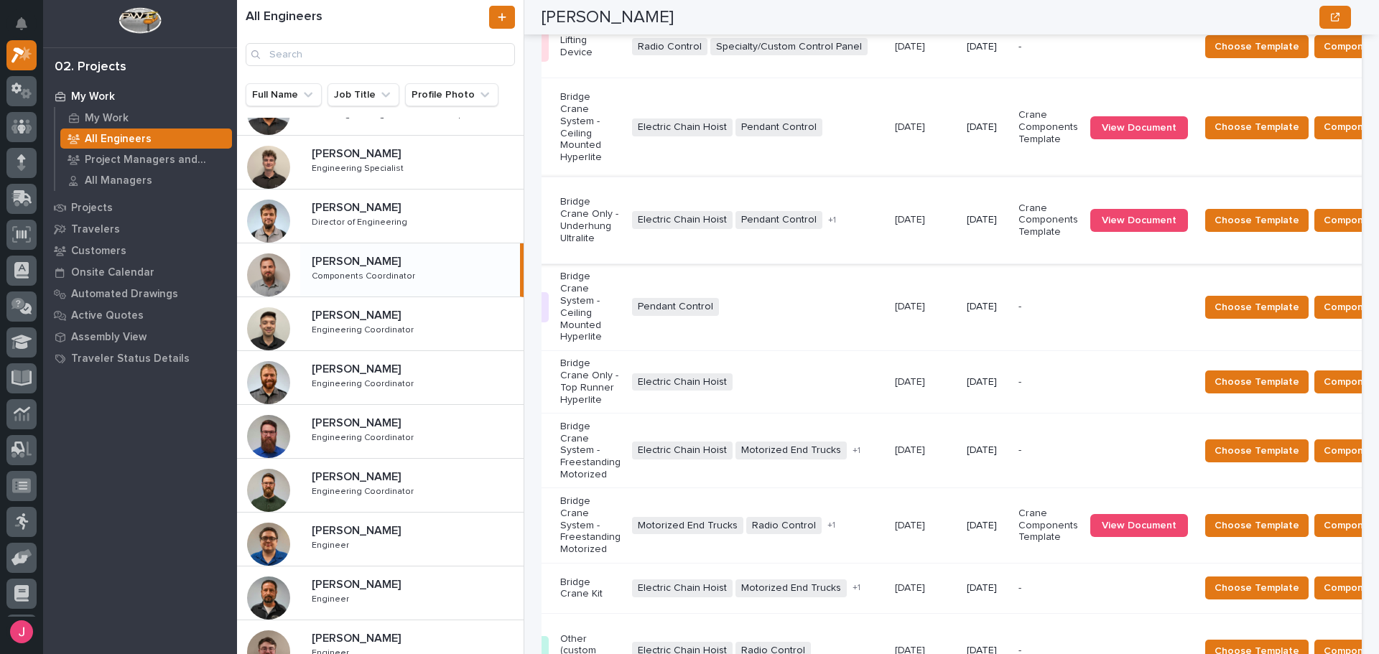
scroll to position [431, 0]
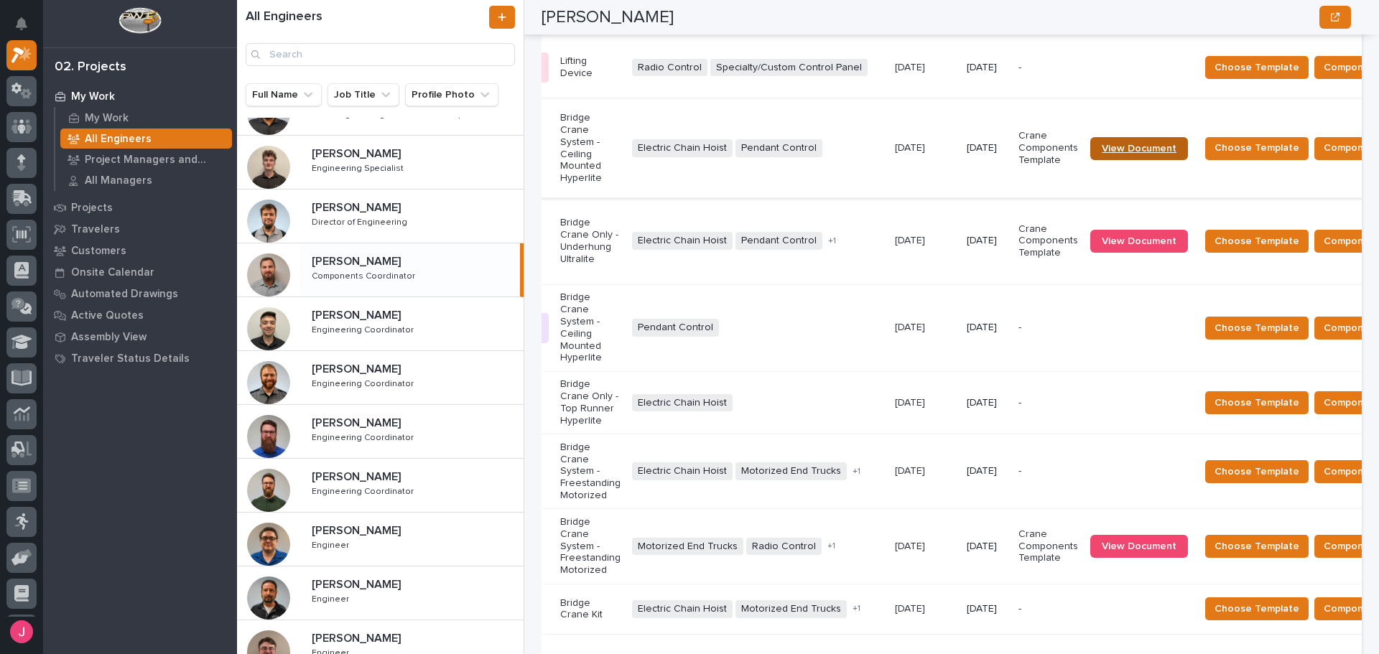
click at [1102, 154] on span "View Document" at bounding box center [1139, 149] width 75 height 10
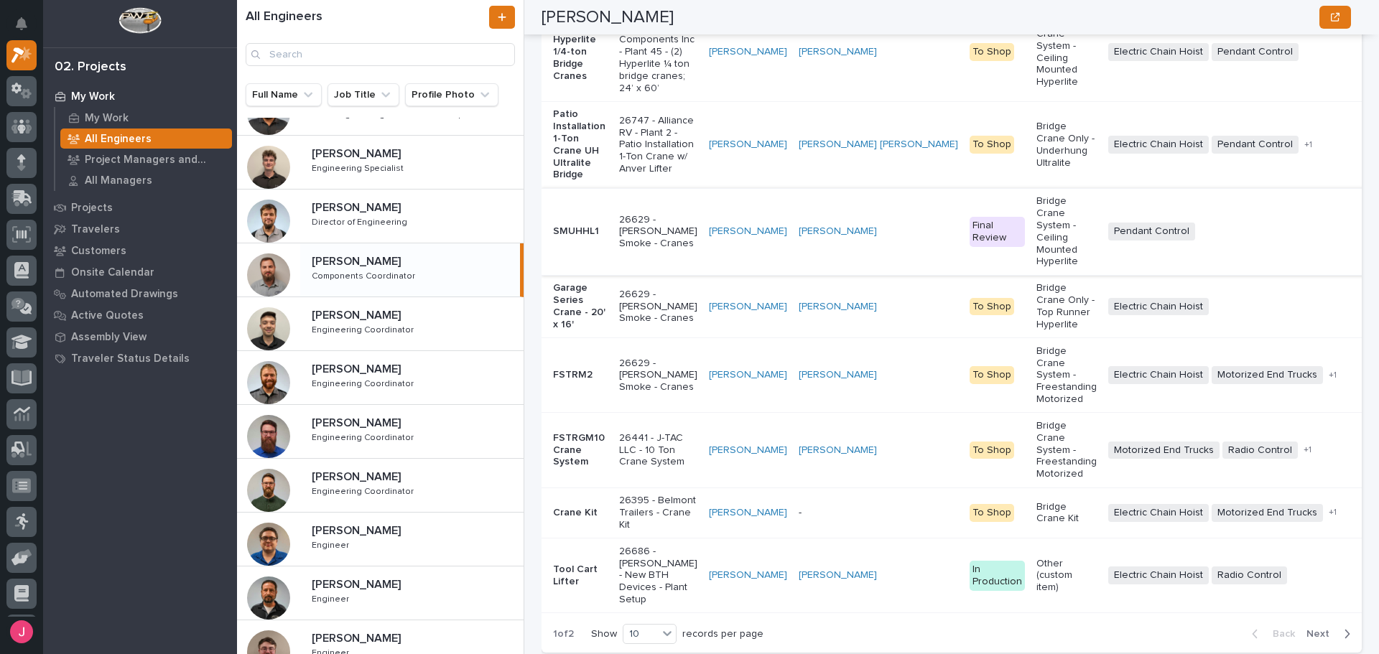
scroll to position [503, 0]
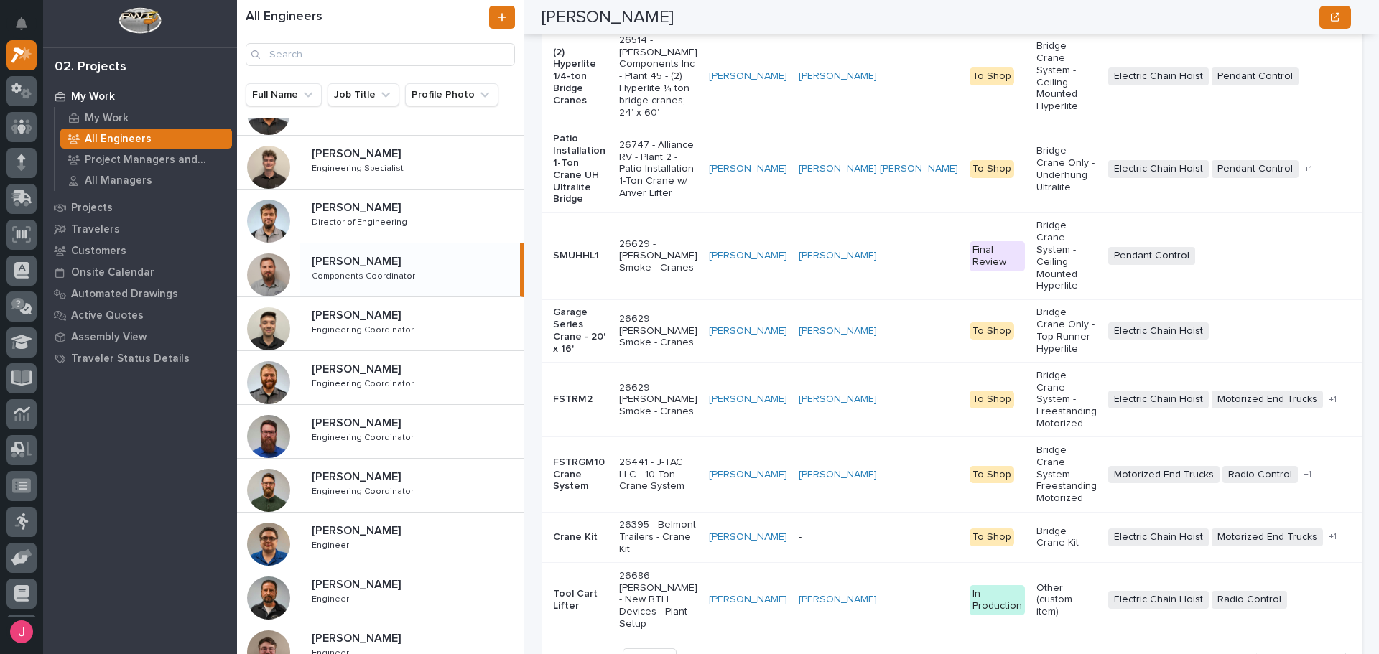
click at [705, 126] on td "Tim Ergle" at bounding box center [748, 76] width 90 height 99
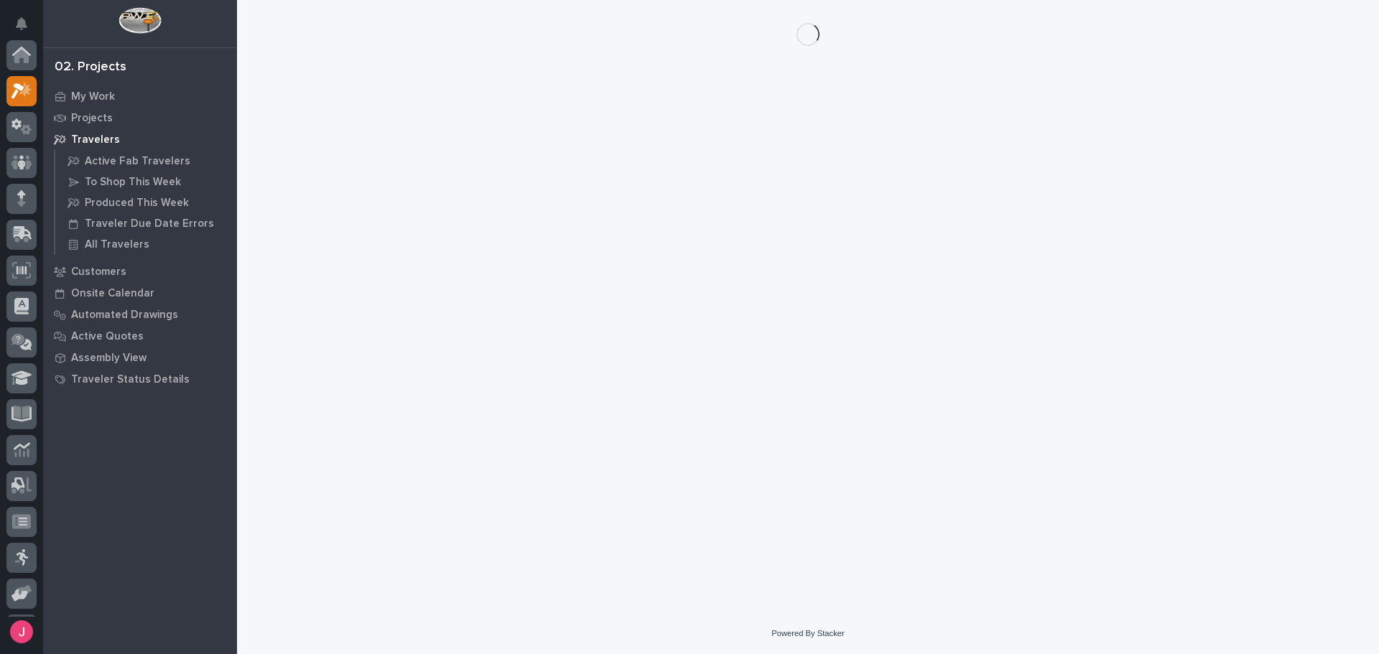
scroll to position [36, 0]
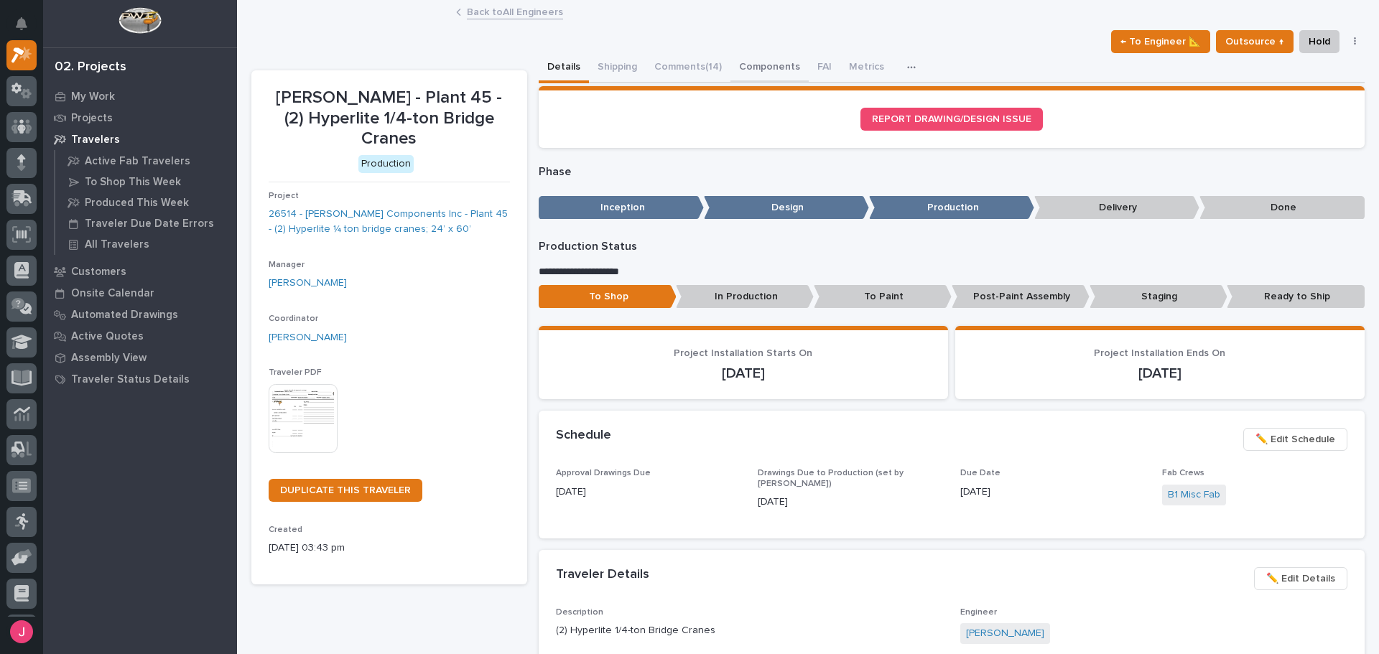
click at [781, 65] on button "Components" at bounding box center [769, 68] width 78 height 30
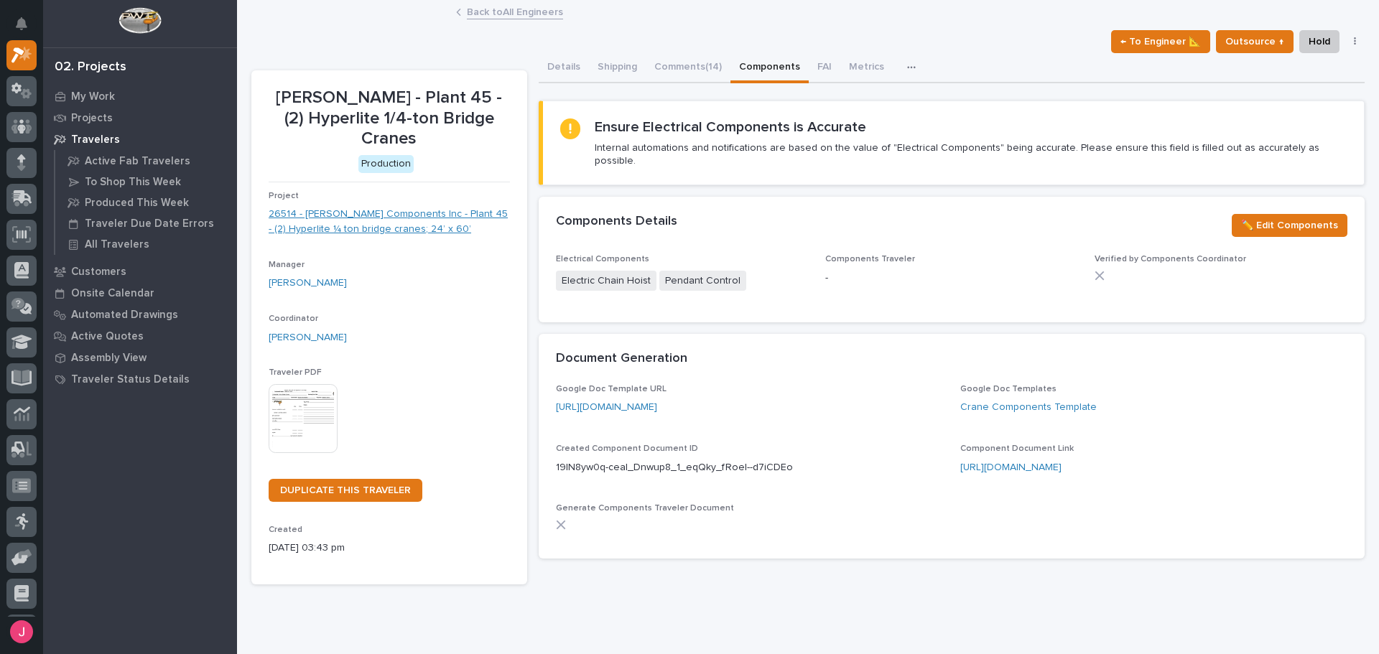
click at [379, 218] on link "26514 - Lippert Components Inc - Plant 45 - (2) Hyperlite ¼ ton bridge cranes; …" at bounding box center [389, 222] width 241 height 30
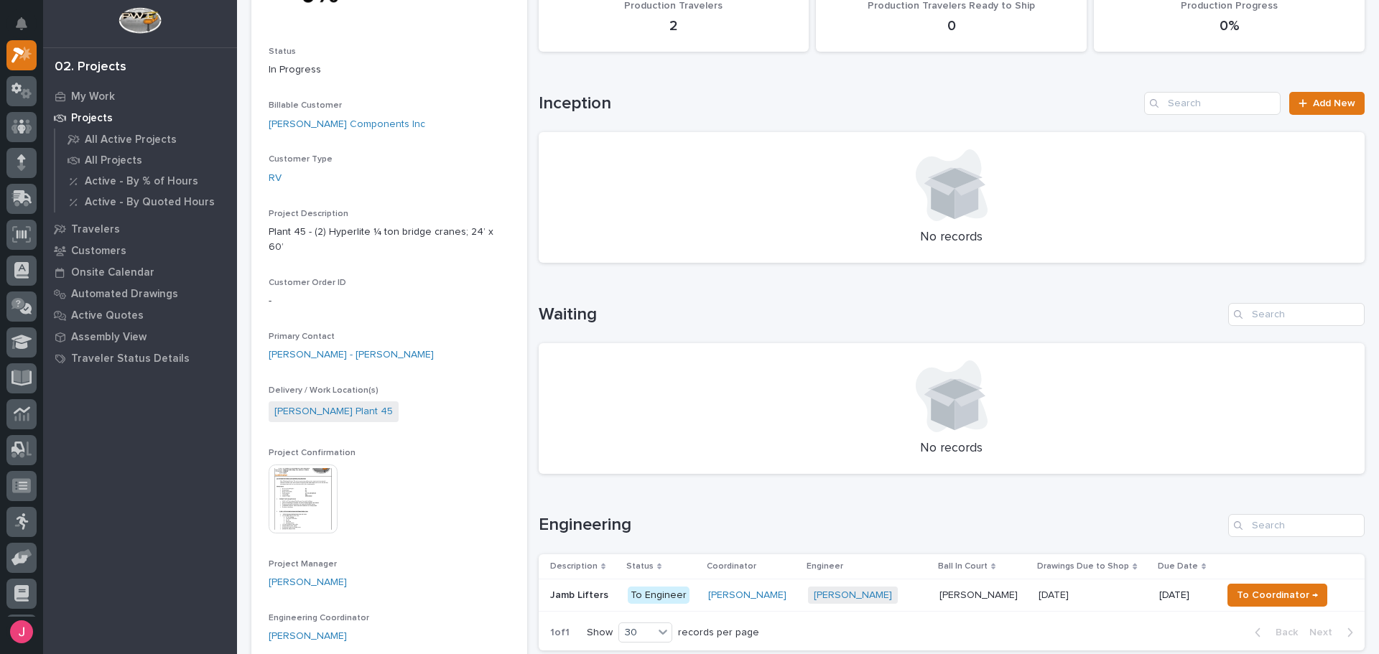
scroll to position [215, 0]
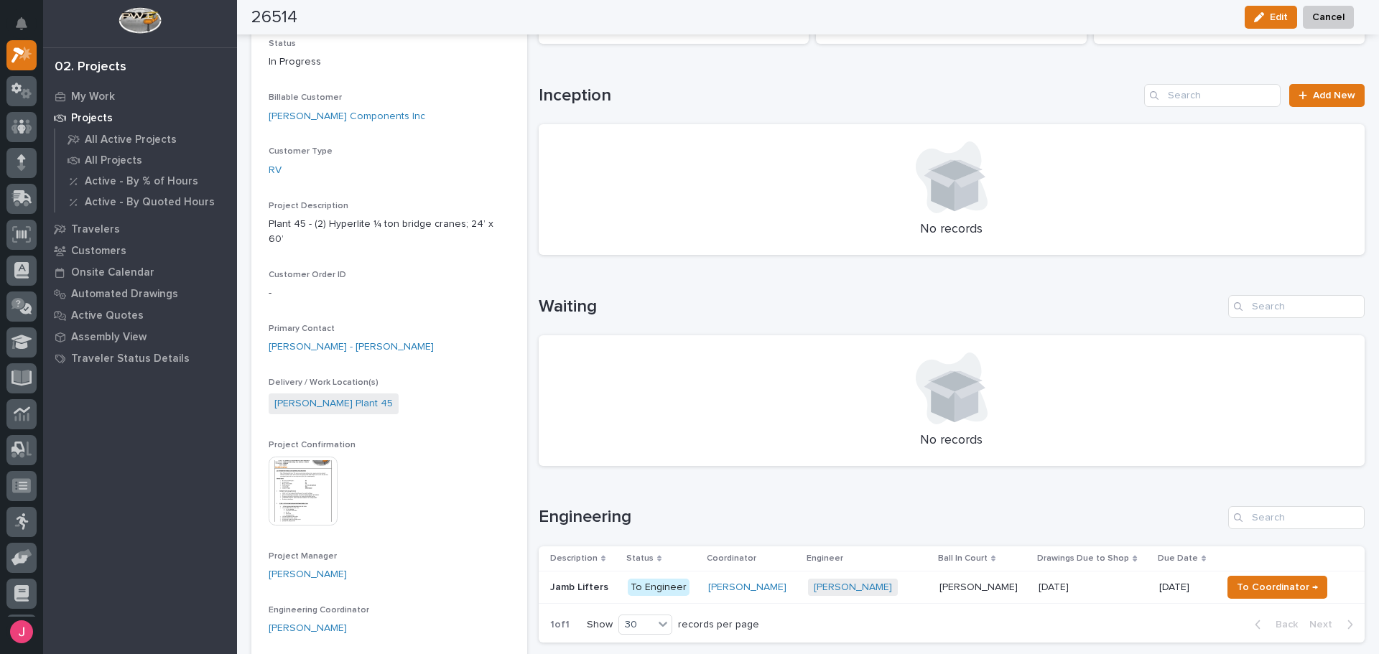
click at [313, 476] on img at bounding box center [303, 491] width 69 height 69
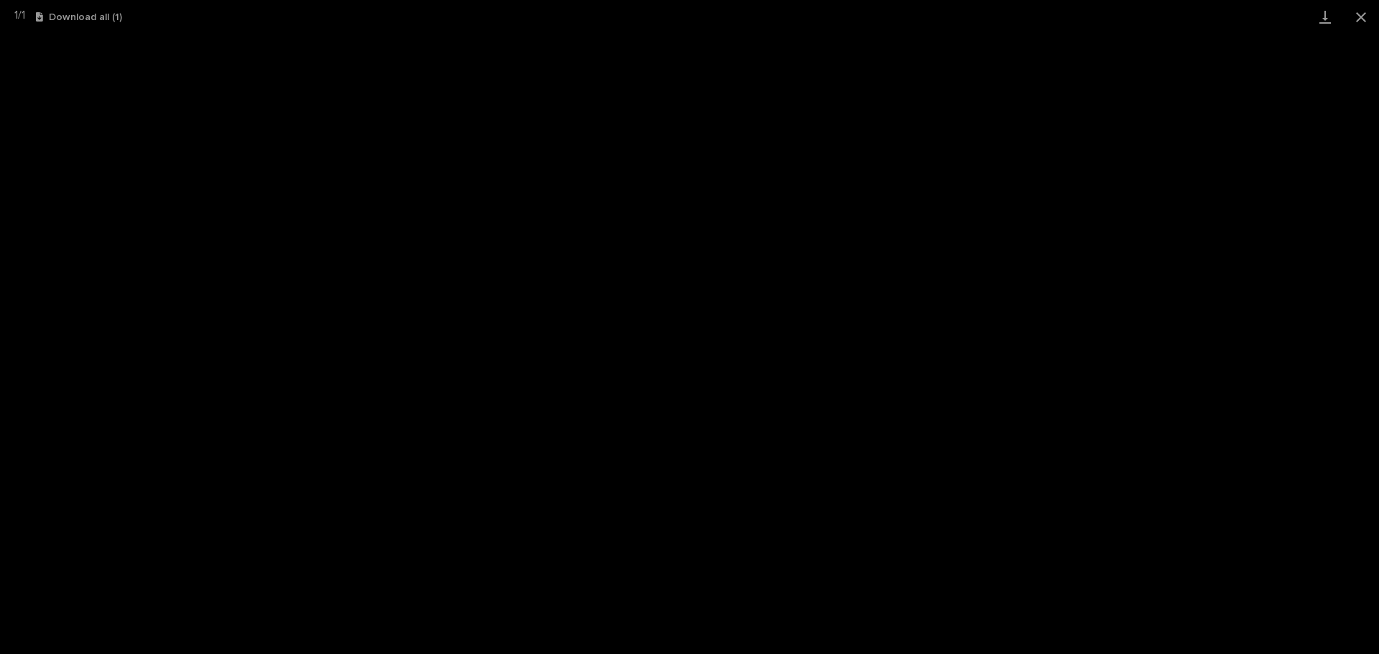
click at [1064, 16] on div "1 / 1 Download all ( 1 )" at bounding box center [689, 17] width 1379 height 34
